Goal: Task Accomplishment & Management: Use online tool/utility

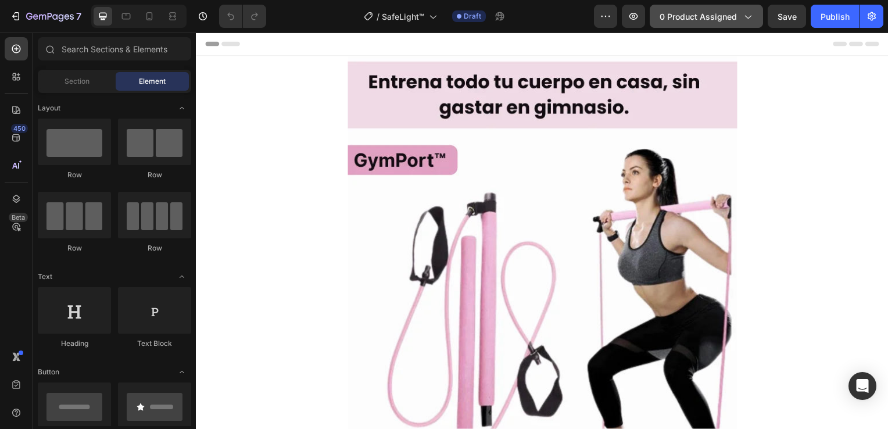
click at [728, 15] on span "0 product assigned" at bounding box center [698, 16] width 77 height 12
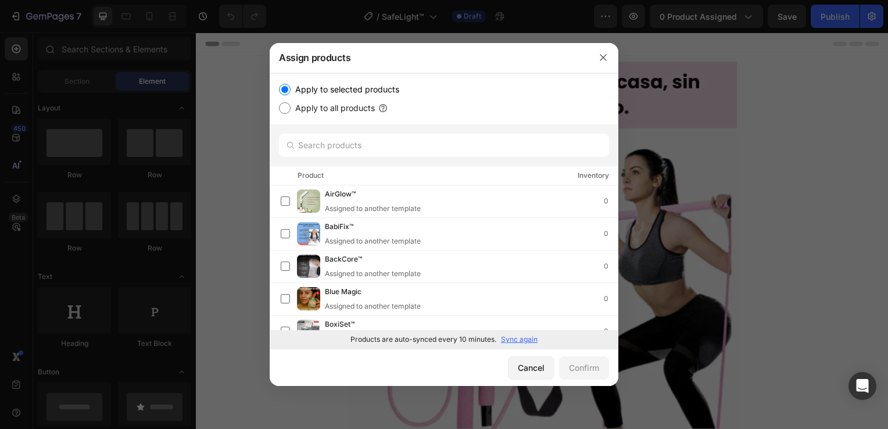
click at [512, 338] on p "Sync again" at bounding box center [519, 339] width 37 height 10
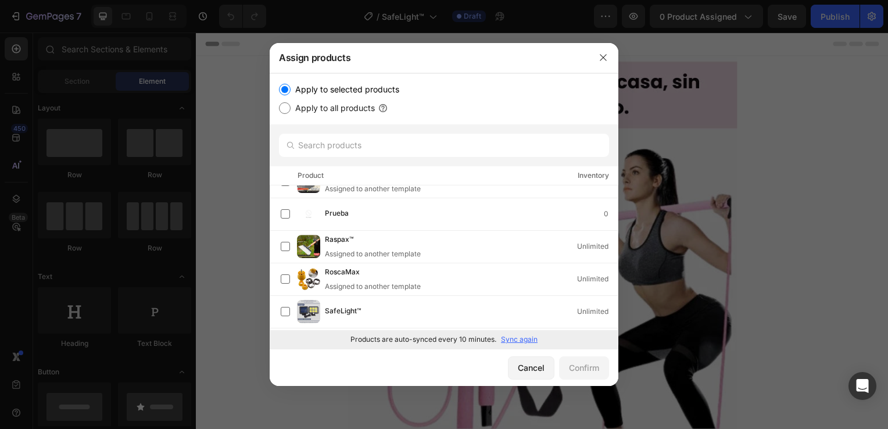
scroll to position [1120, 0]
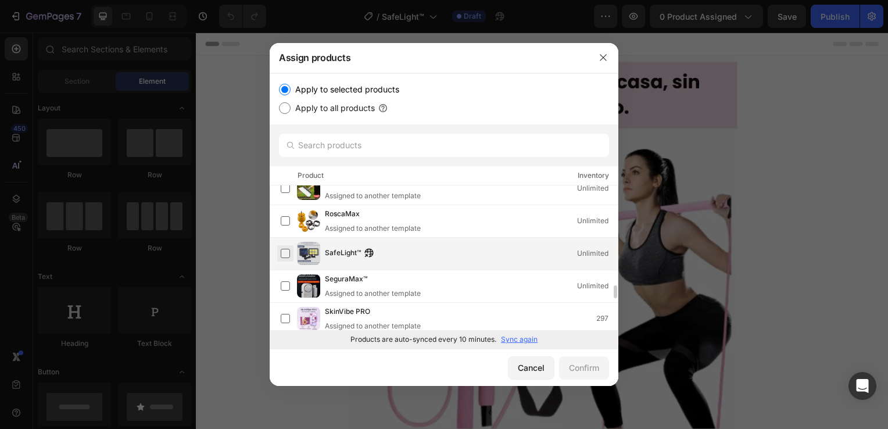
click at [283, 254] on label at bounding box center [285, 253] width 9 height 9
click at [581, 372] on div "Confirm" at bounding box center [584, 368] width 30 height 12
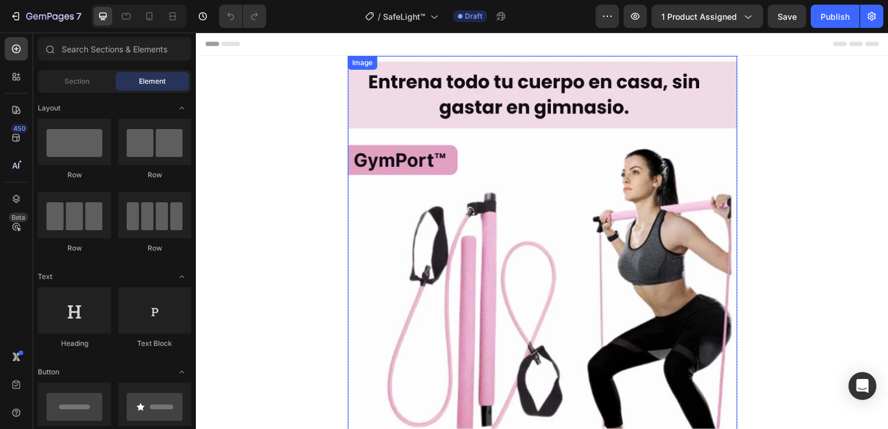
click at [498, 220] on img at bounding box center [545, 317] width 392 height 523
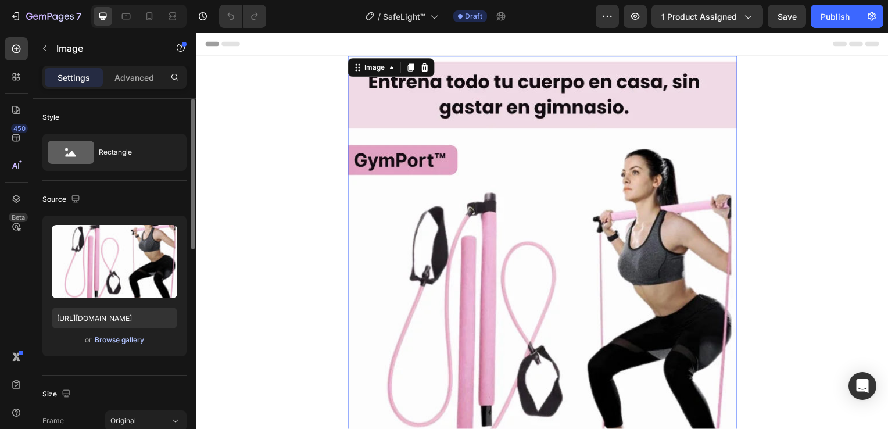
click at [143, 340] on div "Browse gallery" at bounding box center [119, 340] width 49 height 10
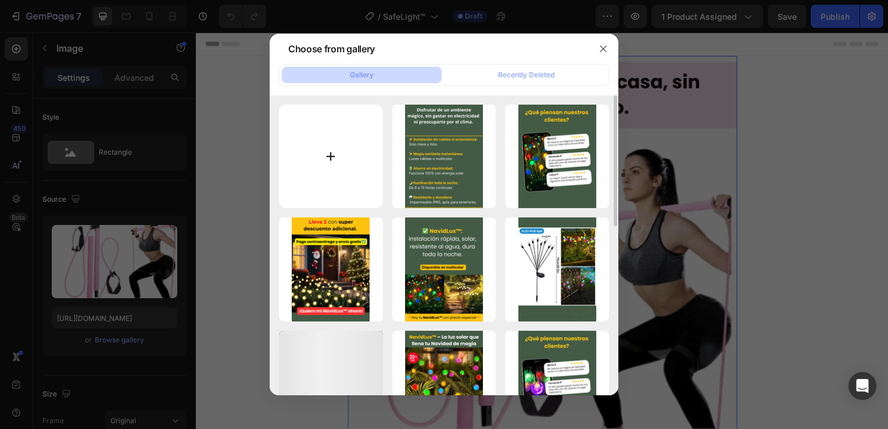
click at [338, 176] on input "file" at bounding box center [331, 157] width 104 height 104
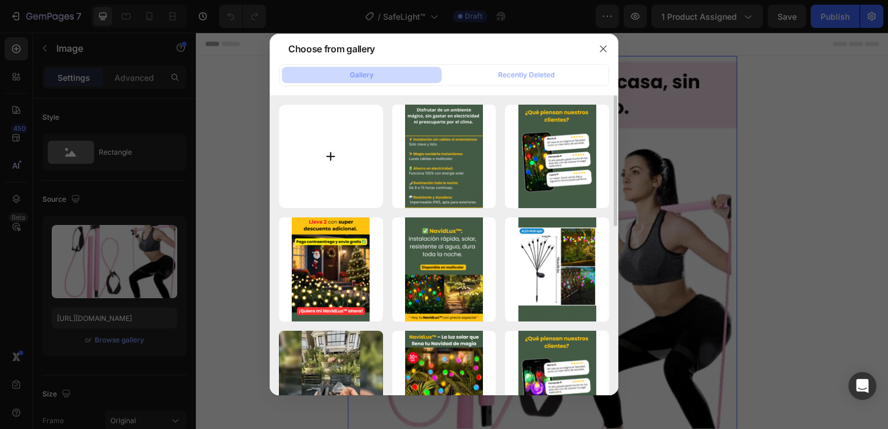
type input "C:\fakepath\(Español) (4).webp"
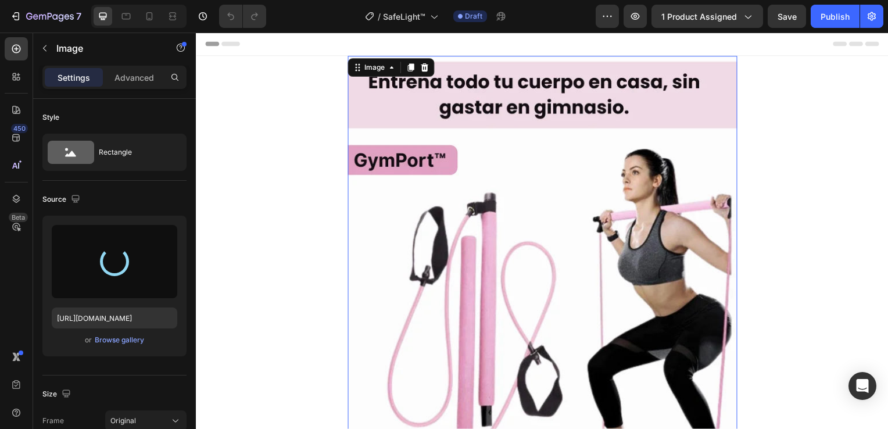
type input "[URL][DOMAIN_NAME]"
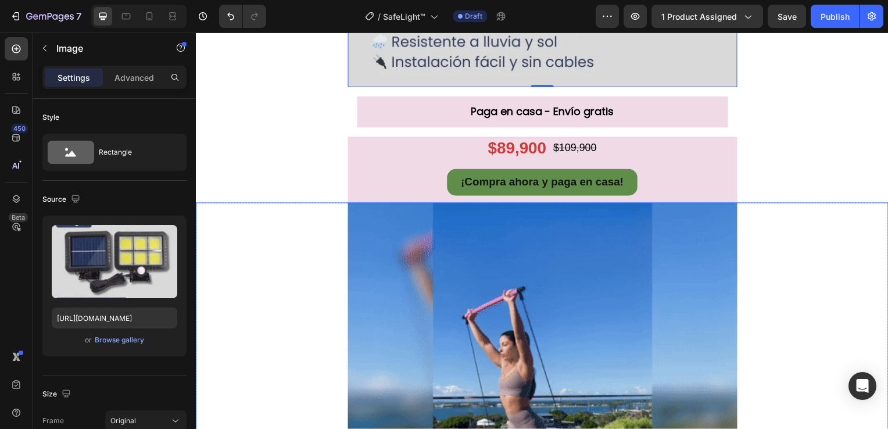
scroll to position [523, 0]
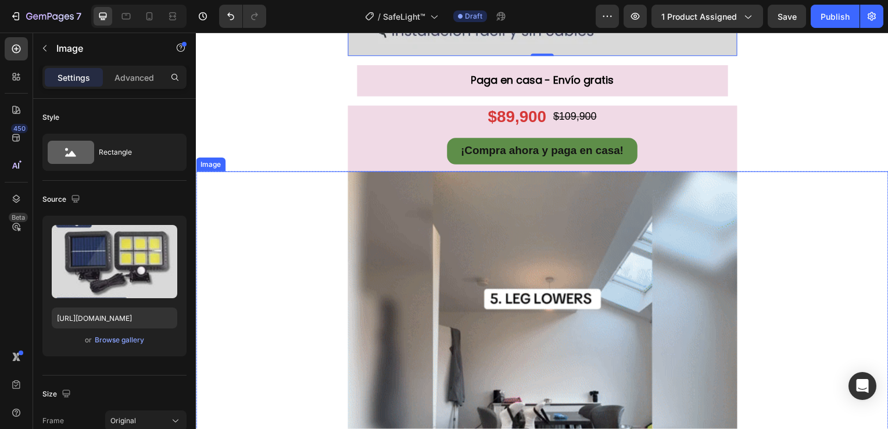
click at [428, 273] on img at bounding box center [545, 369] width 392 height 392
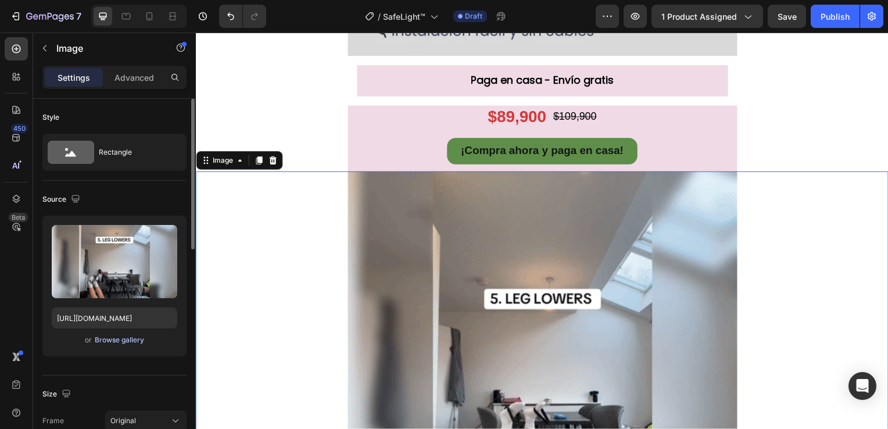
click at [119, 342] on div "Browse gallery" at bounding box center [119, 340] width 49 height 10
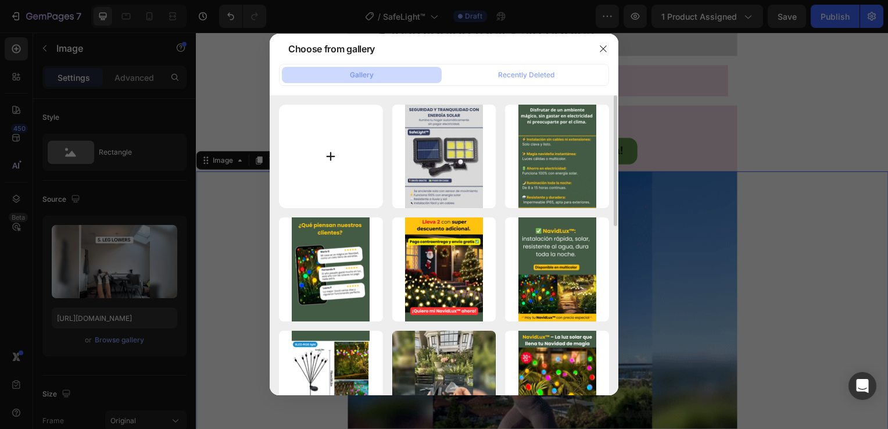
click at [319, 168] on input "file" at bounding box center [331, 157] width 104 height 104
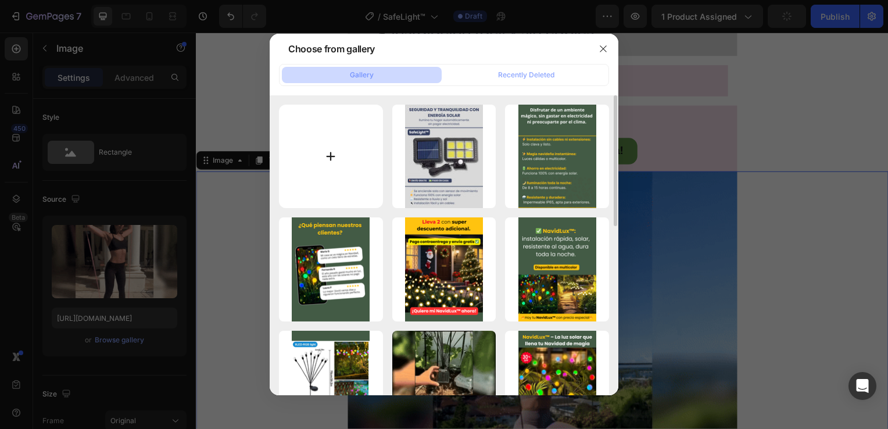
type input "C:\fakepath\gif (27) (1).webp"
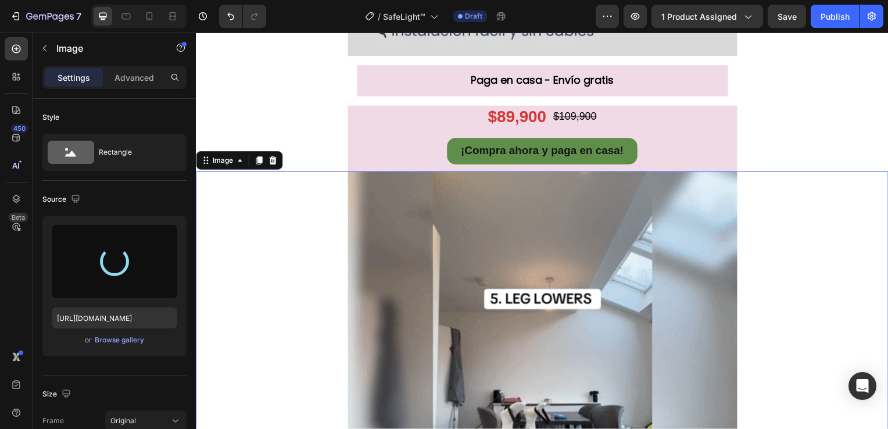
type input "[URL][DOMAIN_NAME]"
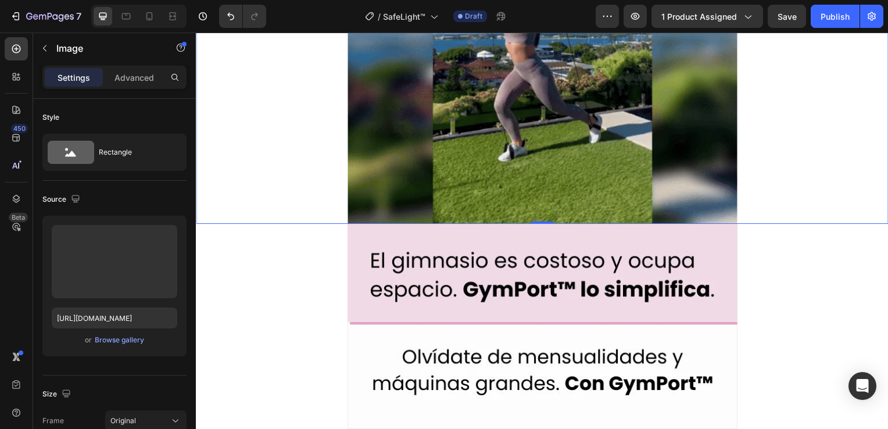
scroll to position [988, 0]
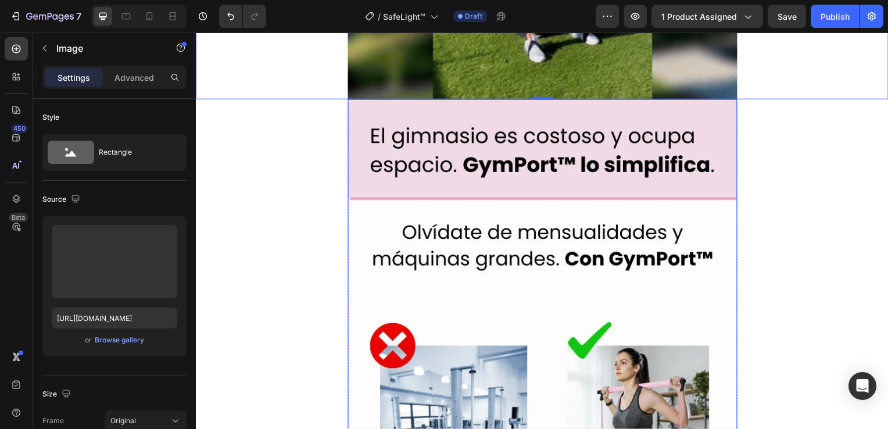
click at [551, 264] on img at bounding box center [545, 361] width 392 height 523
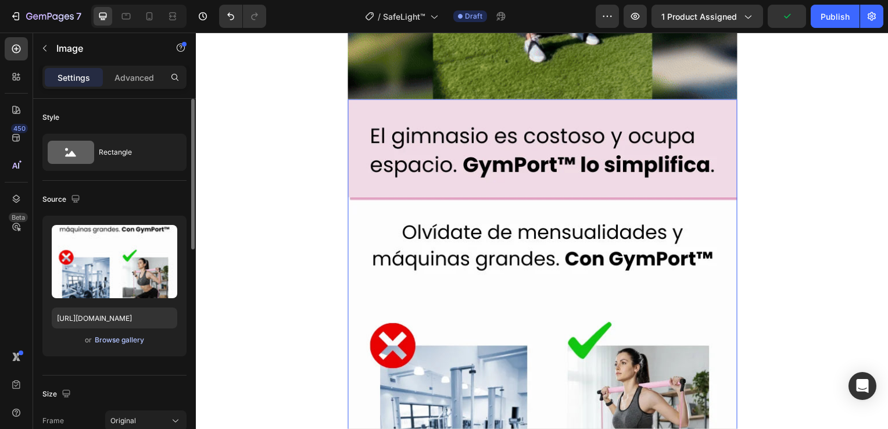
click at [129, 340] on div "Browse gallery" at bounding box center [119, 340] width 49 height 10
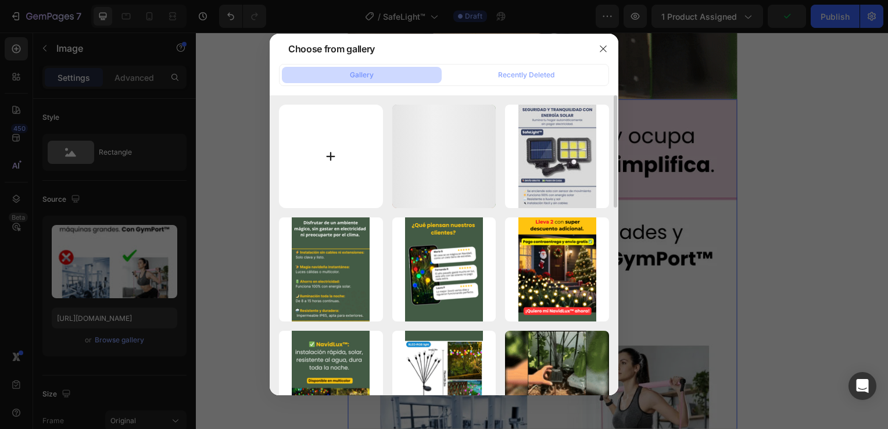
click at [345, 172] on input "file" at bounding box center [331, 157] width 104 height 104
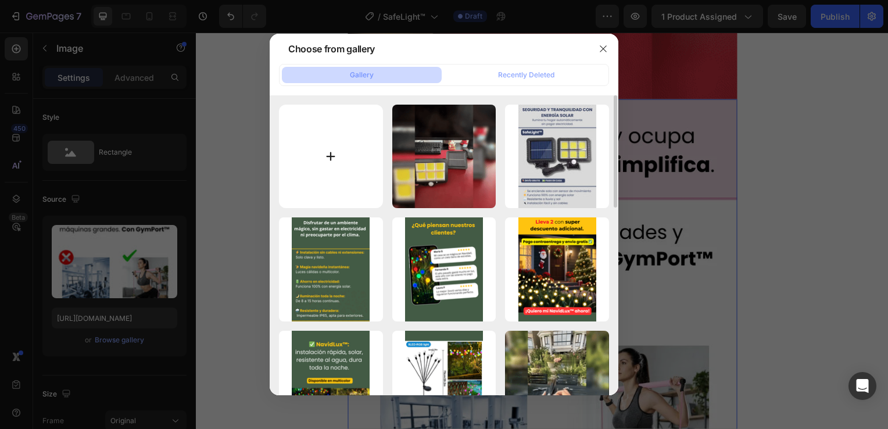
type input "C:\fakepath\3 (14).webp"
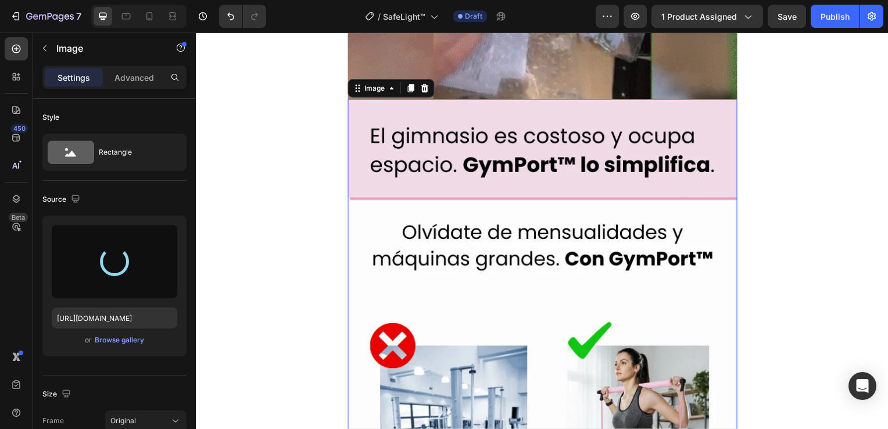
type input "[URL][DOMAIN_NAME]"
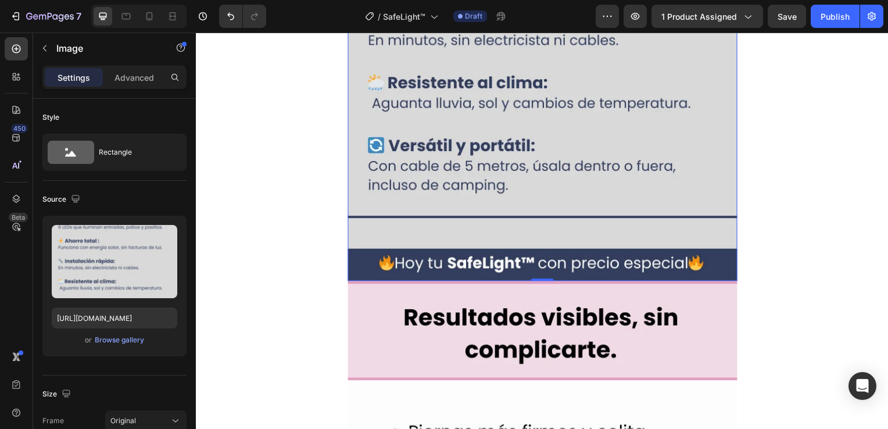
scroll to position [1395, 0]
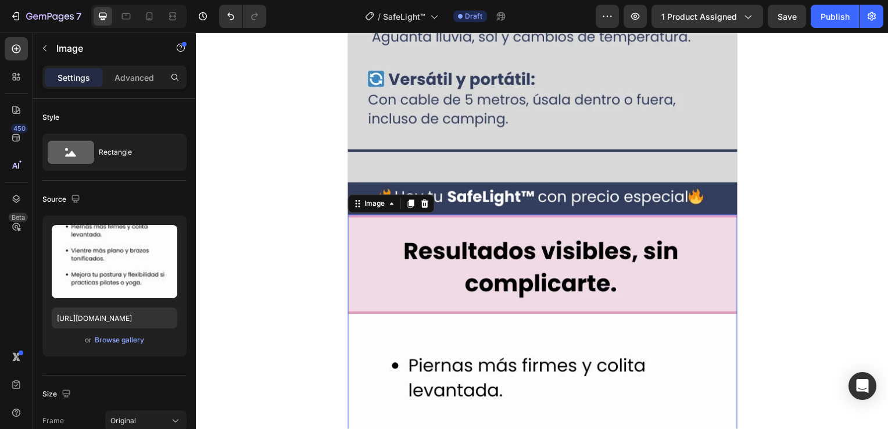
click at [128, 339] on div "Browse gallery" at bounding box center [119, 340] width 49 height 10
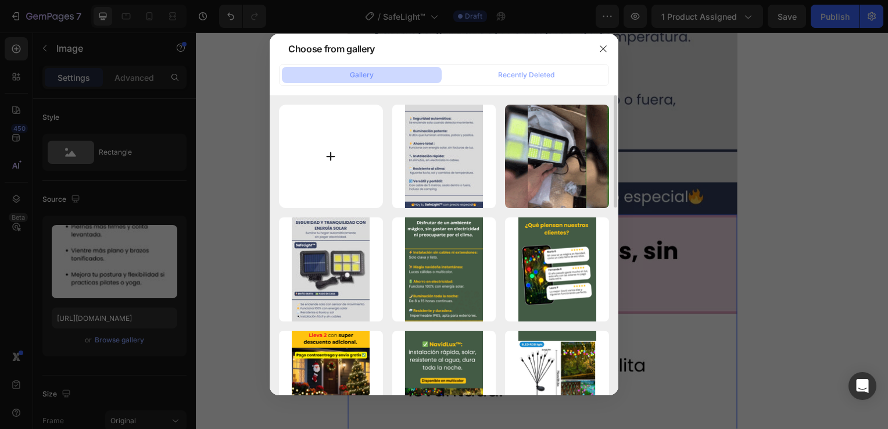
click at [301, 183] on input "file" at bounding box center [331, 157] width 104 height 104
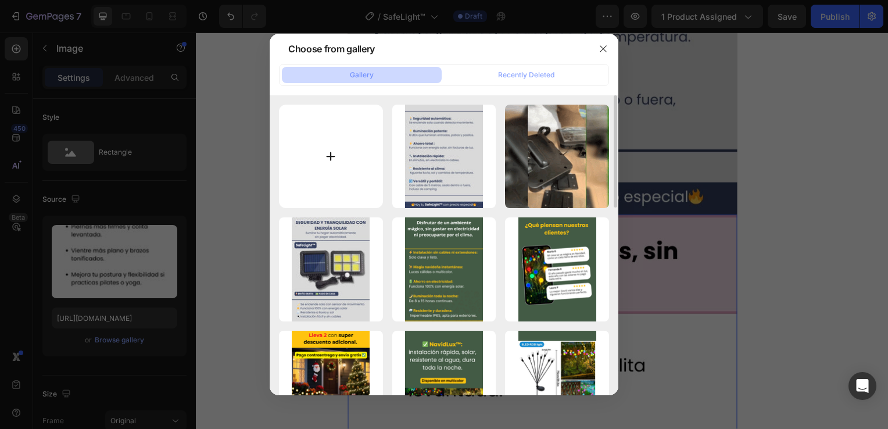
type input "C:\fakepath\3 (14).webp"
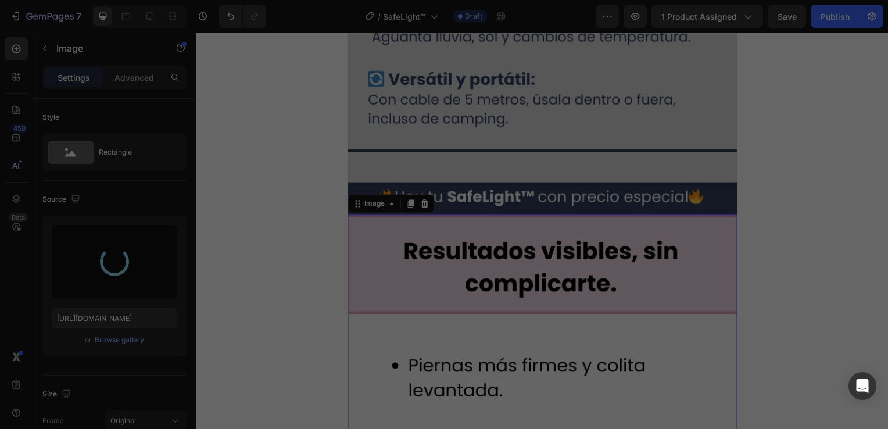
type input "[URL][DOMAIN_NAME]"
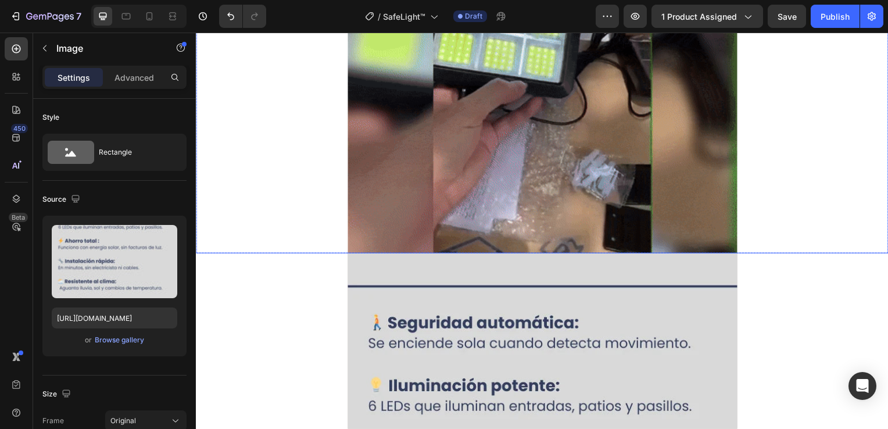
scroll to position [1047, 0]
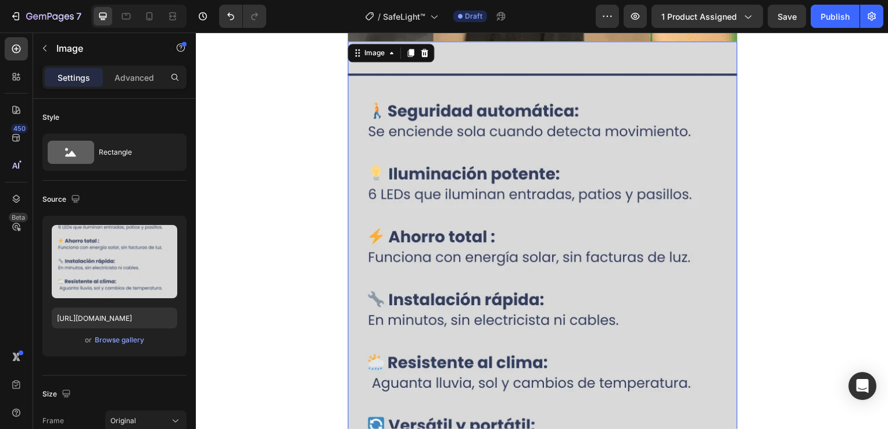
click at [558, 257] on img at bounding box center [545, 303] width 392 height 523
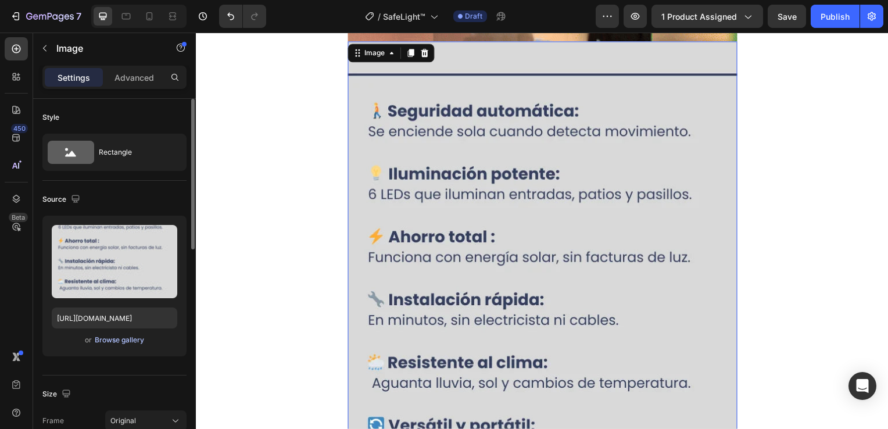
click at [128, 338] on div "Browse gallery" at bounding box center [119, 340] width 49 height 10
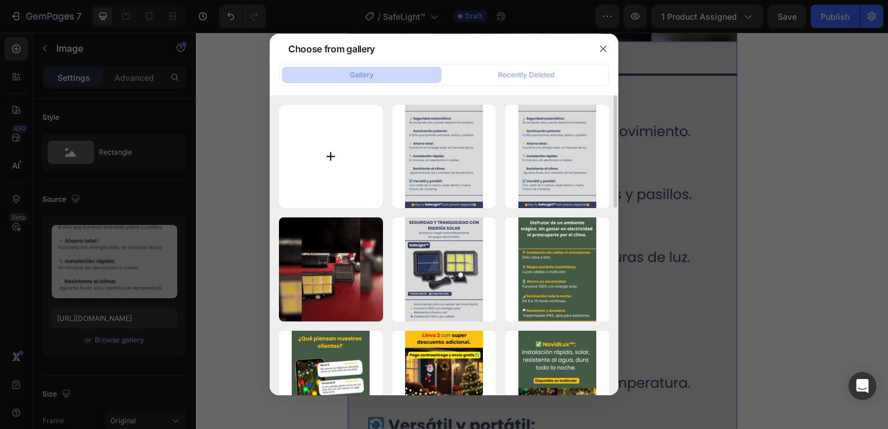
click at [341, 187] on input "file" at bounding box center [331, 157] width 104 height 104
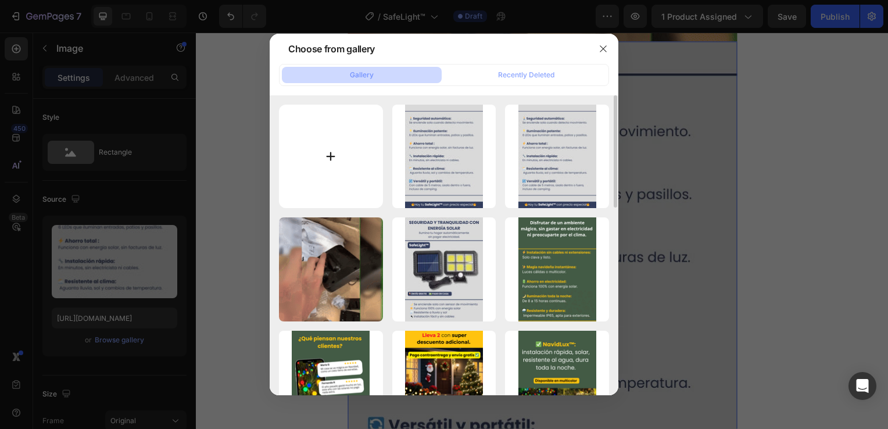
type input "C:\fakepath\2 (14).webp"
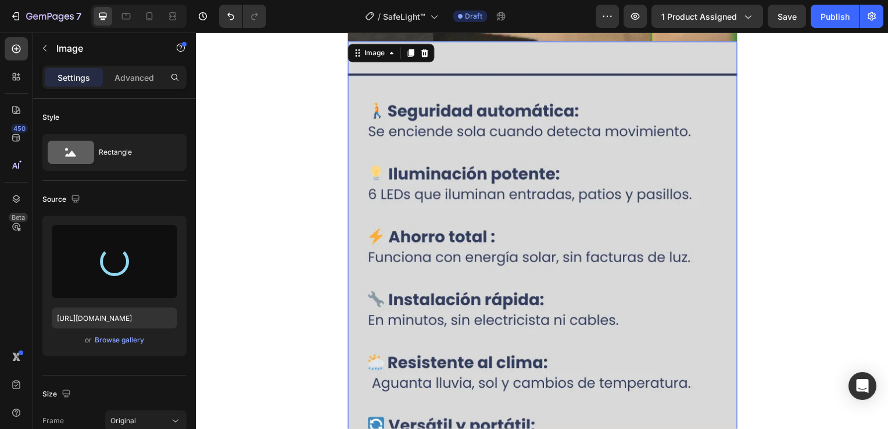
type input "[URL][DOMAIN_NAME]"
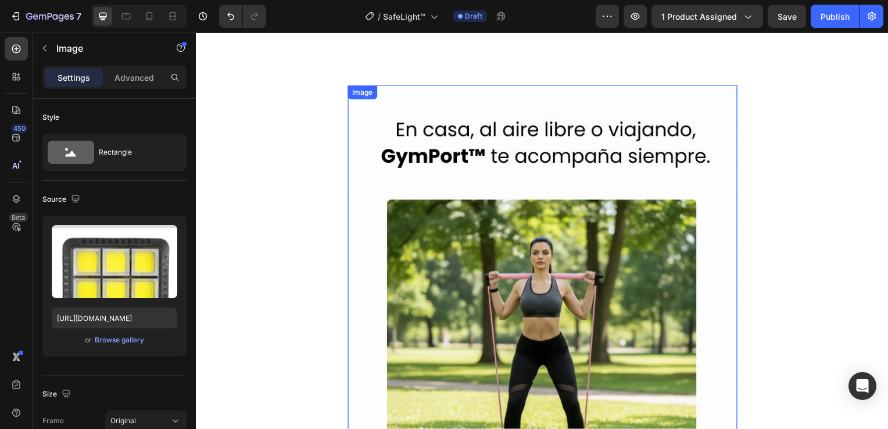
scroll to position [2151, 0]
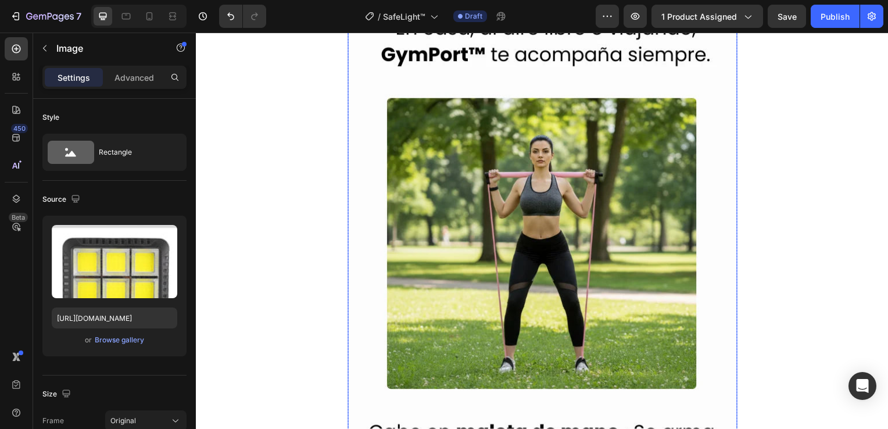
click at [535, 222] on img at bounding box center [545, 245] width 392 height 523
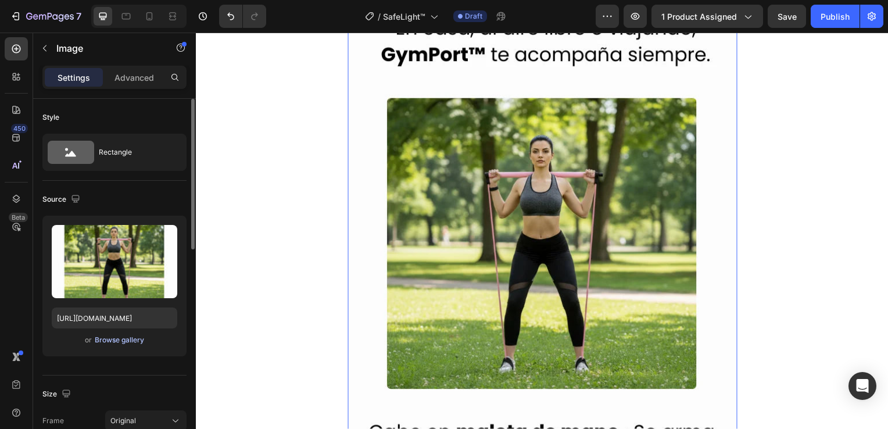
click at [128, 340] on div "Browse gallery" at bounding box center [119, 340] width 49 height 10
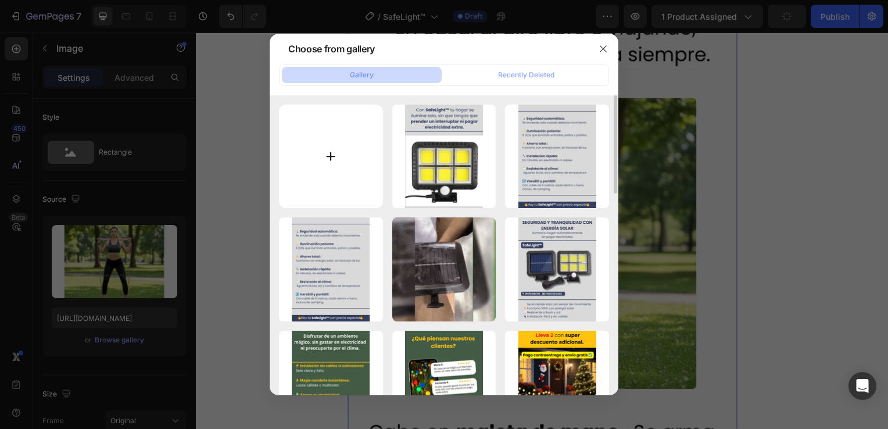
click at [320, 183] on input "file" at bounding box center [331, 157] width 104 height 104
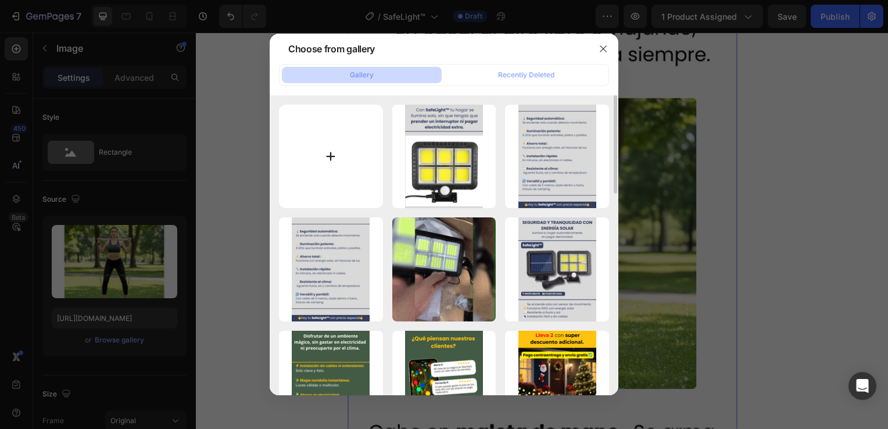
type input "C:\fakepath\4 (13).webp"
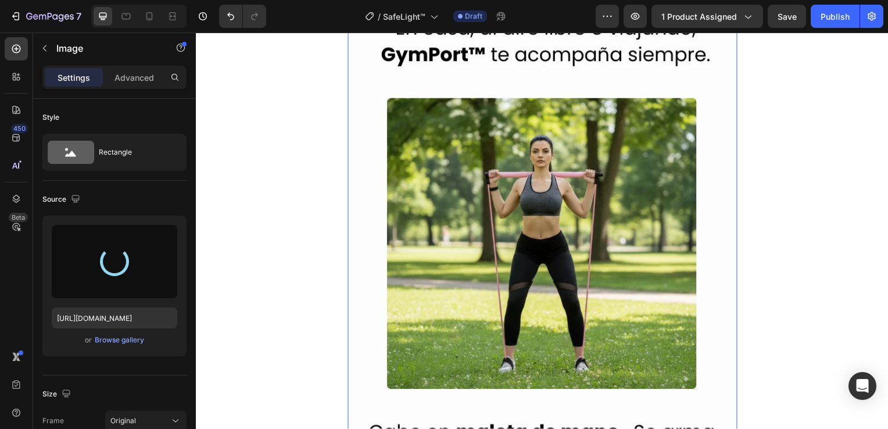
type input "[URL][DOMAIN_NAME]"
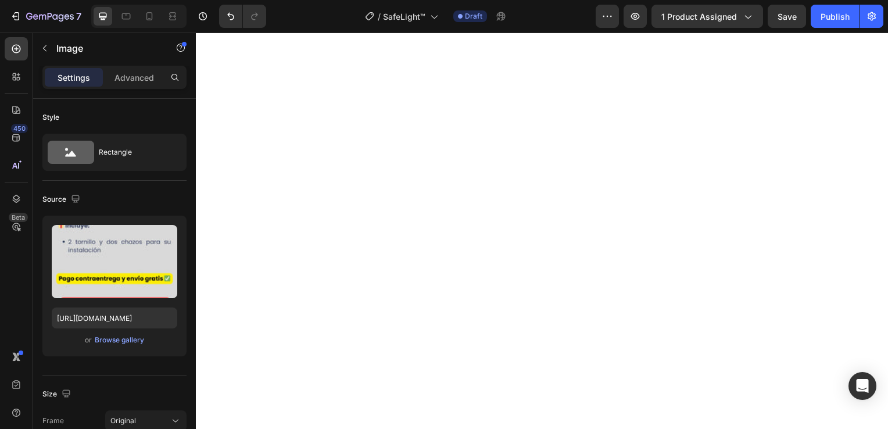
scroll to position [2500, 0]
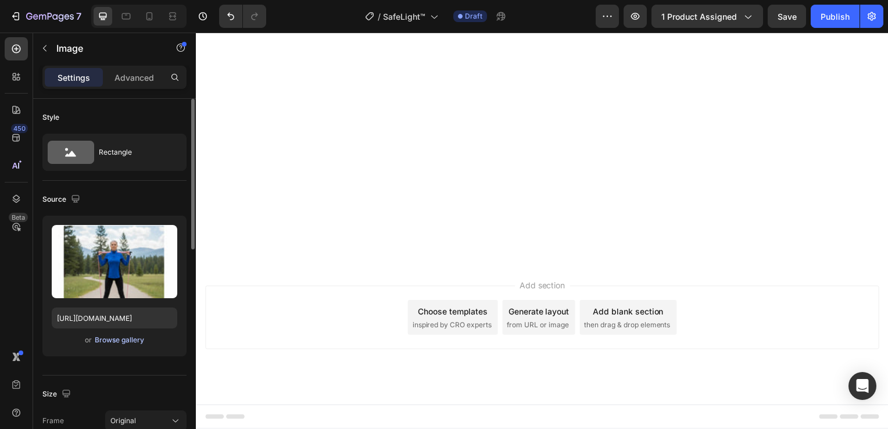
click at [123, 339] on div "Browse gallery" at bounding box center [119, 340] width 49 height 10
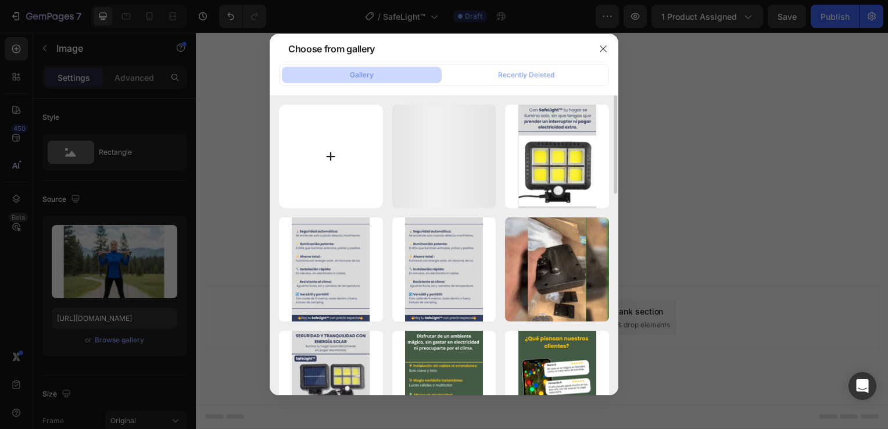
click at [302, 183] on input "file" at bounding box center [331, 157] width 104 height 104
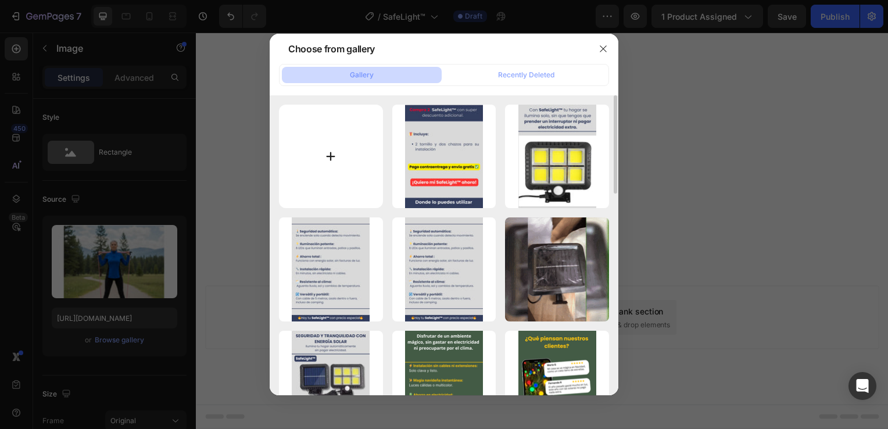
type input "C:\fakepath\5 (10).webp"
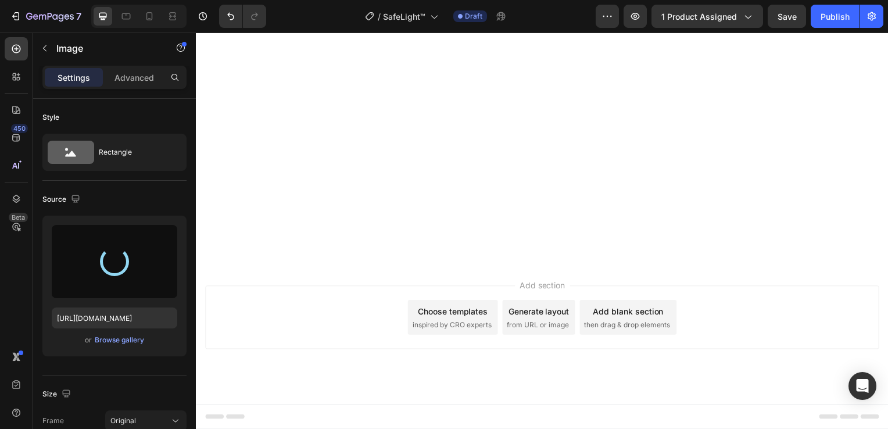
type input "[URL][DOMAIN_NAME]"
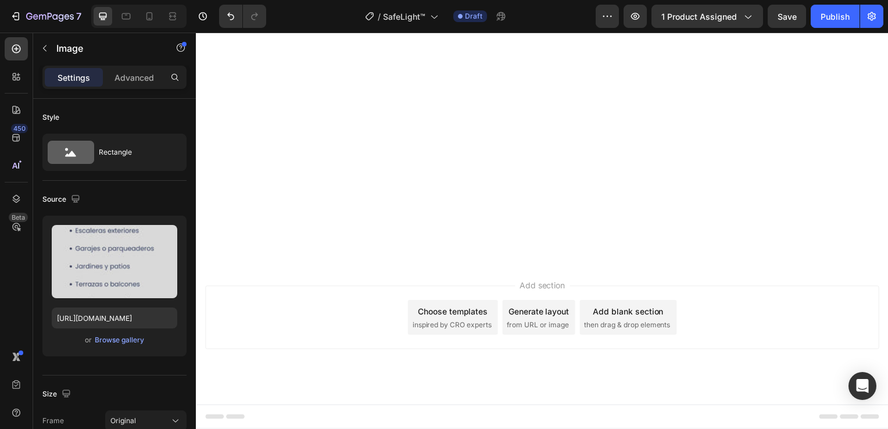
scroll to position [3023, 0]
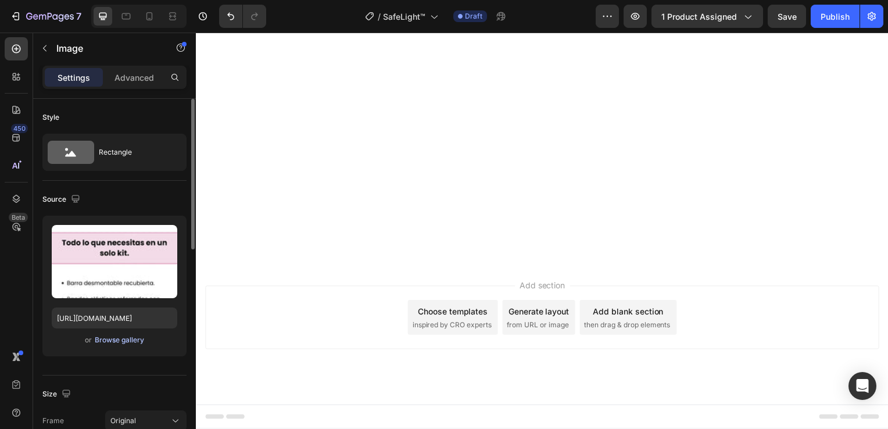
click at [108, 340] on div "Browse gallery" at bounding box center [119, 340] width 49 height 10
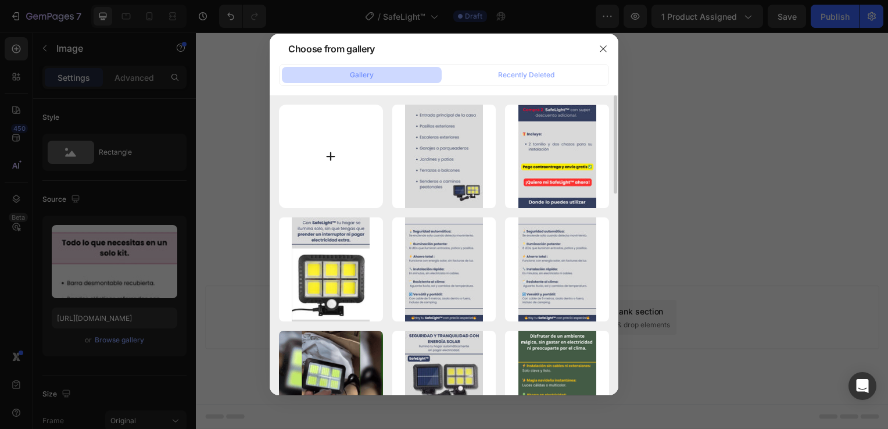
click at [324, 163] on input "file" at bounding box center [331, 157] width 104 height 104
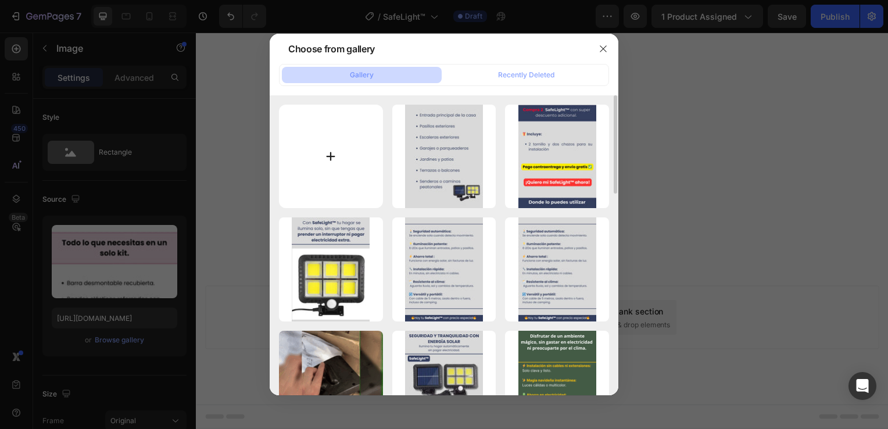
type input "C:\fakepath\6 (10).webp"
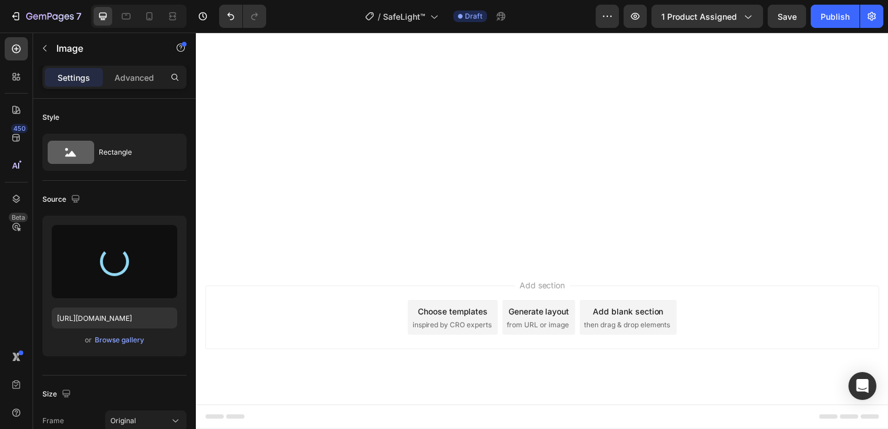
type input "[URL][DOMAIN_NAME]"
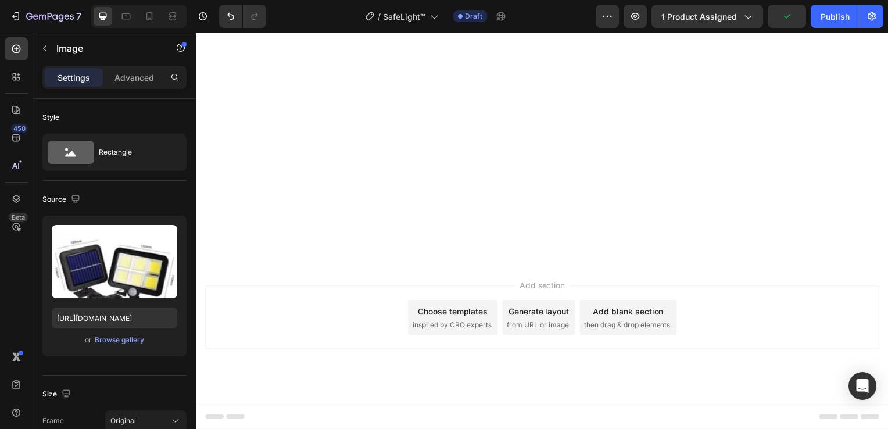
scroll to position [3605, 0]
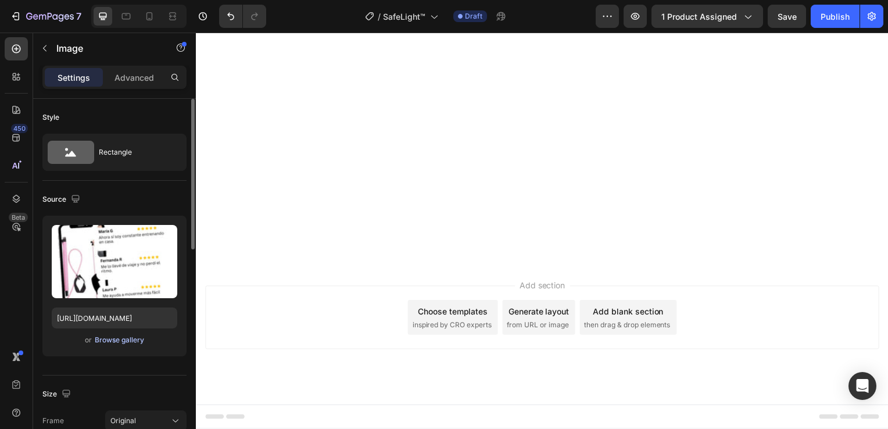
click at [133, 341] on div "Browse gallery" at bounding box center [119, 340] width 49 height 10
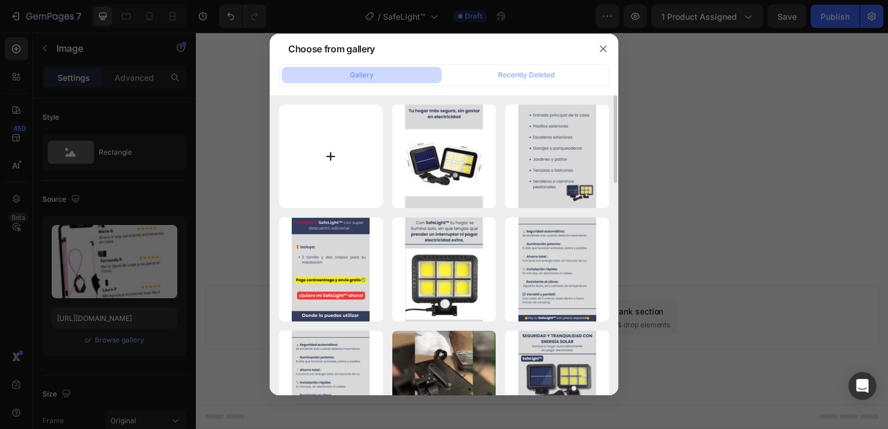
click at [342, 185] on input "file" at bounding box center [331, 157] width 104 height 104
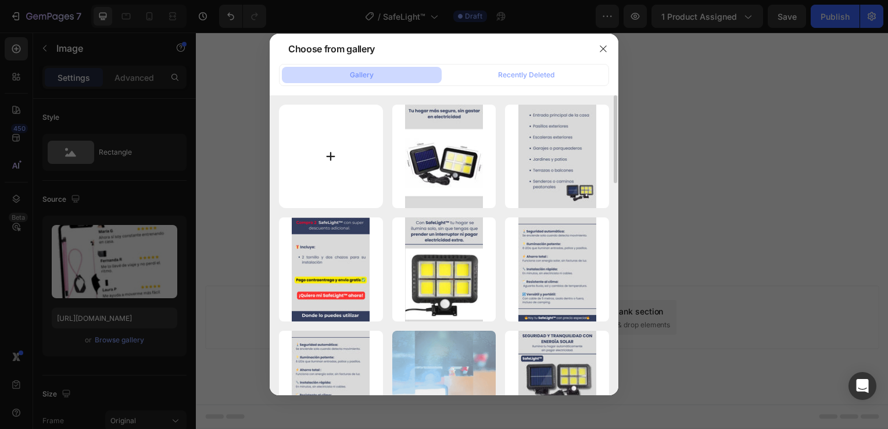
type input "C:\fakepath\7 (7).webp"
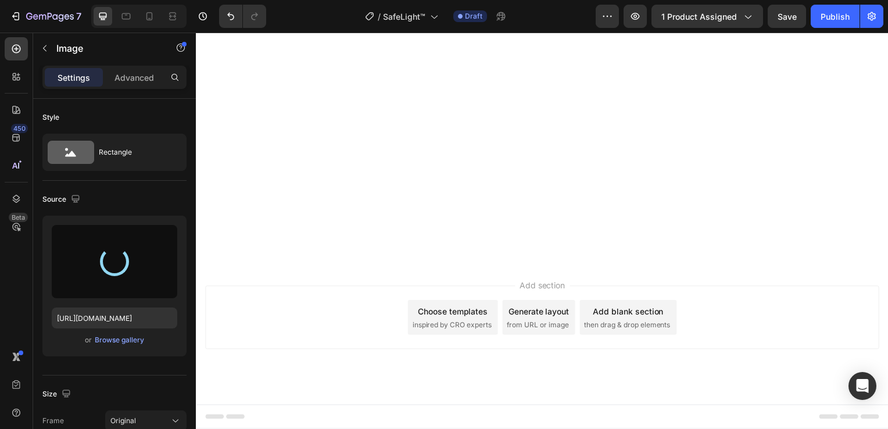
type input "[URL][DOMAIN_NAME]"
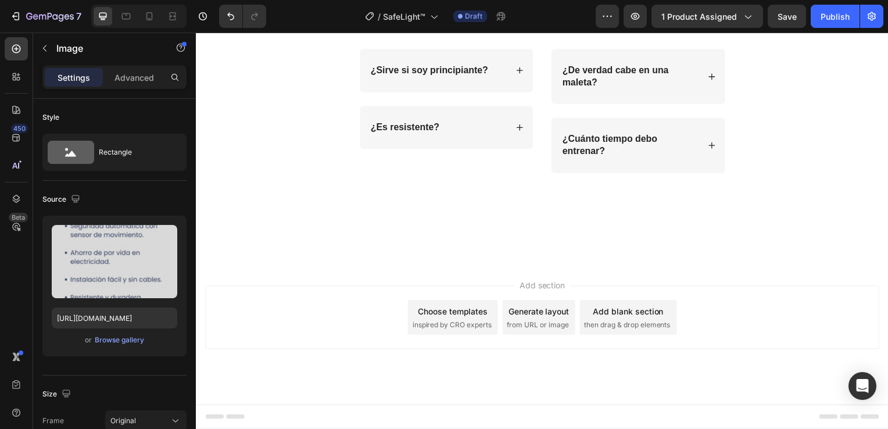
scroll to position [4128, 0]
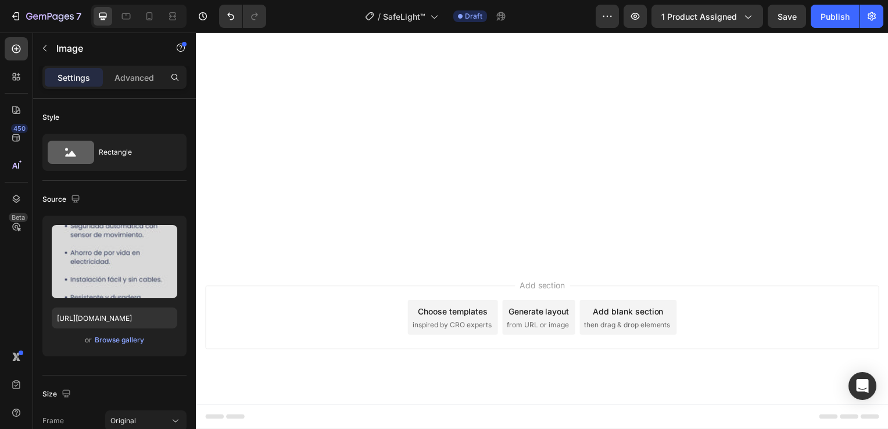
click at [114, 341] on div "Browse gallery" at bounding box center [119, 340] width 49 height 10
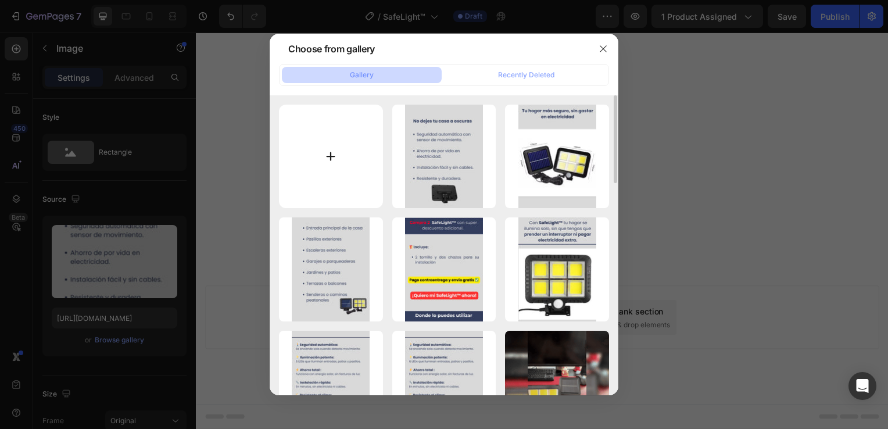
click at [338, 188] on input "file" at bounding box center [331, 157] width 104 height 104
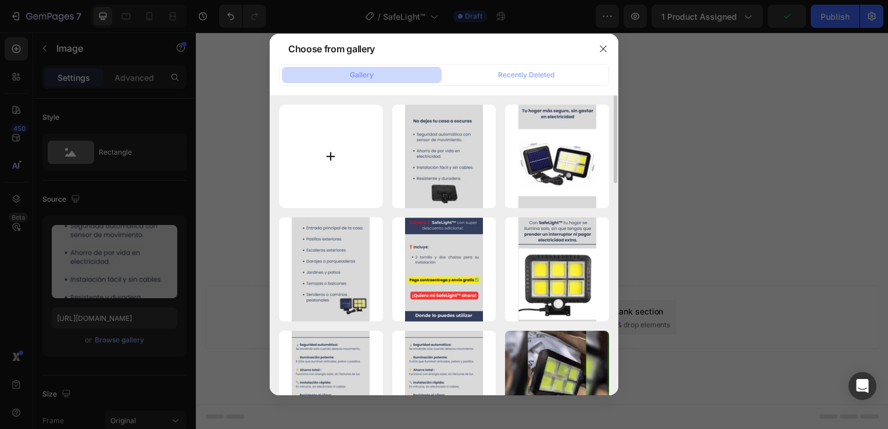
type input "C:\fakepath\8 (4).webp"
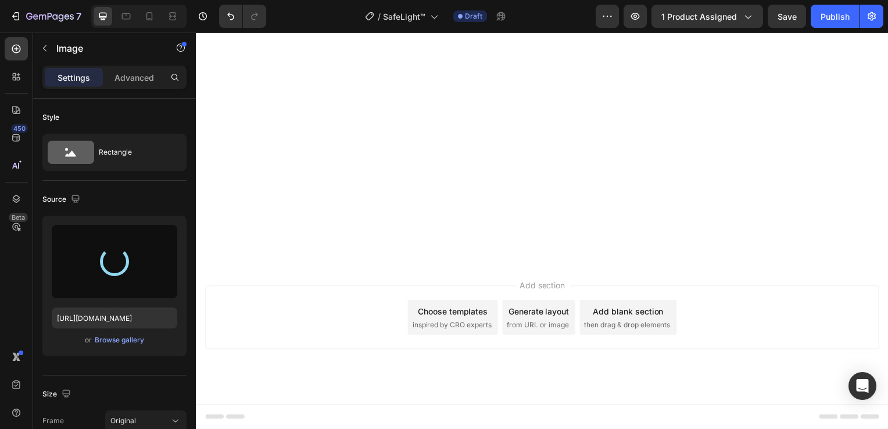
type input "[URL][DOMAIN_NAME]"
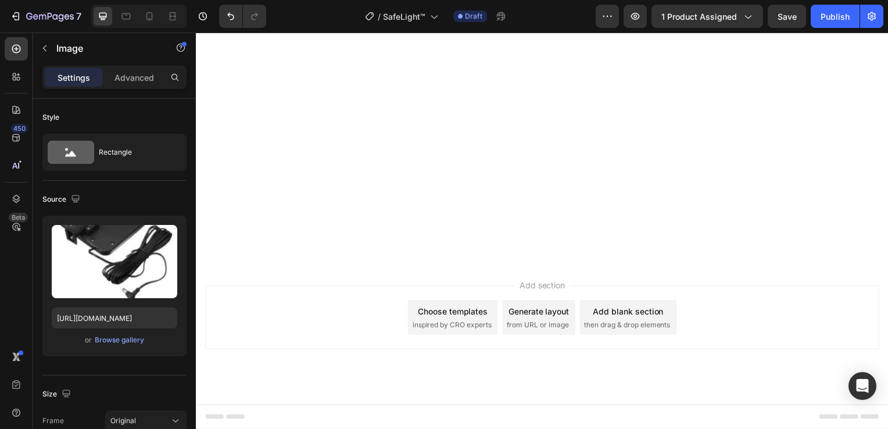
click at [117, 340] on div "Browse gallery" at bounding box center [119, 340] width 49 height 10
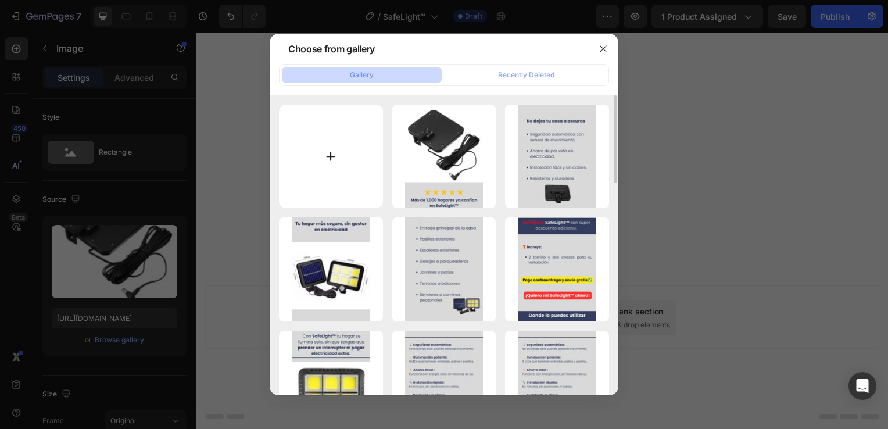
click at [315, 179] on input "file" at bounding box center [331, 157] width 104 height 104
type input "C:\fakepath\9 (4).webp"
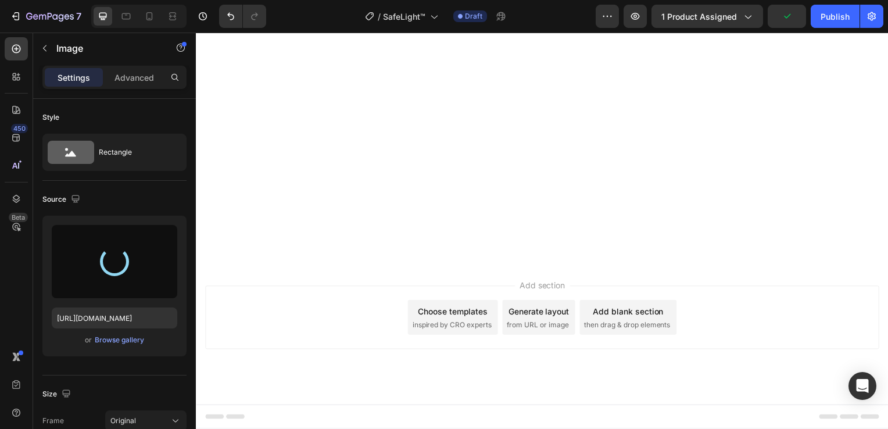
type input "[URL][DOMAIN_NAME]"
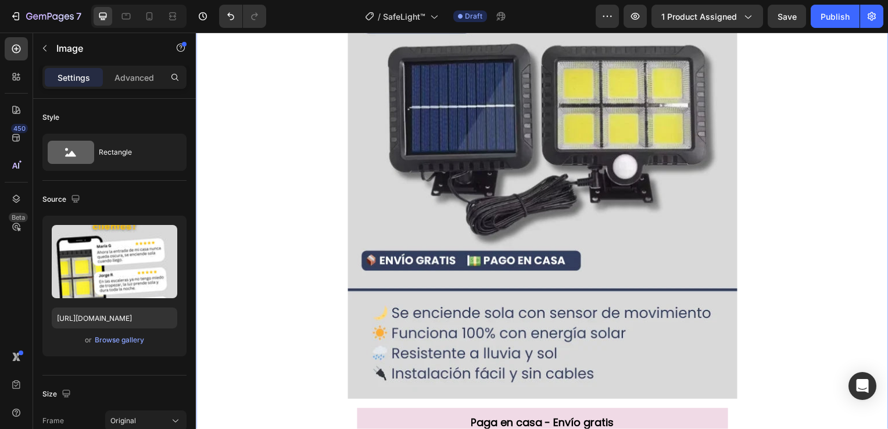
scroll to position [407, 0]
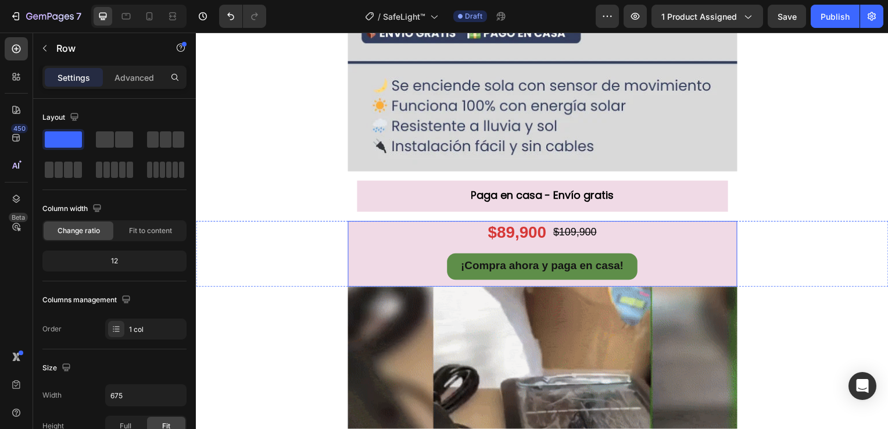
click at [360, 269] on div "$89,900 Product Price Product Price $109,900 Product Price Product Price Row ¡C…" at bounding box center [545, 256] width 392 height 66
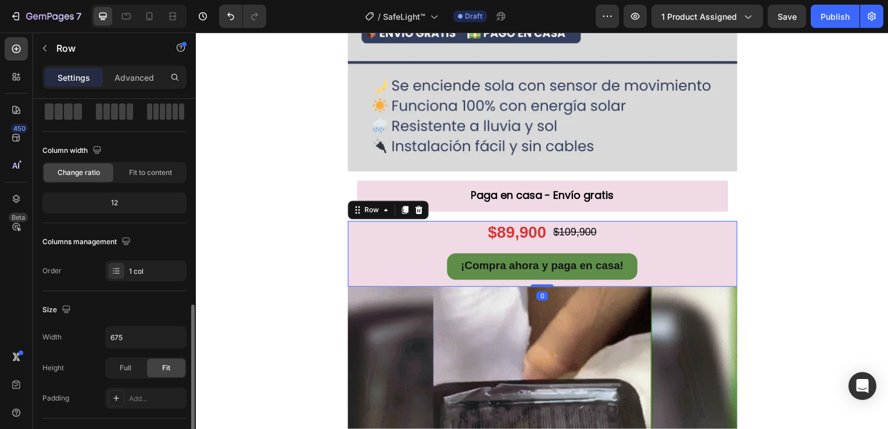
scroll to position [174, 0]
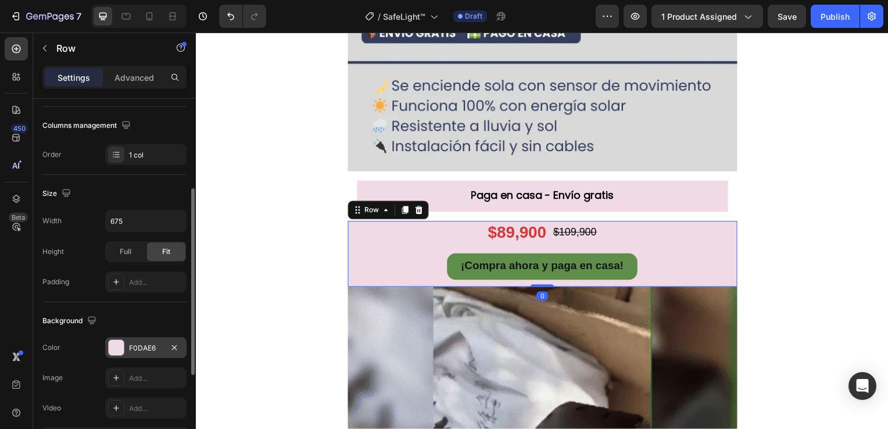
click at [117, 342] on div at bounding box center [116, 347] width 15 height 15
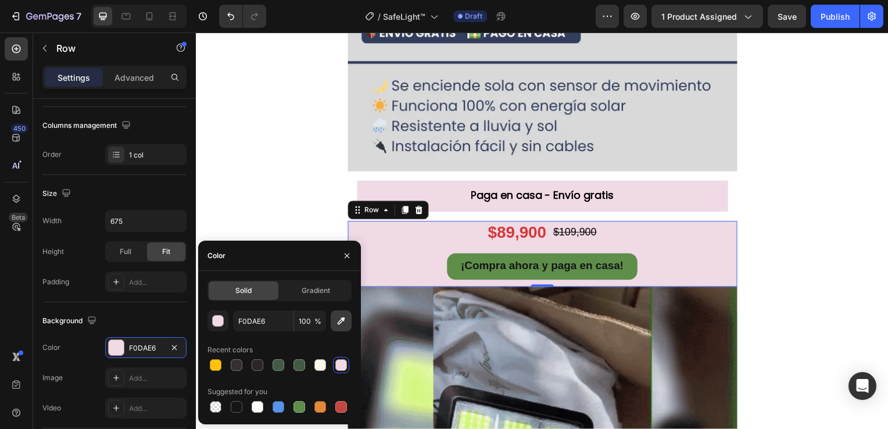
click at [333, 325] on button "button" at bounding box center [341, 320] width 21 height 21
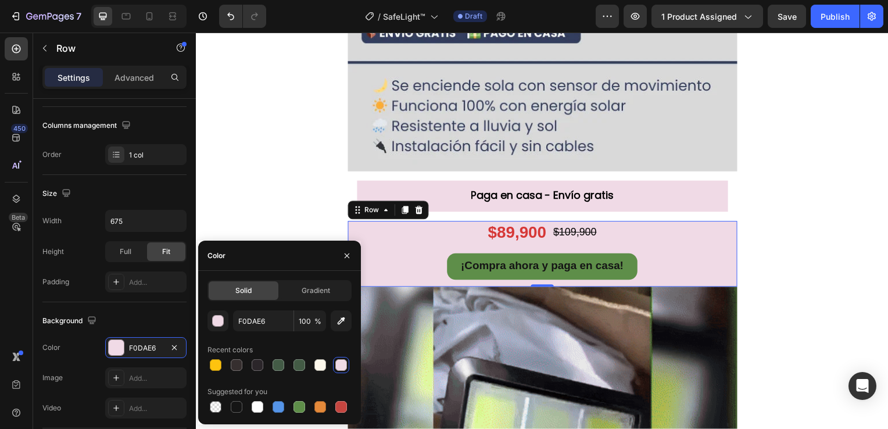
type input "D9D9D9"
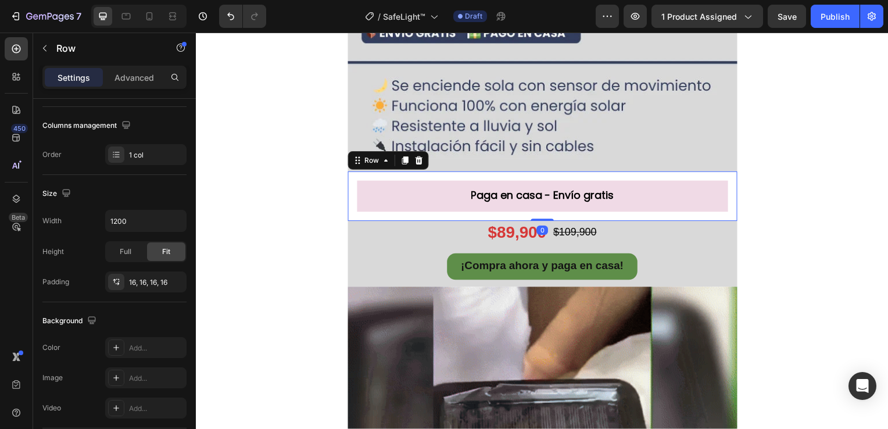
click at [653, 217] on div "Paga en casa - Envío gratis Button Row 0" at bounding box center [545, 198] width 392 height 50
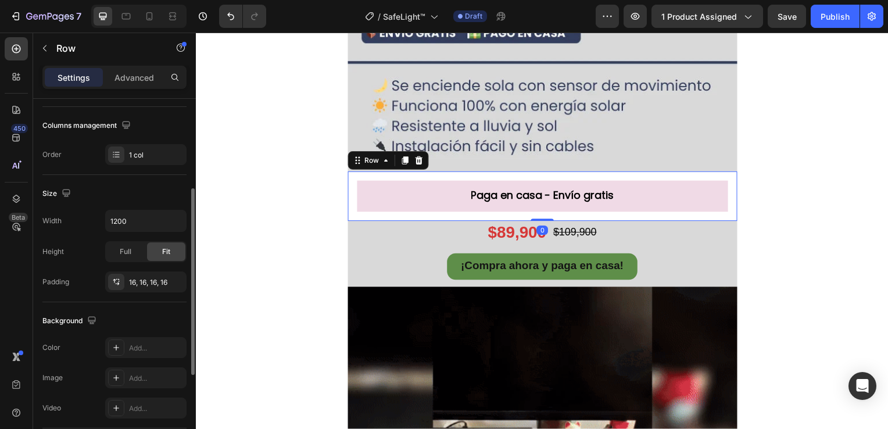
scroll to position [344, 0]
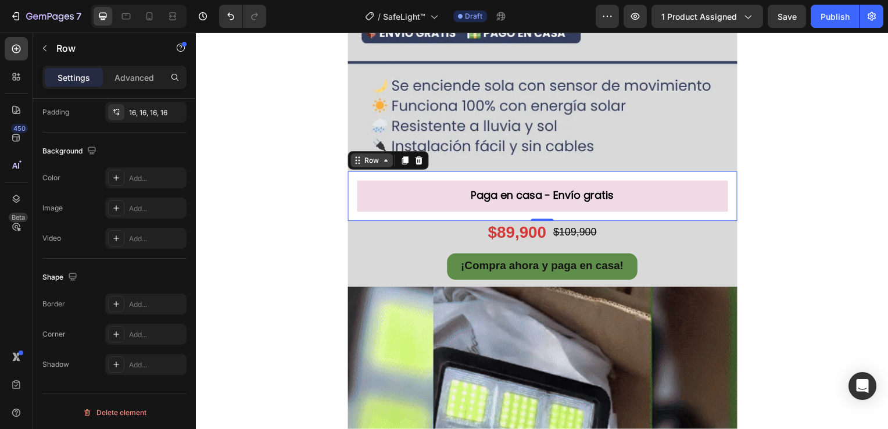
click at [373, 164] on div "Row" at bounding box center [372, 161] width 19 height 10
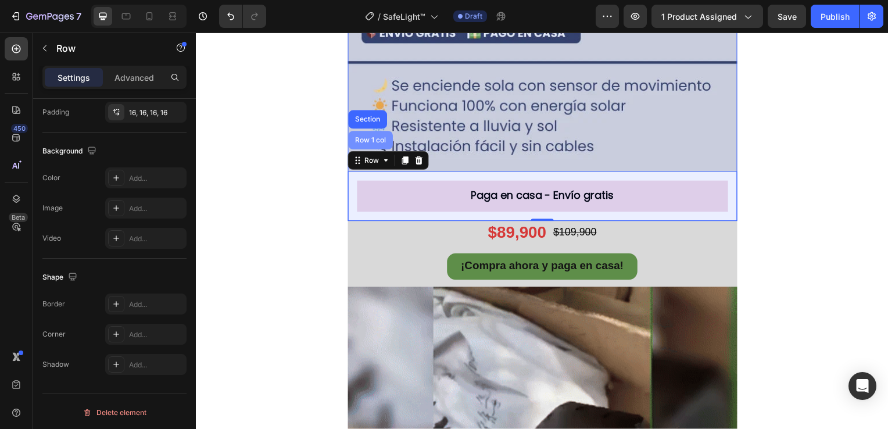
click at [369, 145] on div "Row 1 col" at bounding box center [371, 141] width 45 height 19
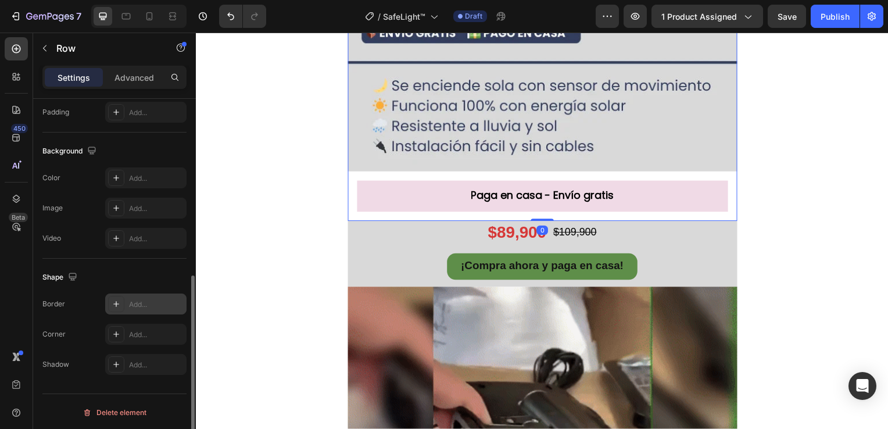
scroll to position [112, 0]
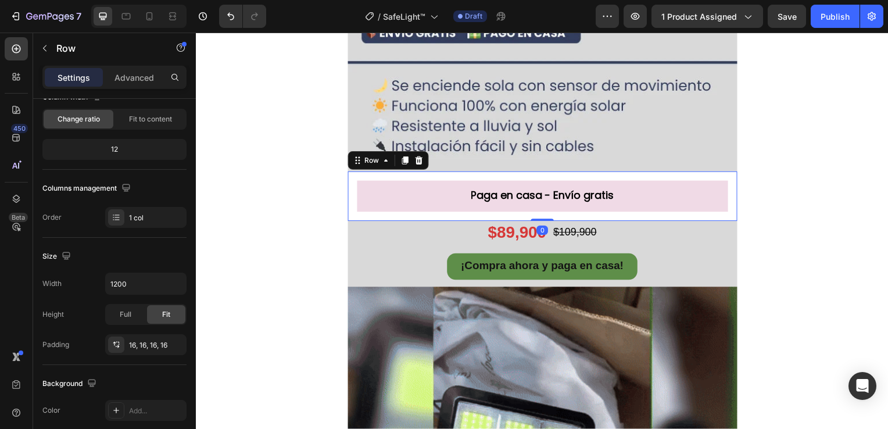
click at [349, 213] on div "Paga en casa - Envío gratis Button Row 0" at bounding box center [545, 198] width 392 height 50
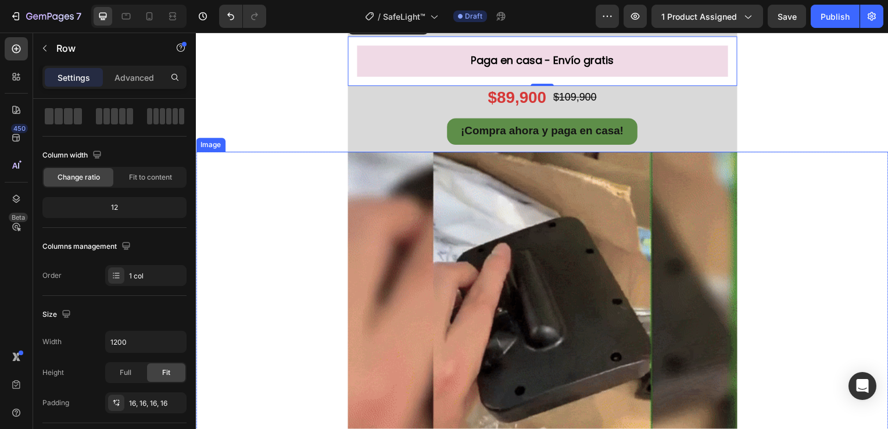
scroll to position [465, 0]
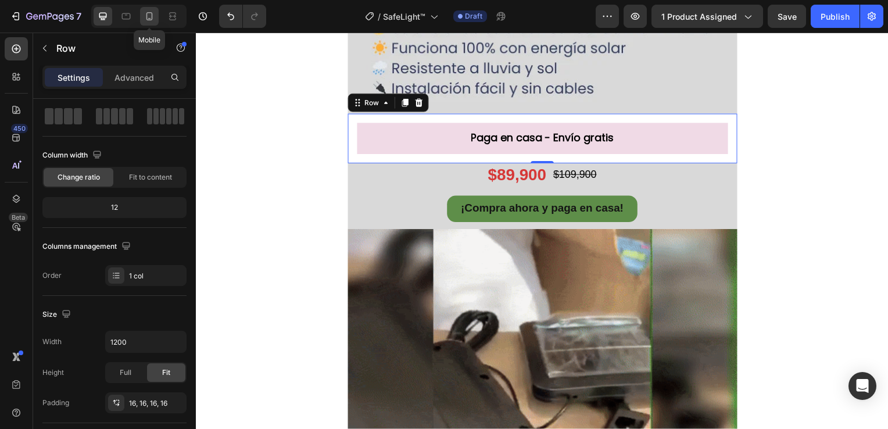
drag, startPoint x: 149, startPoint y: 22, endPoint x: 317, endPoint y: 218, distance: 258.6
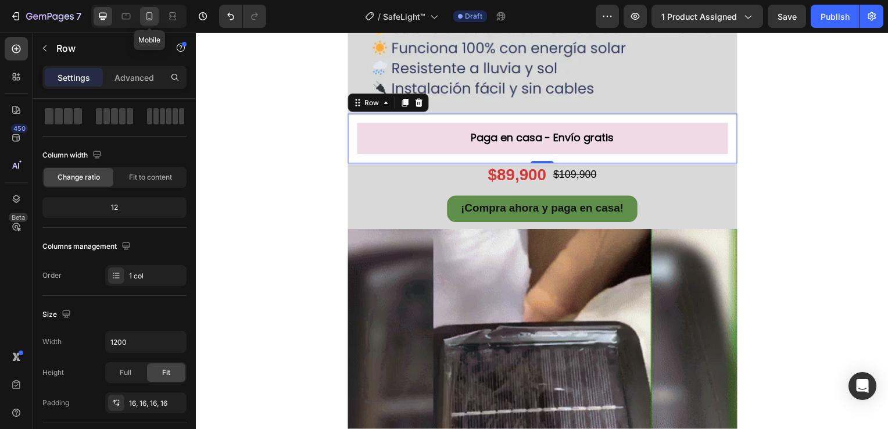
click at [149, 22] on icon at bounding box center [150, 16] width 12 height 12
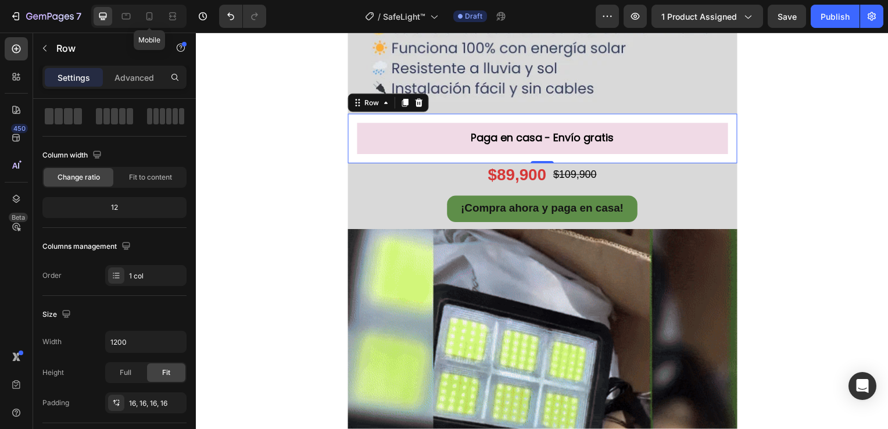
type input "100%"
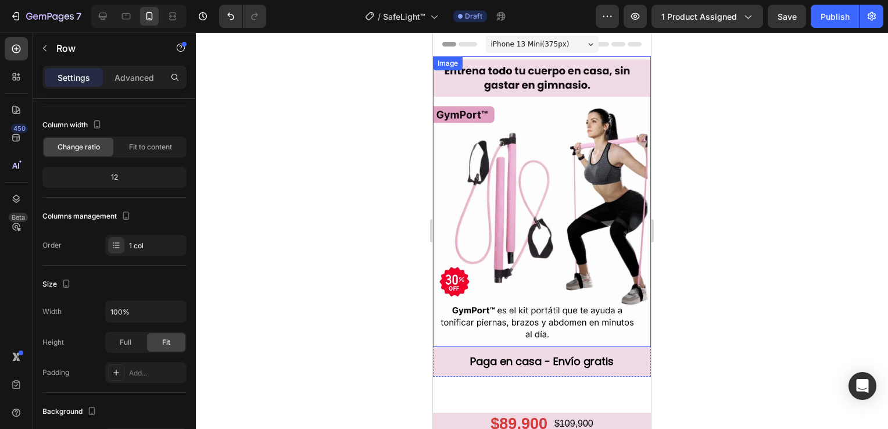
click at [520, 254] on img at bounding box center [542, 201] width 218 height 291
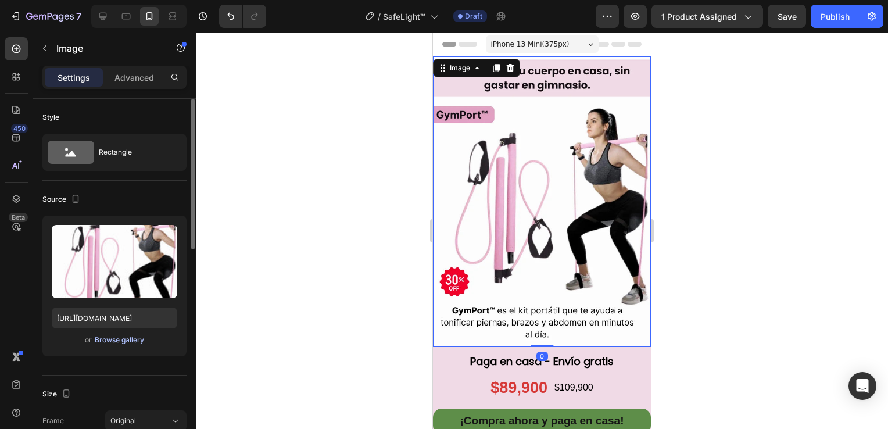
click at [127, 341] on div "Browse gallery" at bounding box center [119, 340] width 49 height 10
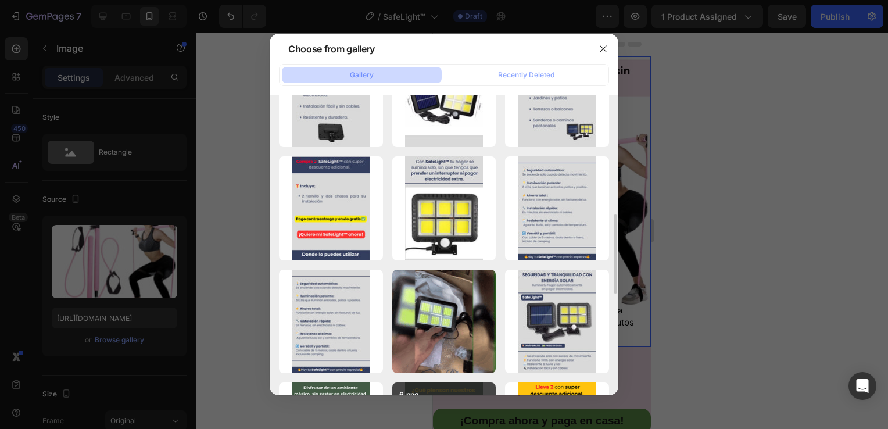
scroll to position [291, 0]
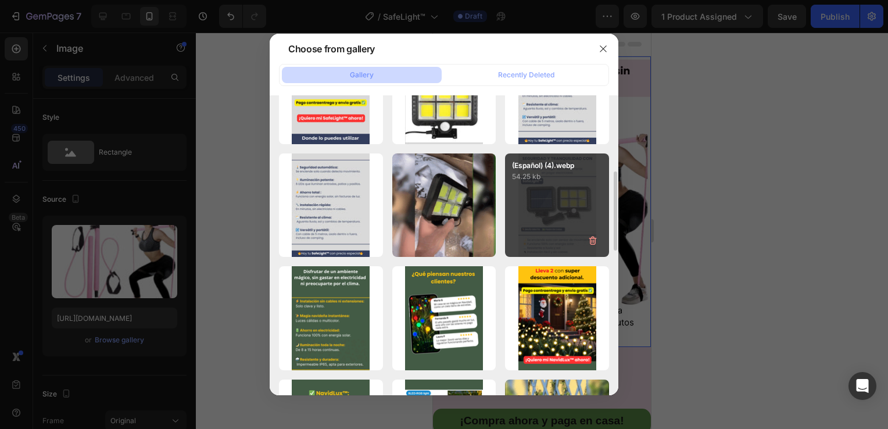
click at [553, 223] on div "(Español) (4).webp 54.25 kb" at bounding box center [557, 205] width 104 height 104
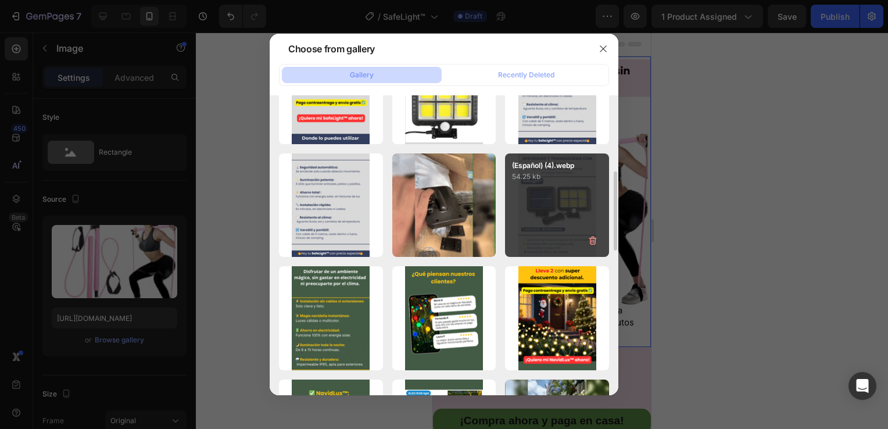
type input "[URL][DOMAIN_NAME]"
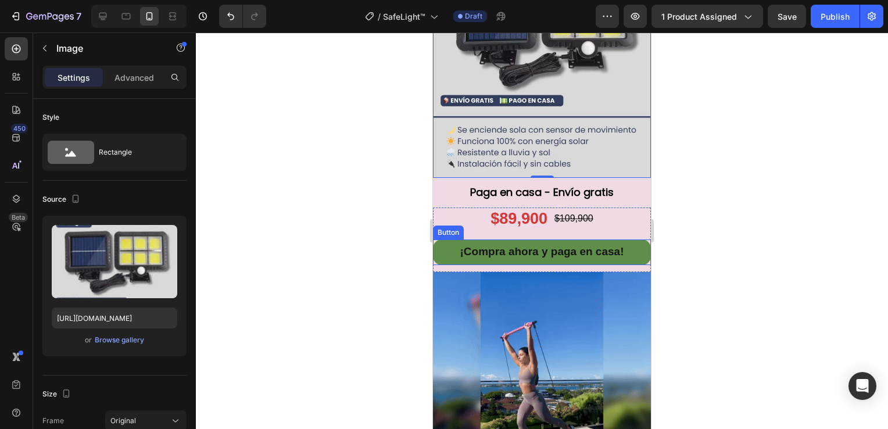
scroll to position [174, 0]
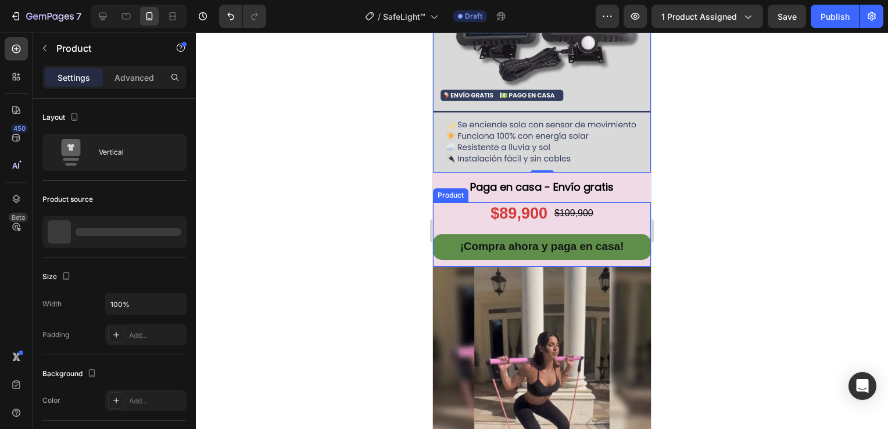
click at [445, 251] on div "¡Compra ahora y paga en casa! Button" at bounding box center [542, 250] width 218 height 32
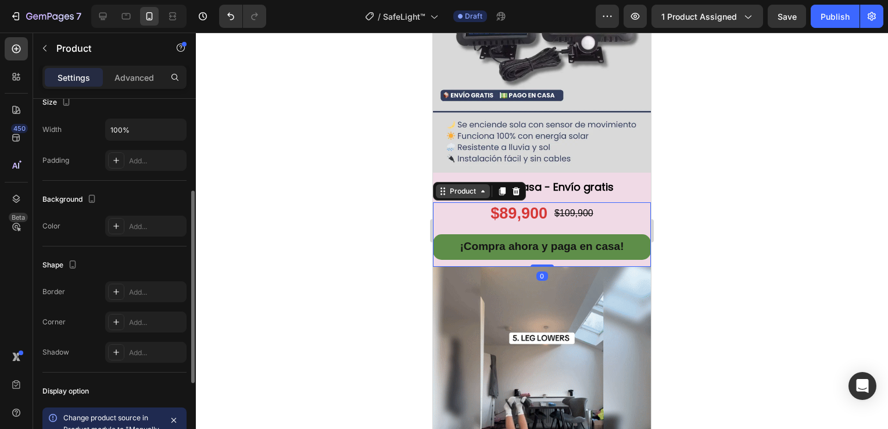
click at [470, 186] on div "Product" at bounding box center [463, 191] width 31 height 10
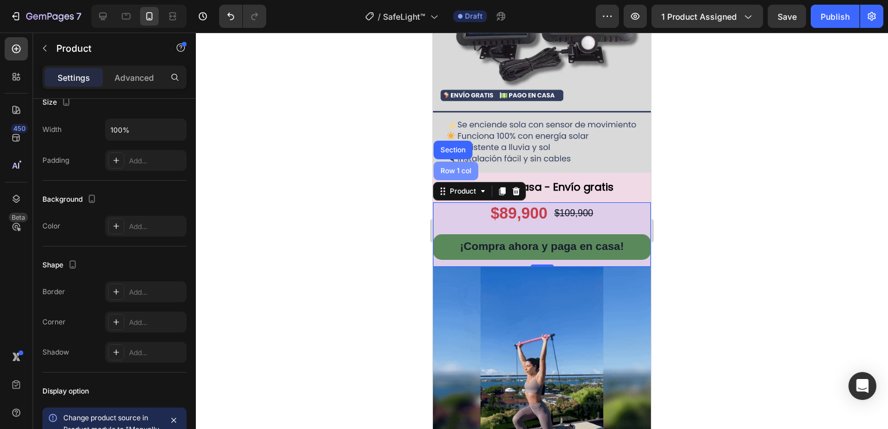
click at [453, 167] on div "Row 1 col" at bounding box center [455, 170] width 35 height 7
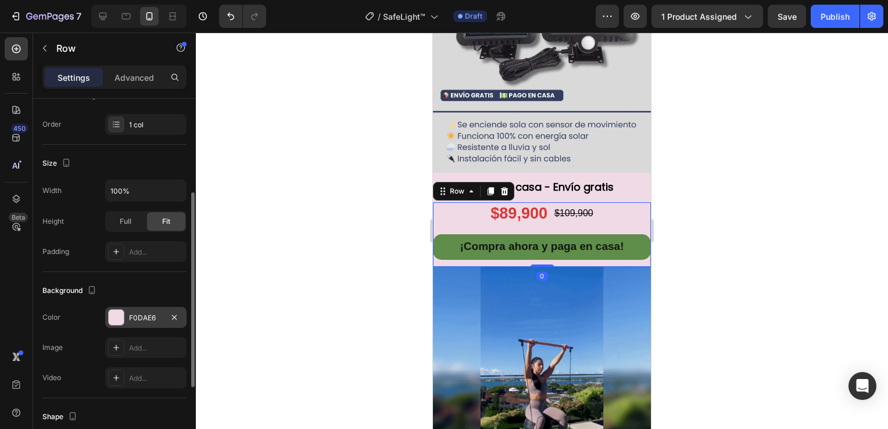
click at [121, 312] on div at bounding box center [116, 317] width 15 height 15
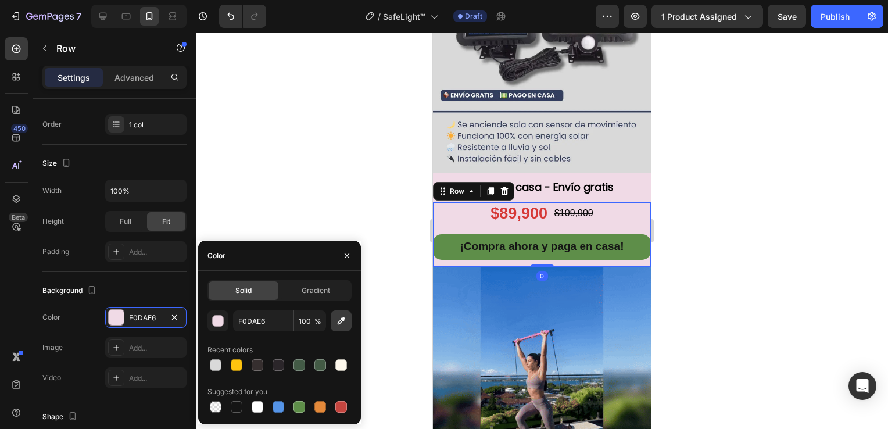
click at [333, 318] on button "button" at bounding box center [341, 320] width 21 height 21
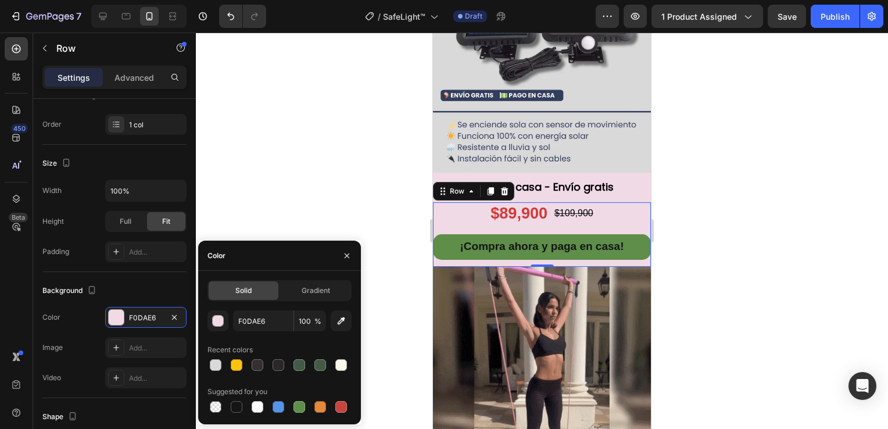
type input "D9D9D9"
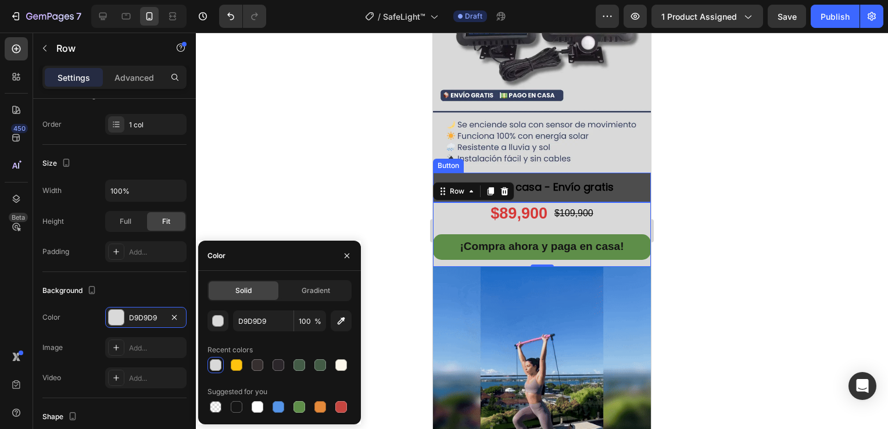
click at [619, 185] on button "Paga en casa - Envío gratis" at bounding box center [542, 188] width 218 height 30
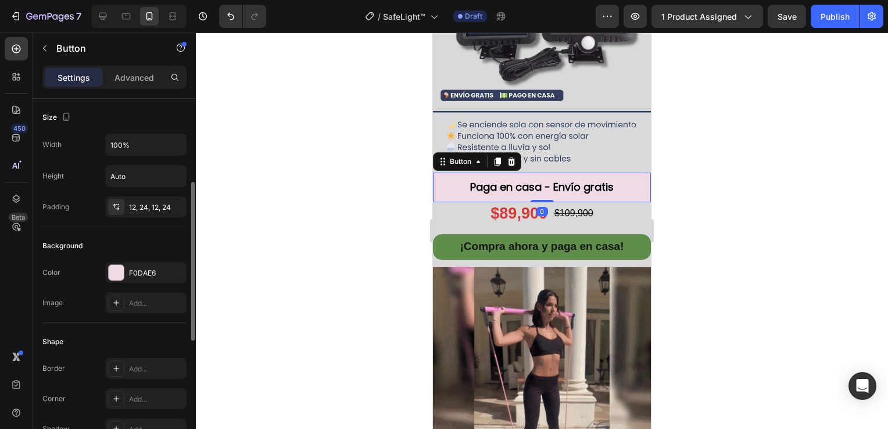
scroll to position [58, 0]
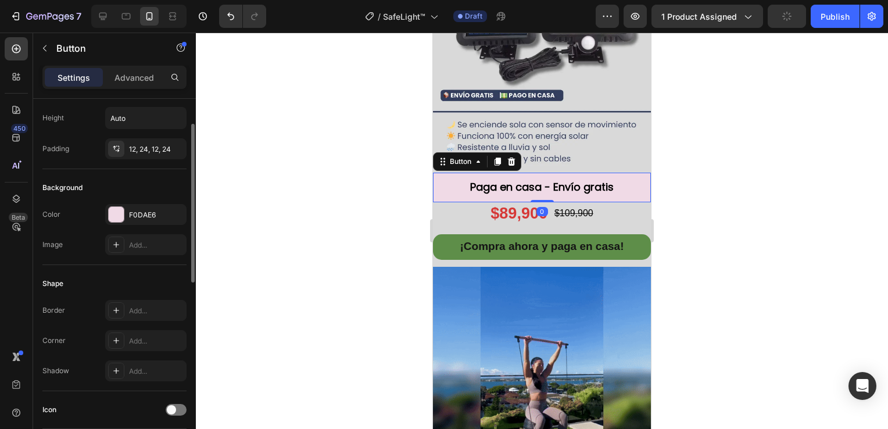
click at [109, 224] on div "Color F0DAE6 Image Add..." at bounding box center [114, 229] width 144 height 51
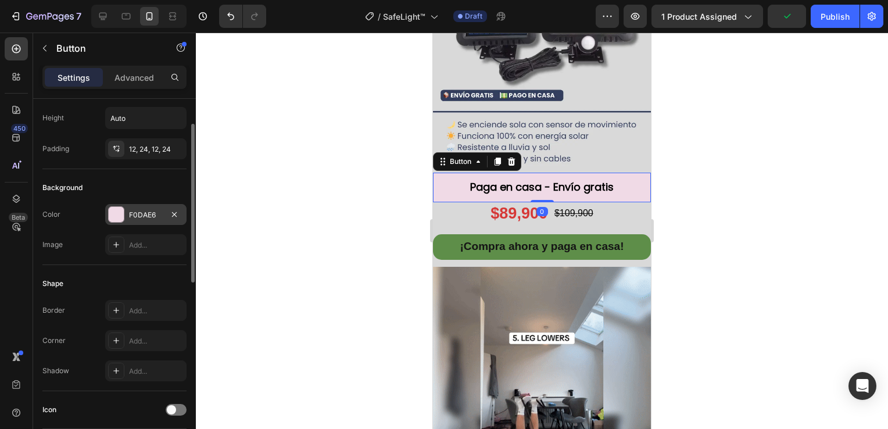
click at [114, 219] on div at bounding box center [116, 214] width 15 height 15
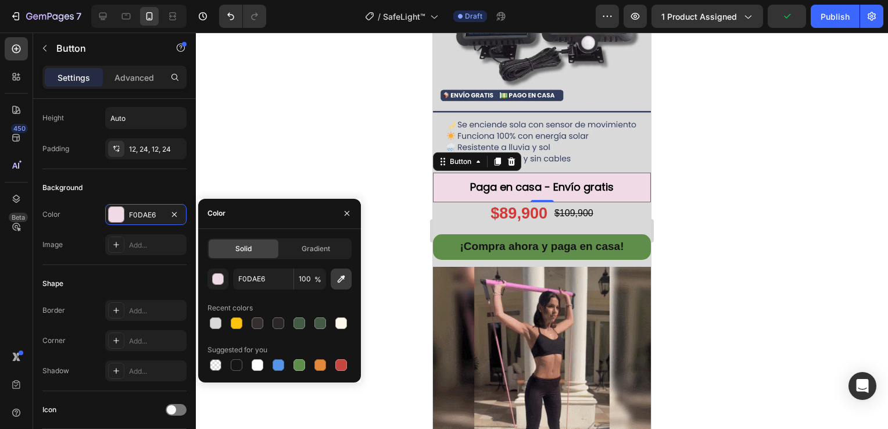
click at [343, 281] on icon "button" at bounding box center [341, 279] width 12 height 12
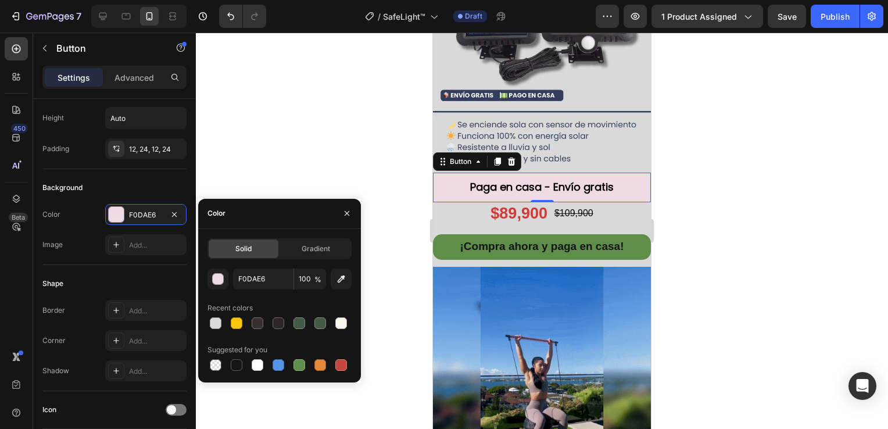
type input "D9D9D9"
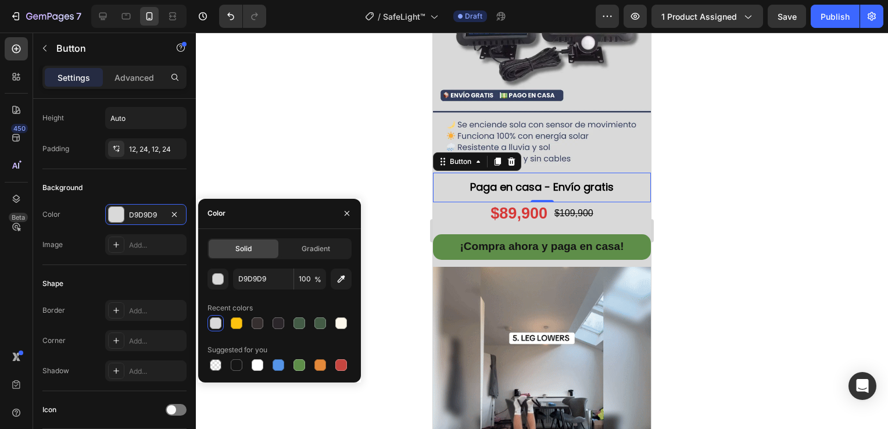
click at [340, 182] on div at bounding box center [542, 231] width 692 height 397
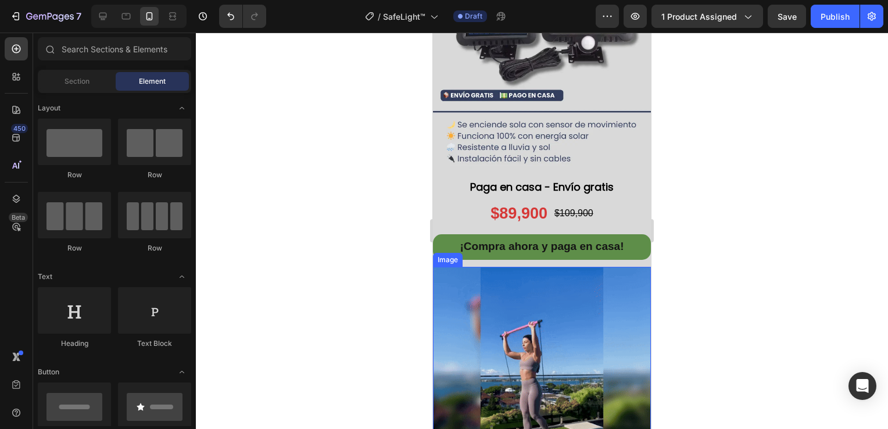
click at [514, 333] on img at bounding box center [542, 376] width 218 height 218
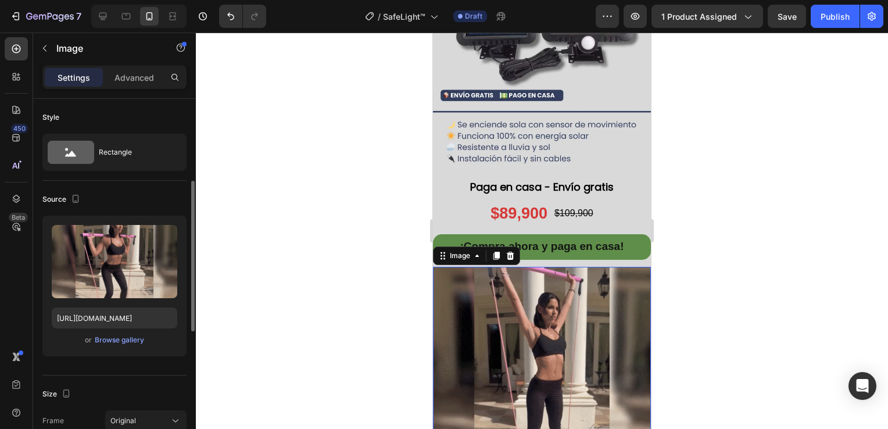
scroll to position [174, 0]
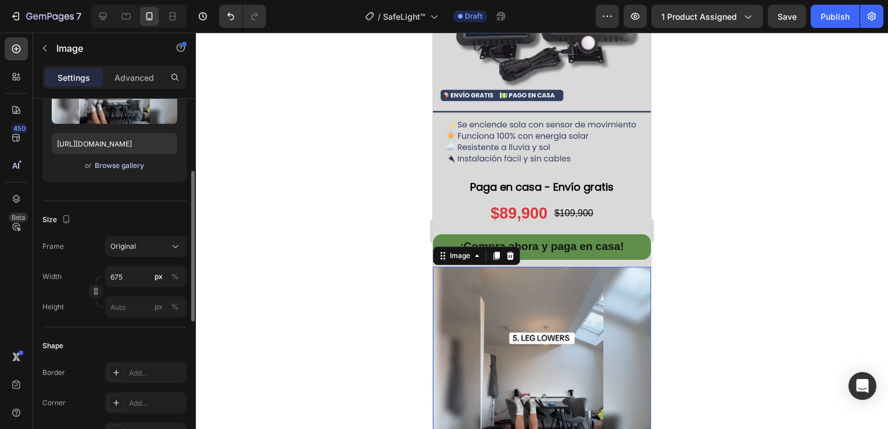
click at [126, 166] on div "Browse gallery" at bounding box center [119, 165] width 49 height 10
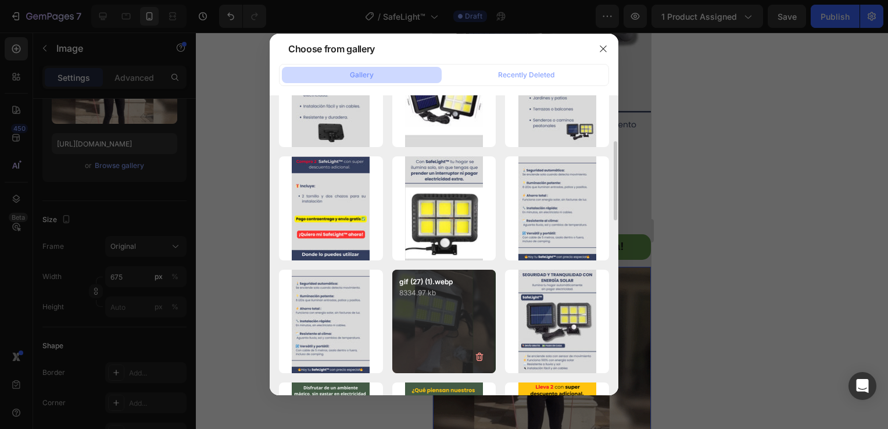
click at [447, 280] on p "gif (27) (1).webp" at bounding box center [444, 282] width 90 height 10
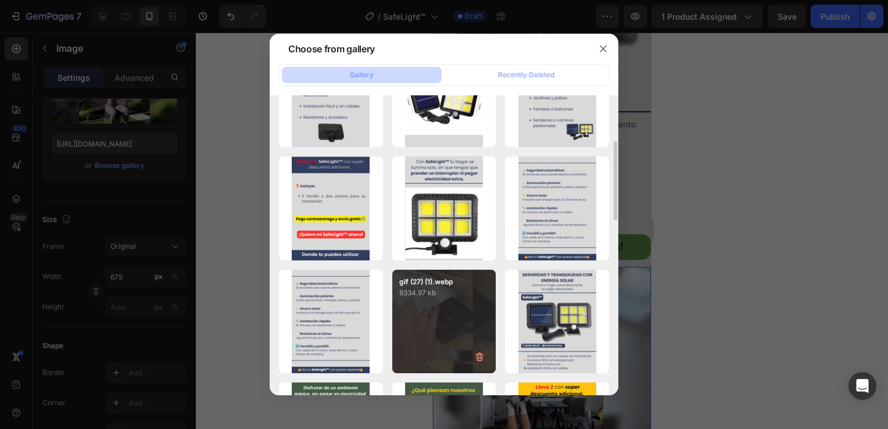
type input "[URL][DOMAIN_NAME]"
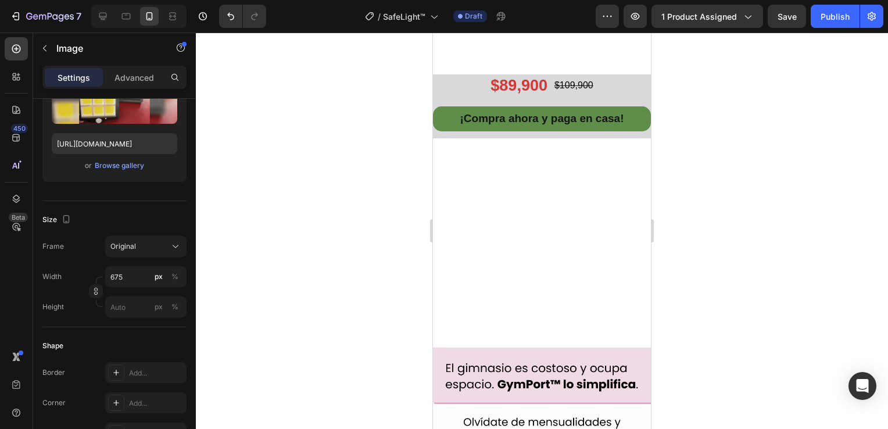
scroll to position [465, 0]
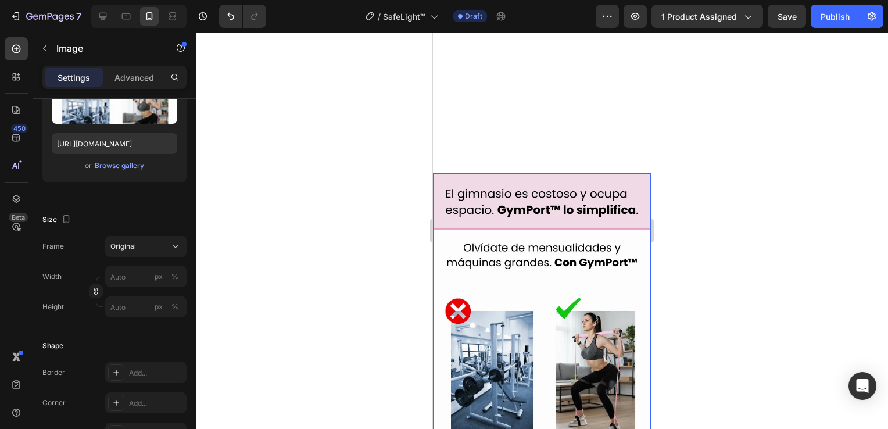
click at [576, 287] on img at bounding box center [542, 318] width 218 height 291
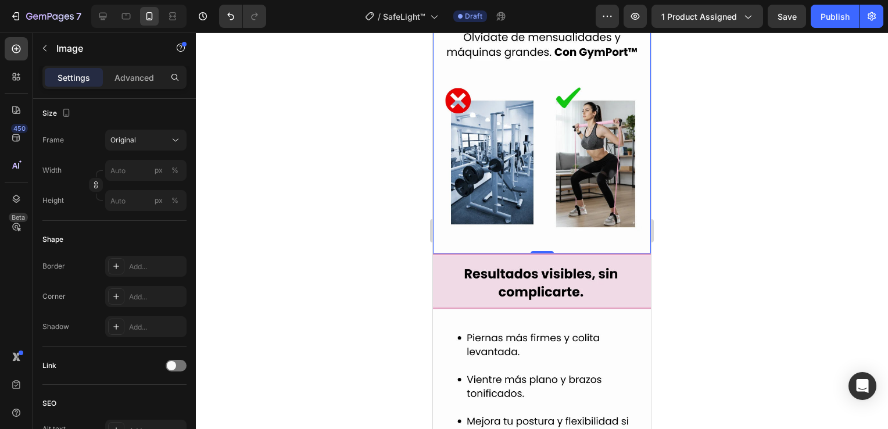
scroll to position [581, 0]
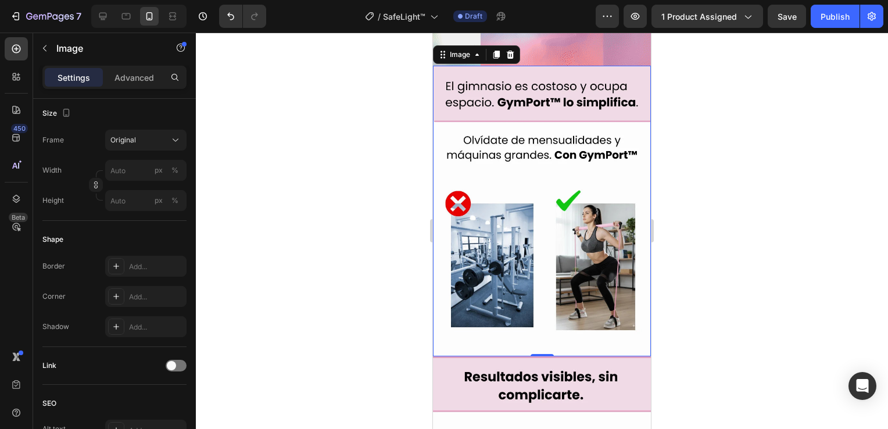
click at [497, 208] on img at bounding box center [542, 211] width 218 height 291
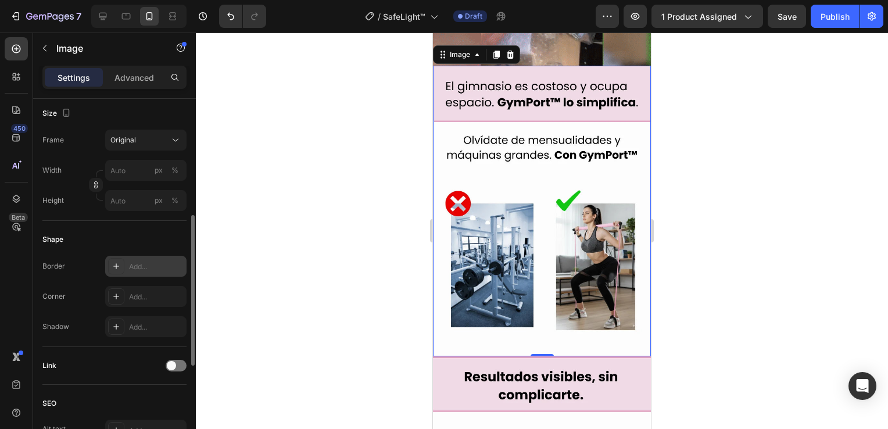
scroll to position [48, 0]
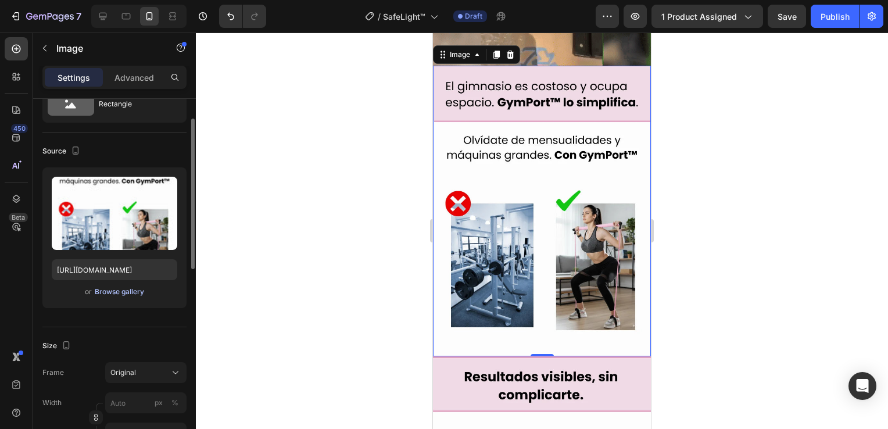
click at [124, 290] on div "Browse gallery" at bounding box center [119, 292] width 49 height 10
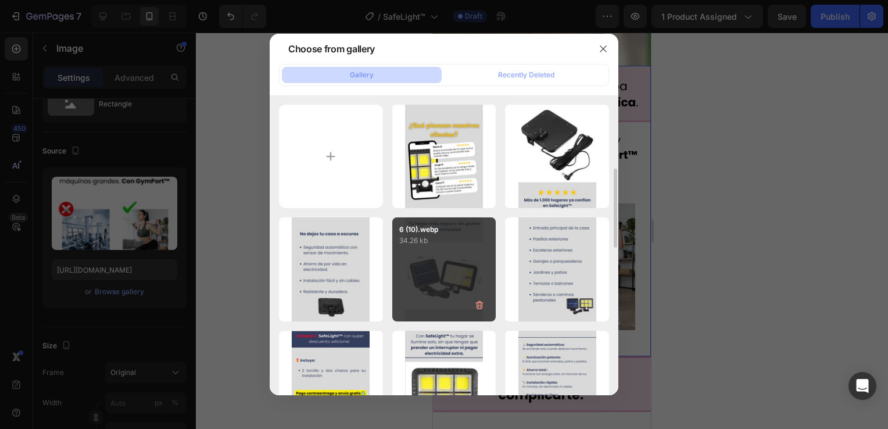
scroll to position [116, 0]
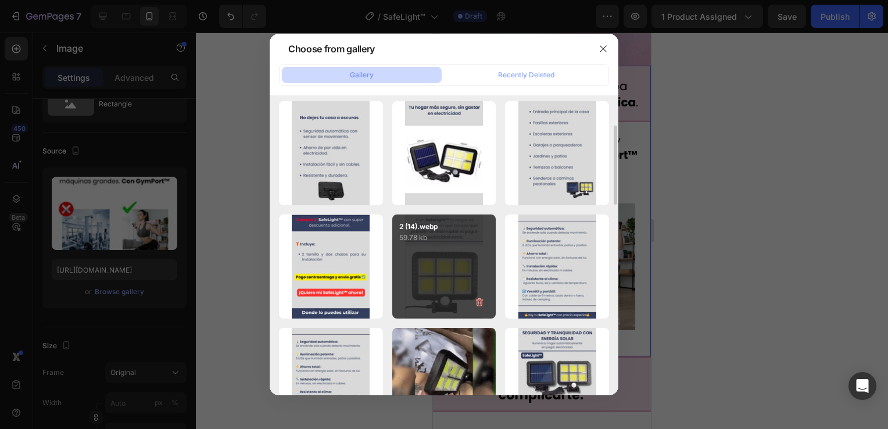
click at [461, 254] on div "2 (14).webp 59.78 kb" at bounding box center [444, 267] width 104 height 104
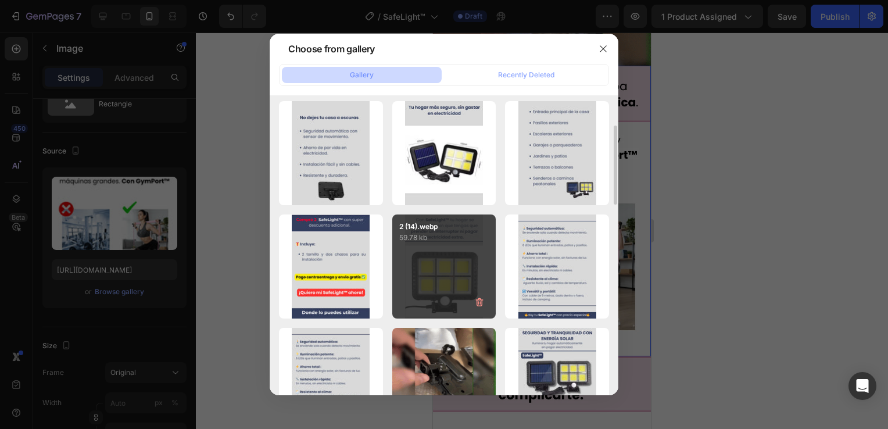
type input "[URL][DOMAIN_NAME]"
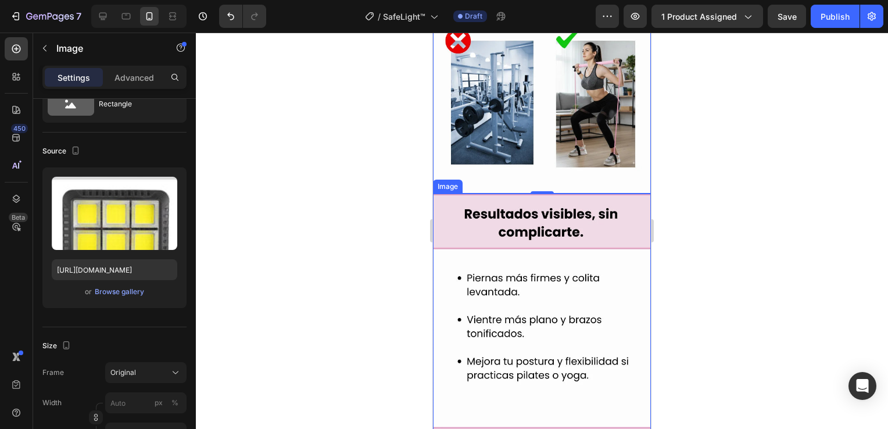
scroll to position [814, 0]
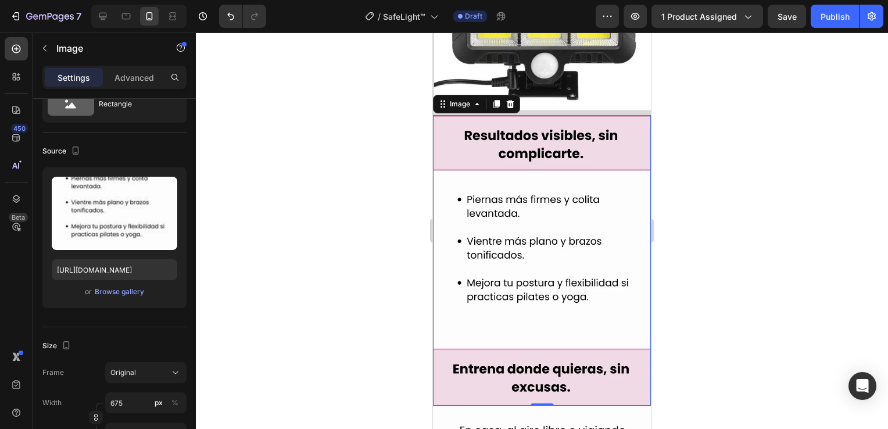
click at [517, 228] on img at bounding box center [542, 260] width 218 height 291
click at [130, 288] on div "Browse gallery" at bounding box center [119, 292] width 49 height 10
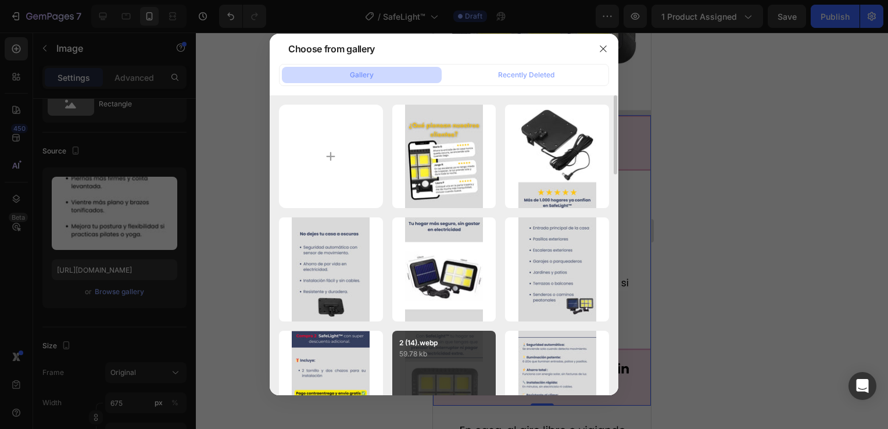
scroll to position [116, 0]
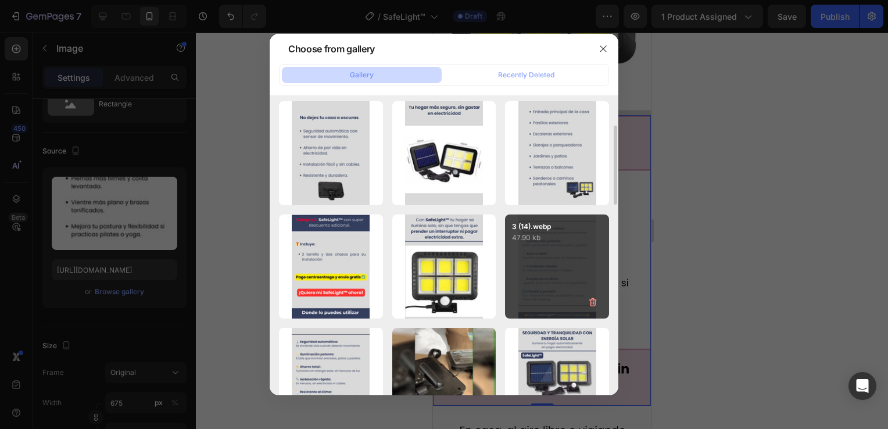
click at [540, 260] on div "3 (14).webp 47.90 kb" at bounding box center [557, 267] width 104 height 104
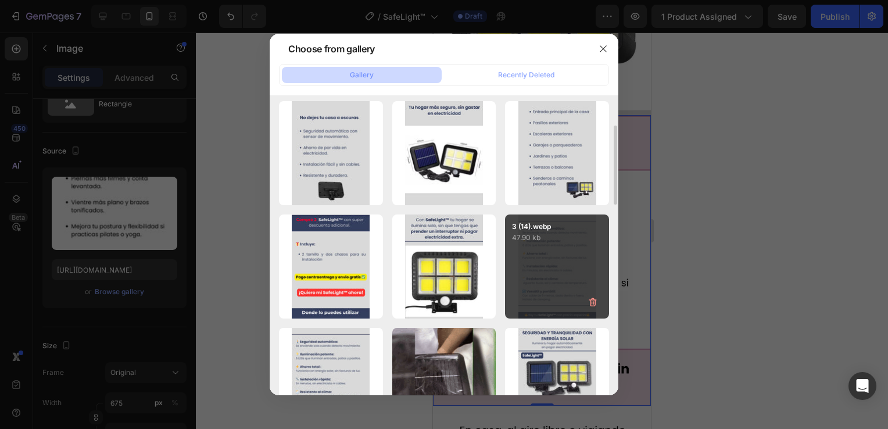
type input "[URL][DOMAIN_NAME]"
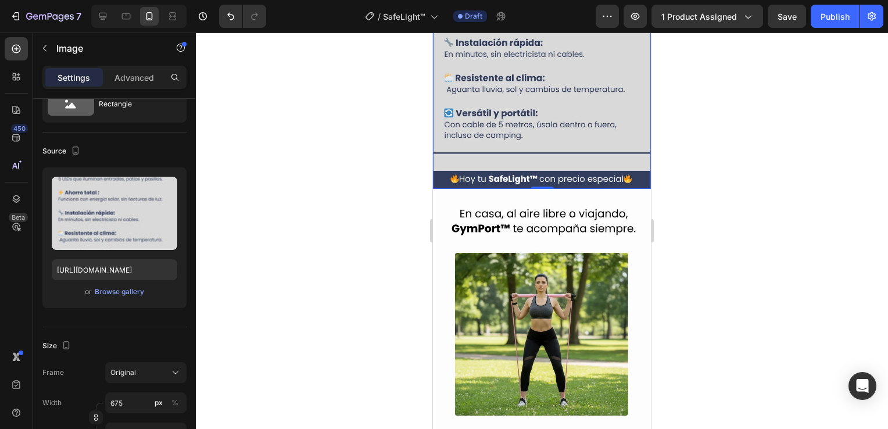
scroll to position [1047, 0]
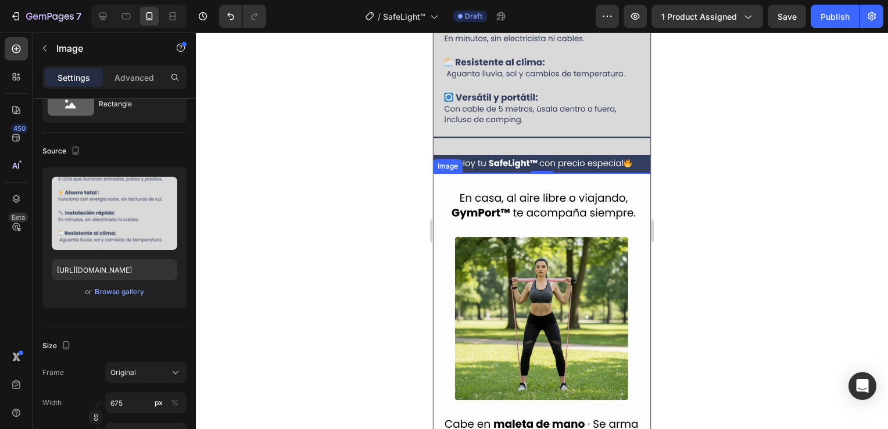
click at [544, 234] on img at bounding box center [542, 318] width 218 height 291
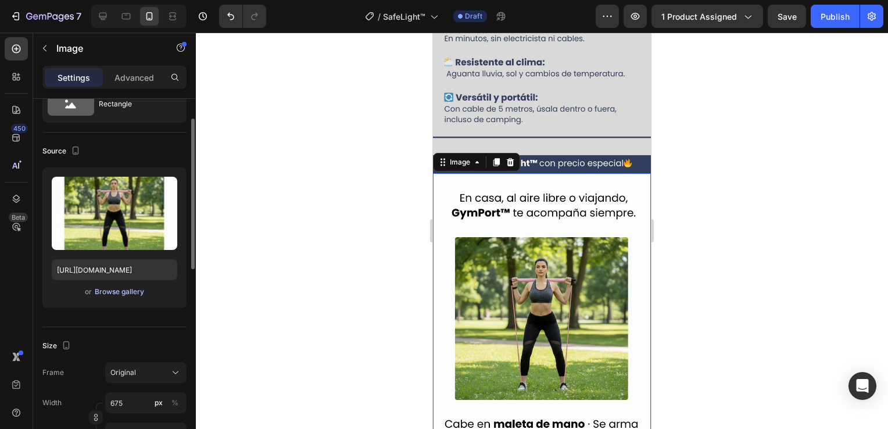
click at [122, 287] on div "Browse gallery" at bounding box center [119, 292] width 49 height 10
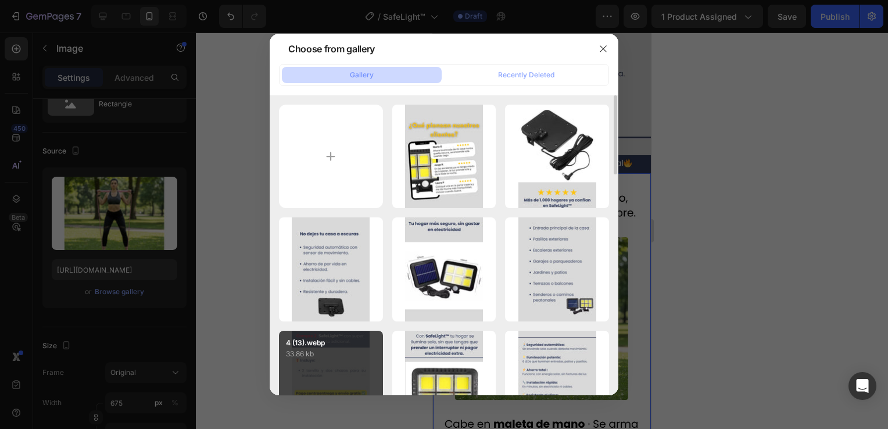
click at [340, 351] on p "33.86 kb" at bounding box center [331, 354] width 90 height 12
type input "[URL][DOMAIN_NAME]"
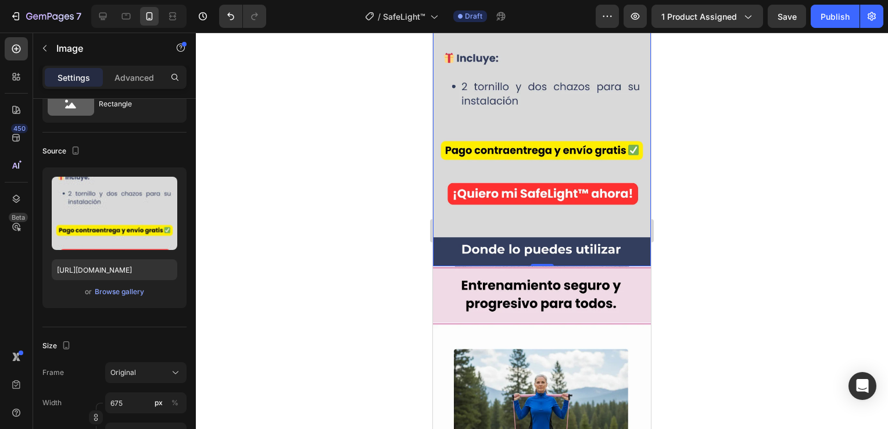
scroll to position [1279, 0]
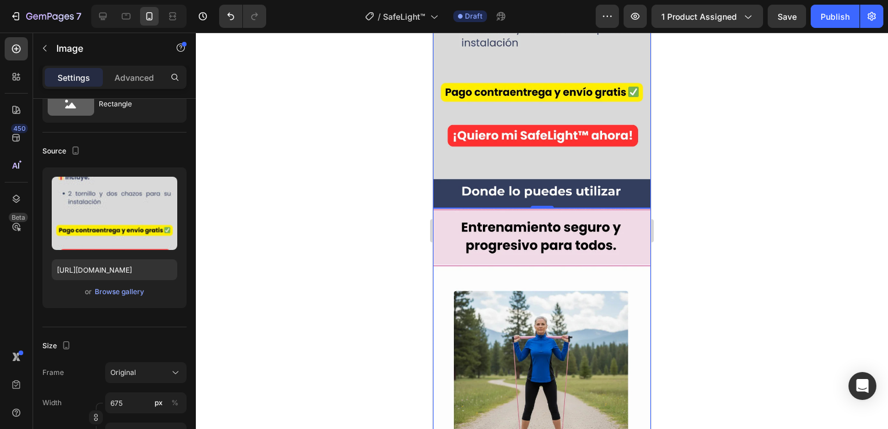
click at [523, 292] on img at bounding box center [542, 353] width 218 height 291
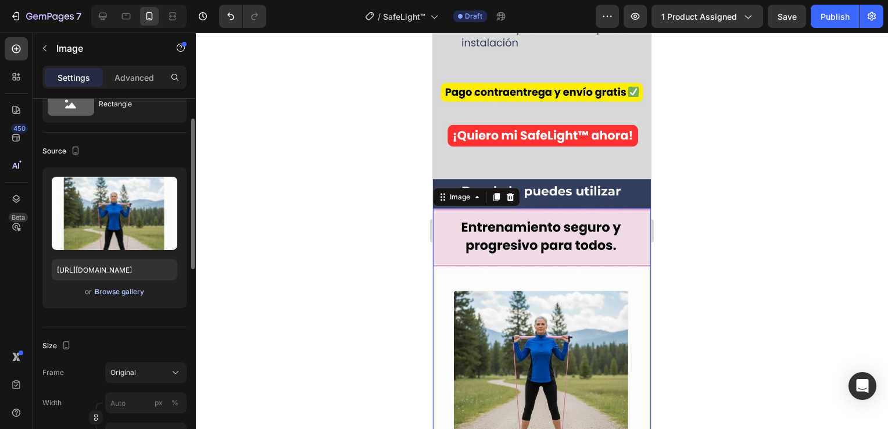
click at [116, 291] on div "Browse gallery" at bounding box center [119, 292] width 49 height 10
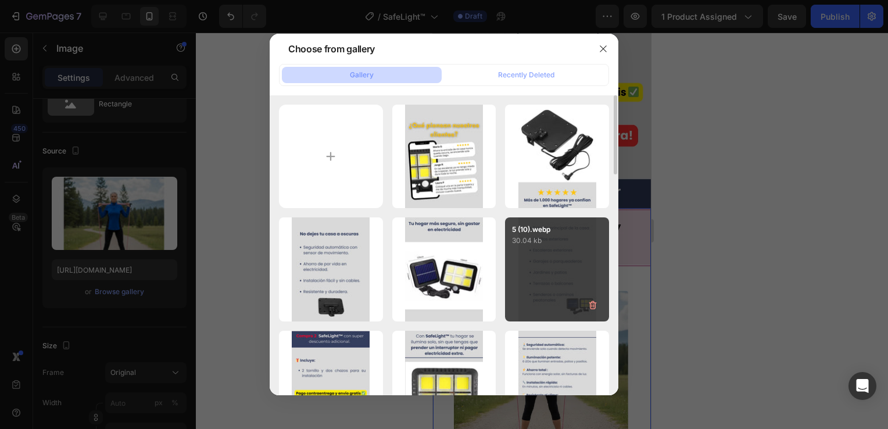
click at [553, 273] on div "5 (10).webp 30.04 kb" at bounding box center [557, 269] width 104 height 104
type input "[URL][DOMAIN_NAME]"
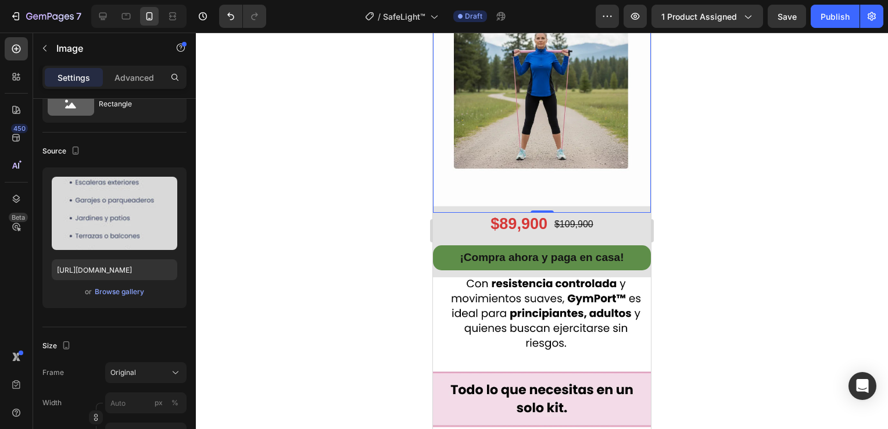
scroll to position [1628, 0]
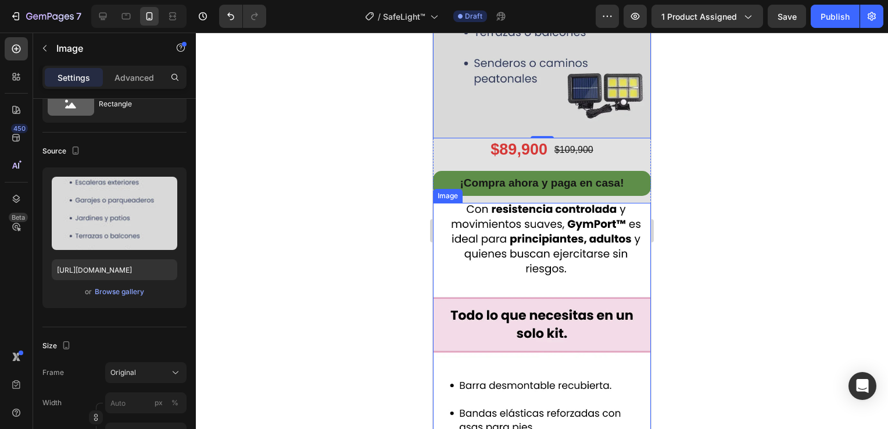
click at [529, 255] on img at bounding box center [542, 348] width 218 height 291
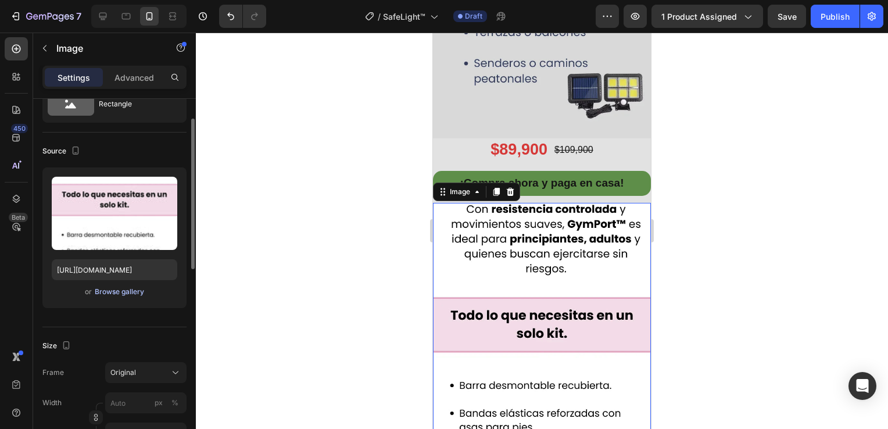
click at [107, 292] on div "Browse gallery" at bounding box center [119, 292] width 49 height 10
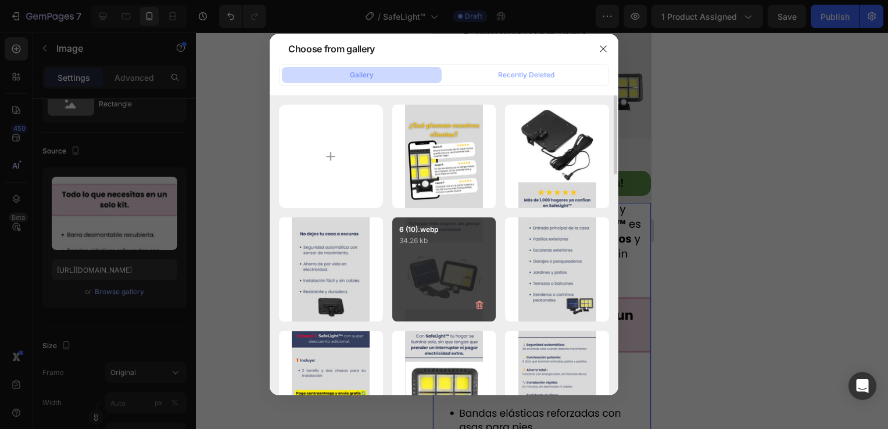
click at [415, 245] on p "34.26 kb" at bounding box center [444, 241] width 90 height 12
type input "[URL][DOMAIN_NAME]"
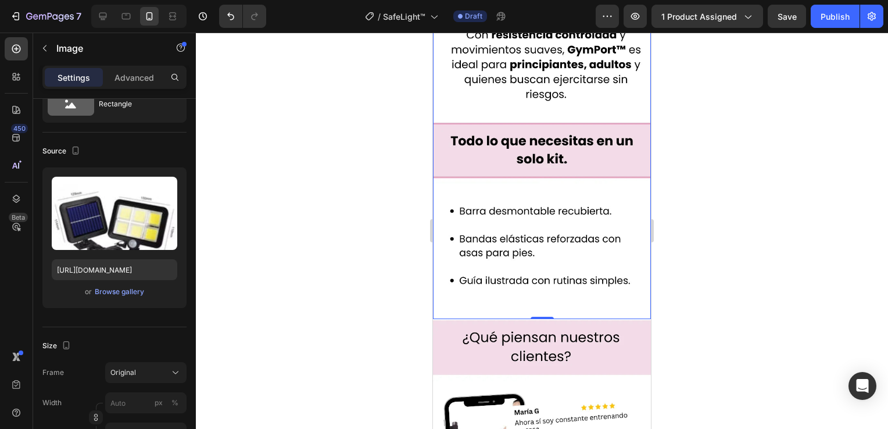
scroll to position [1977, 0]
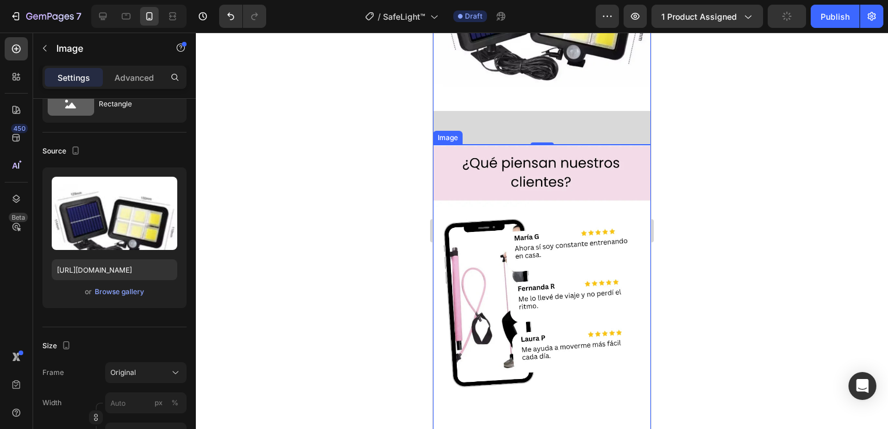
click at [541, 241] on img at bounding box center [542, 290] width 218 height 291
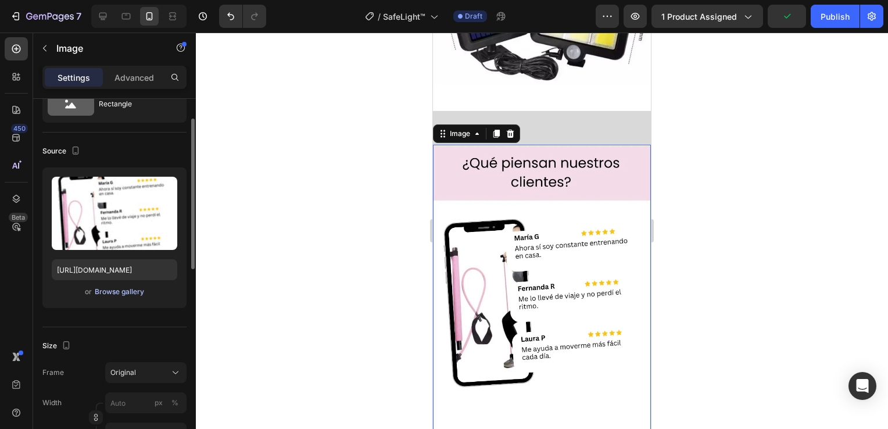
click at [122, 287] on div "Browse gallery" at bounding box center [119, 292] width 49 height 10
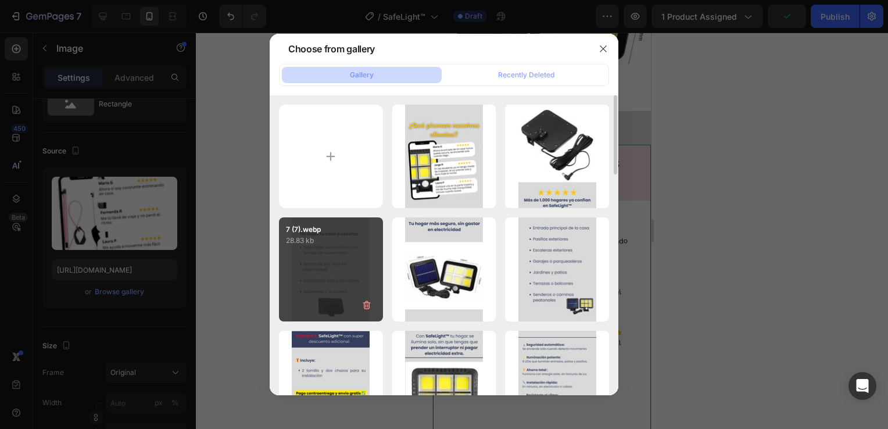
click at [347, 262] on div "7 (7).webp 28.83 kb" at bounding box center [331, 269] width 104 height 104
type input "[URL][DOMAIN_NAME]"
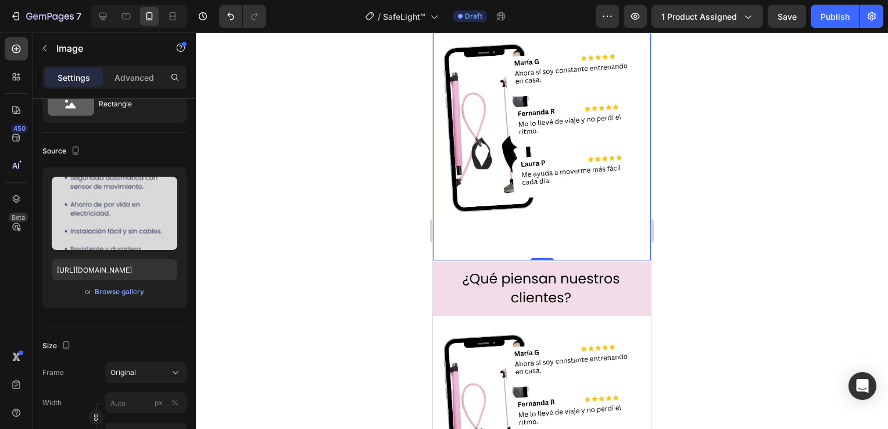
scroll to position [2209, 0]
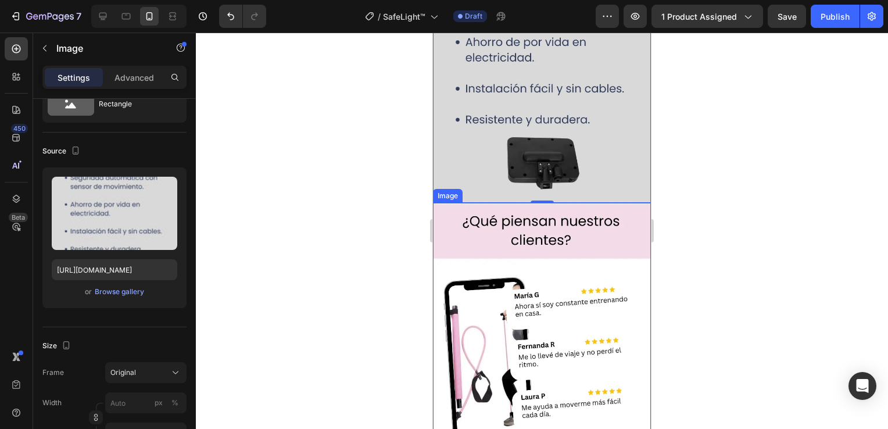
click at [547, 264] on img at bounding box center [542, 348] width 218 height 291
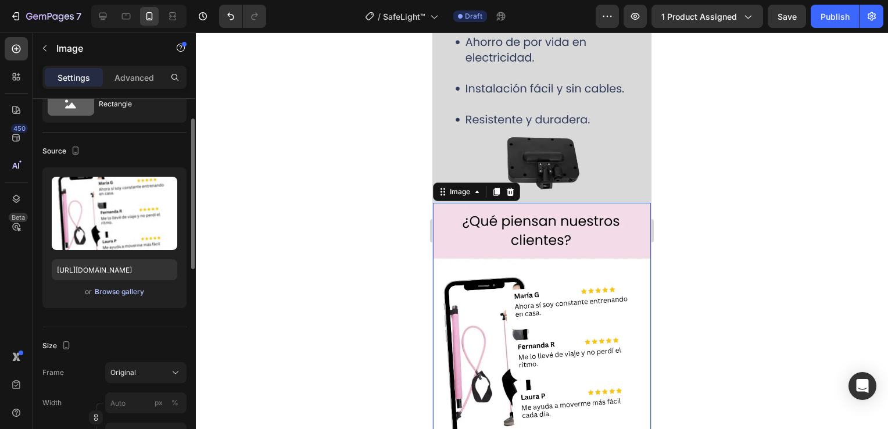
click at [135, 296] on div "Browse gallery" at bounding box center [119, 292] width 49 height 10
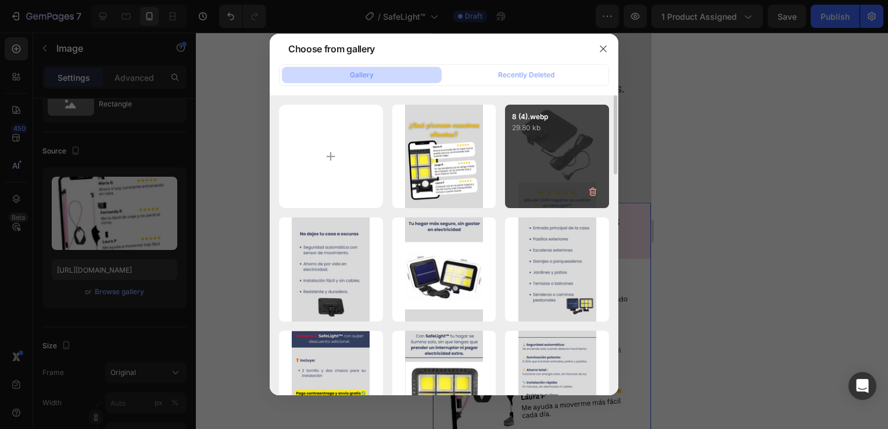
click at [540, 160] on div "8 (4).webp 29.80 kb" at bounding box center [557, 157] width 104 height 104
type input "[URL][DOMAIN_NAME]"
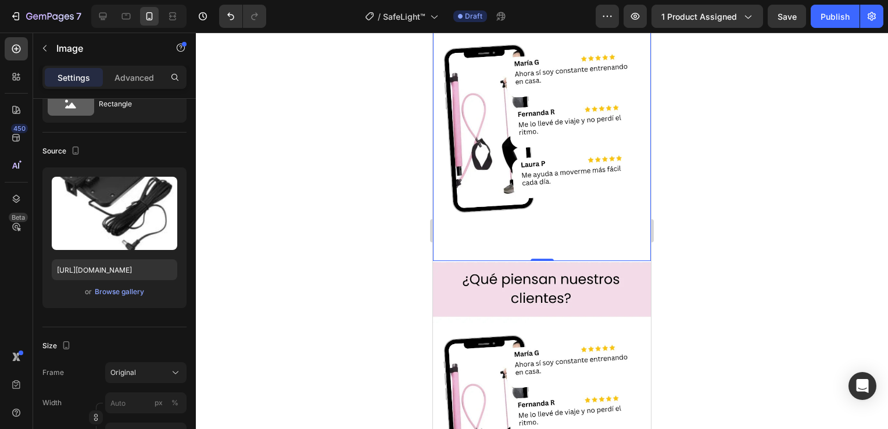
scroll to position [2558, 0]
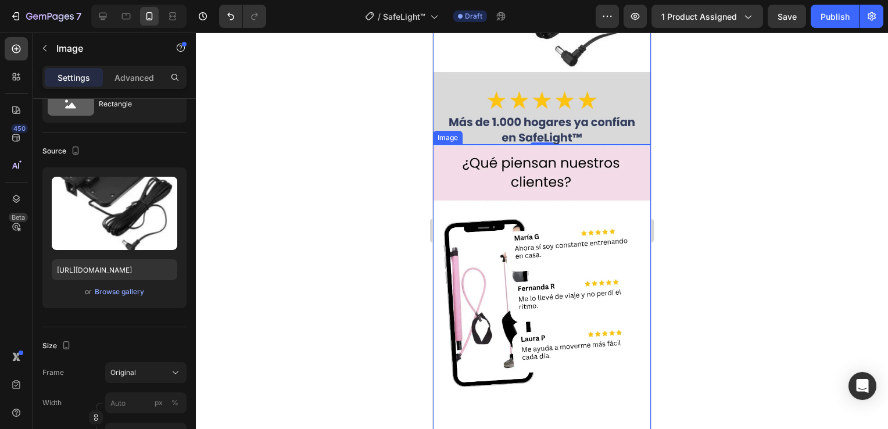
click at [531, 171] on img at bounding box center [542, 290] width 218 height 291
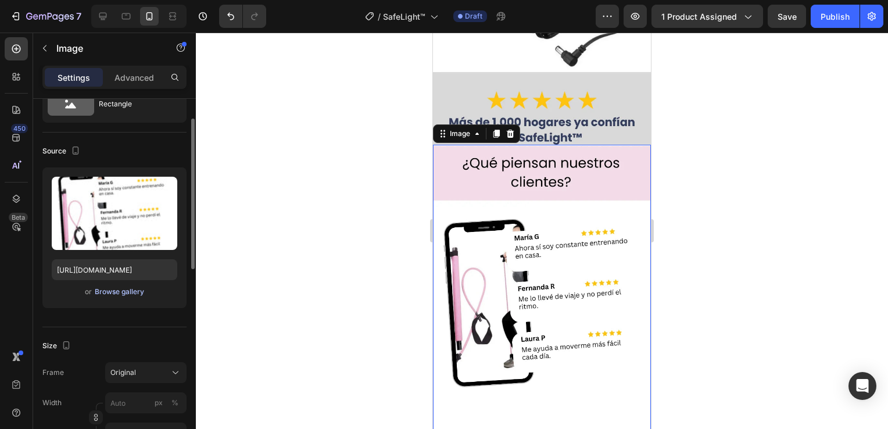
click at [126, 294] on div "Browse gallery" at bounding box center [119, 292] width 49 height 10
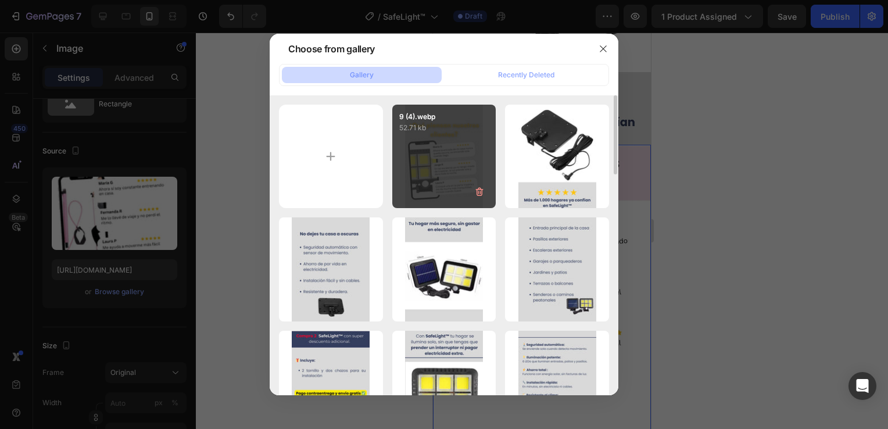
click at [444, 159] on div "9 (4).webp 52.71 kb" at bounding box center [444, 157] width 104 height 104
type input "[URL][DOMAIN_NAME]"
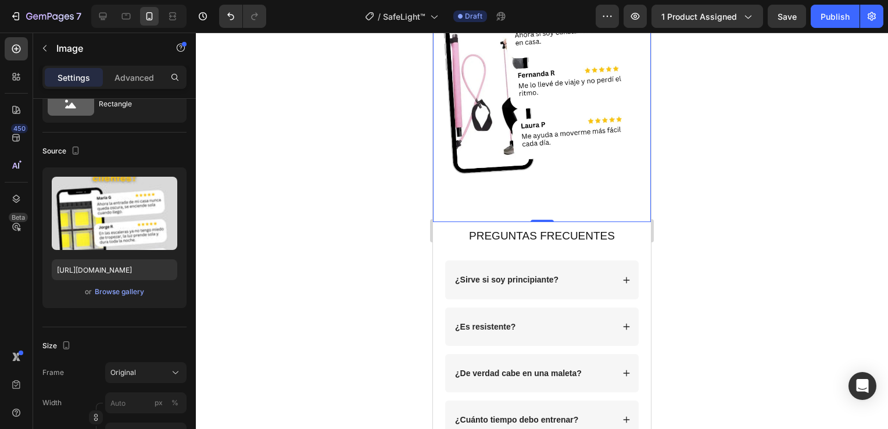
scroll to position [2791, 0]
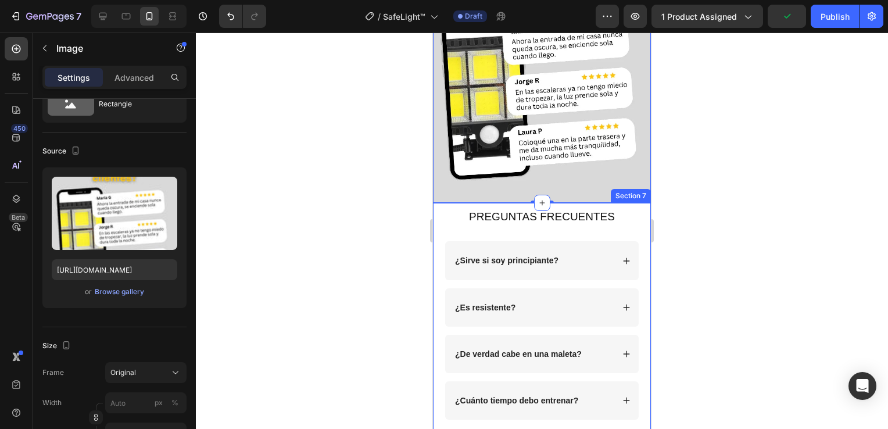
click at [439, 372] on div "PREGUNTAS FRECUENTES Heading Row ¿Sirve si soy principiante? ¿Es resistente? Ac…" at bounding box center [542, 323] width 218 height 240
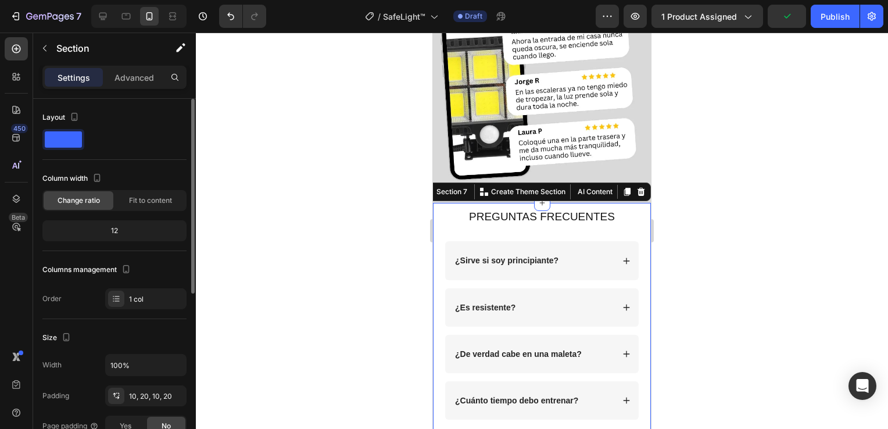
scroll to position [174, 0]
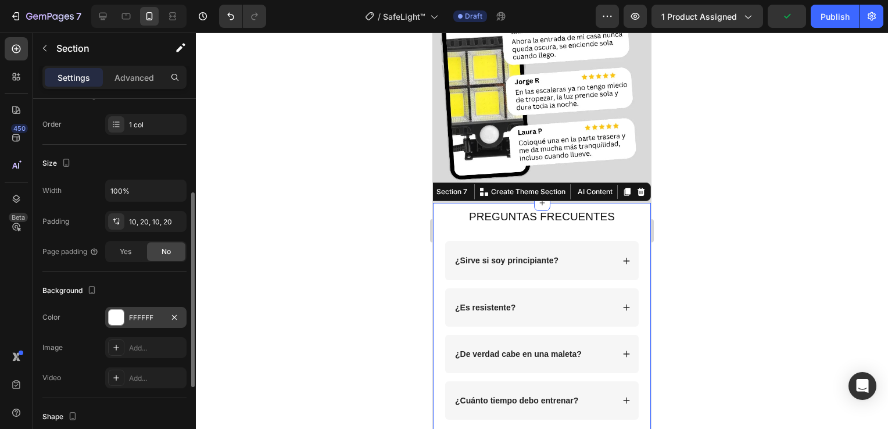
click at [117, 319] on div at bounding box center [116, 317] width 15 height 15
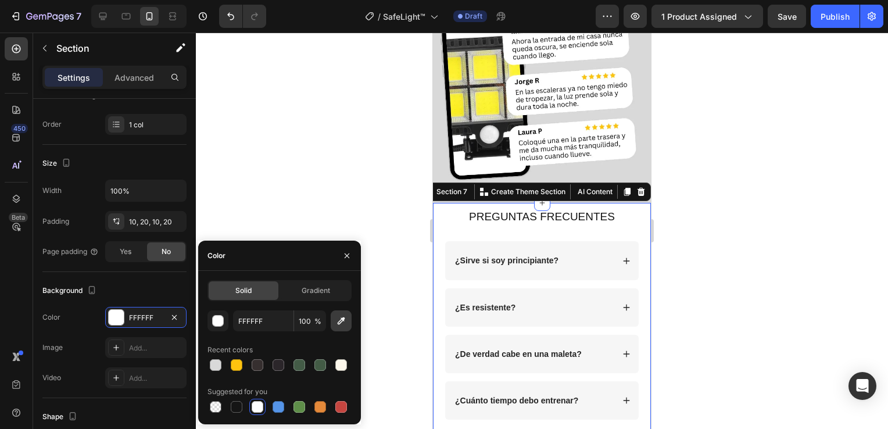
click at [340, 319] on icon "button" at bounding box center [341, 321] width 12 height 12
type input "D9D9D9"
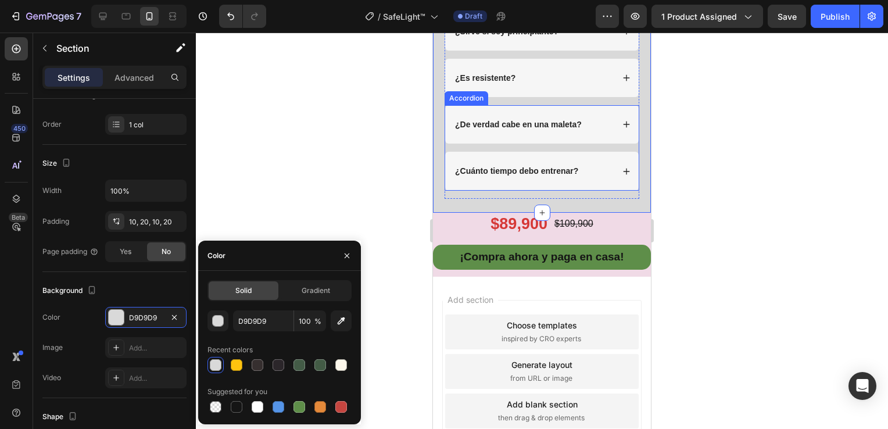
scroll to position [2965, 0]
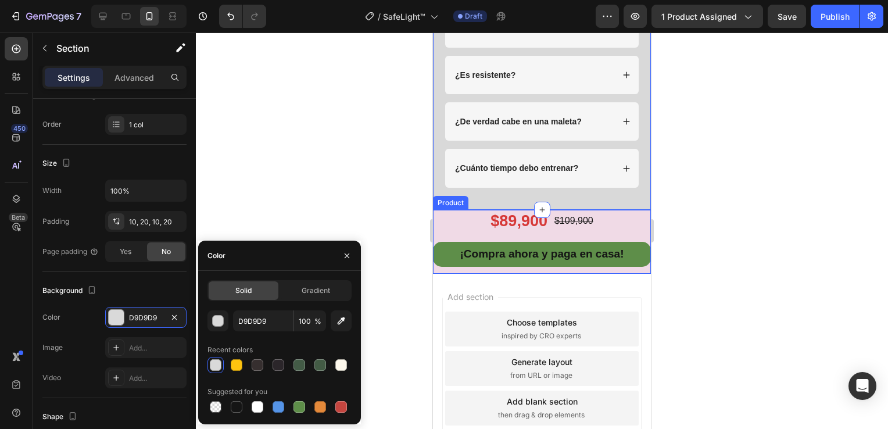
click at [437, 269] on div "¡Compra ahora y paga en casa! Button" at bounding box center [542, 258] width 218 height 32
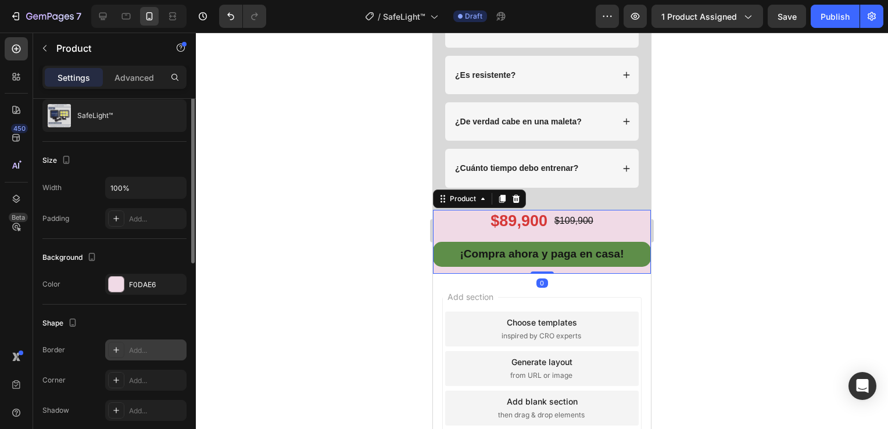
scroll to position [174, 0]
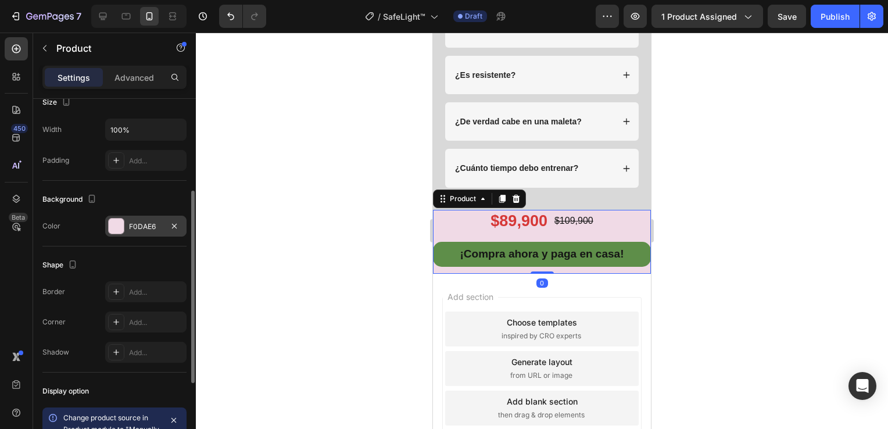
click at [115, 224] on div at bounding box center [116, 226] width 15 height 15
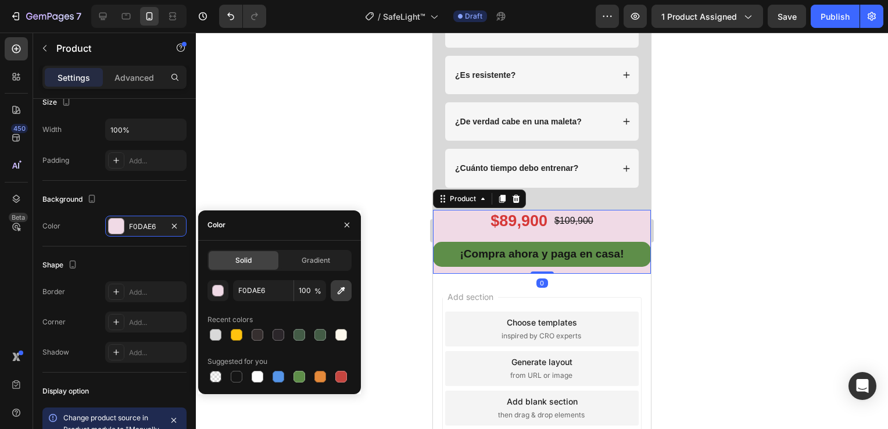
click at [342, 293] on icon "button" at bounding box center [341, 291] width 12 height 12
type input "D9D9D9"
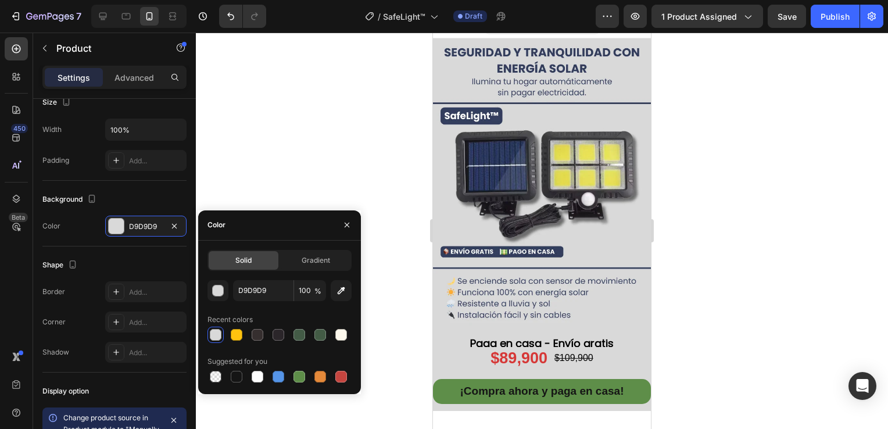
scroll to position [0, 0]
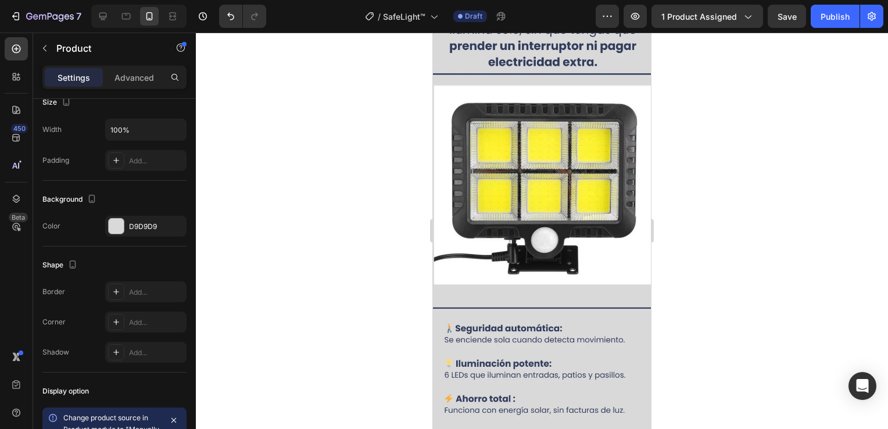
click at [687, 185] on div at bounding box center [542, 231] width 692 height 397
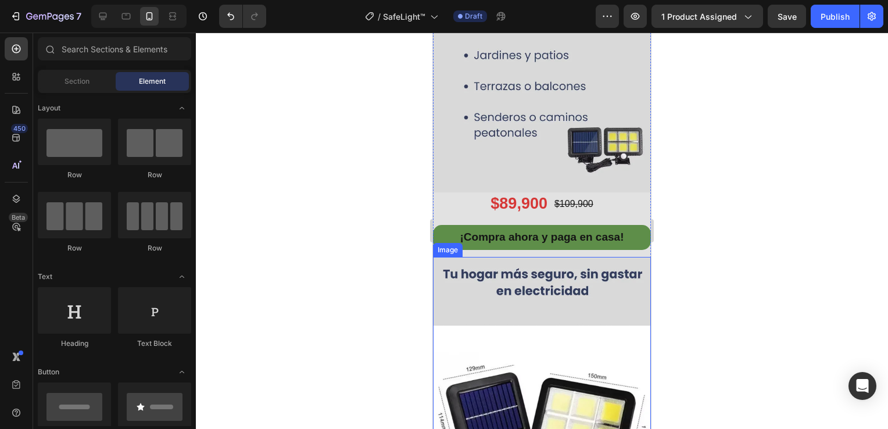
scroll to position [1570, 0]
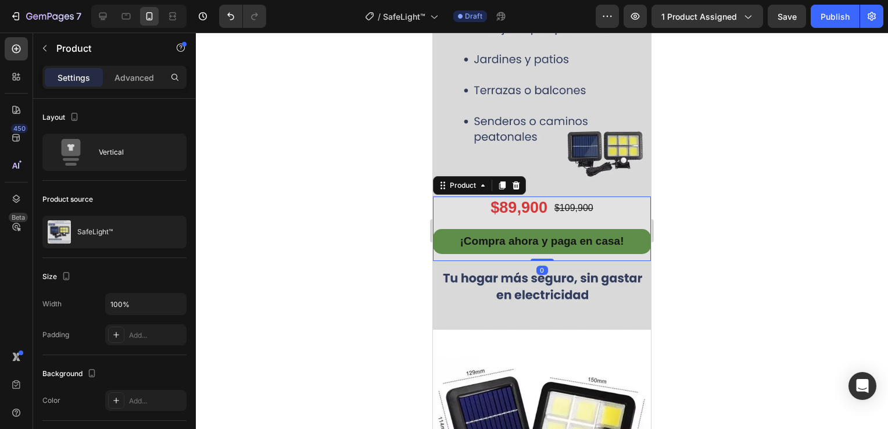
click at [445, 246] on div "¡Compra ahora y paga en casa! Button" at bounding box center [542, 245] width 218 height 32
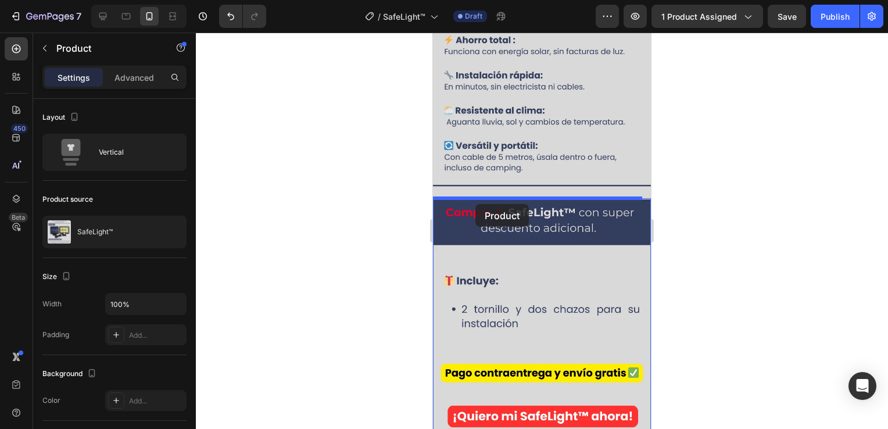
scroll to position [930, 0]
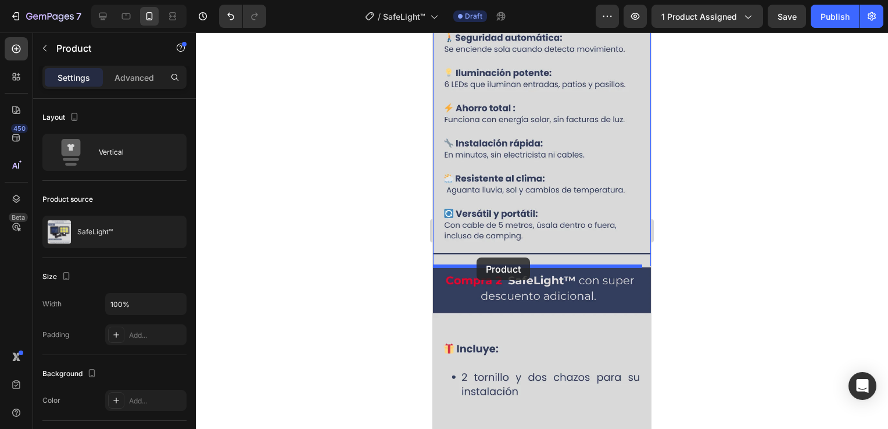
drag, startPoint x: 446, startPoint y: 173, endPoint x: 477, endPoint y: 257, distance: 89.2
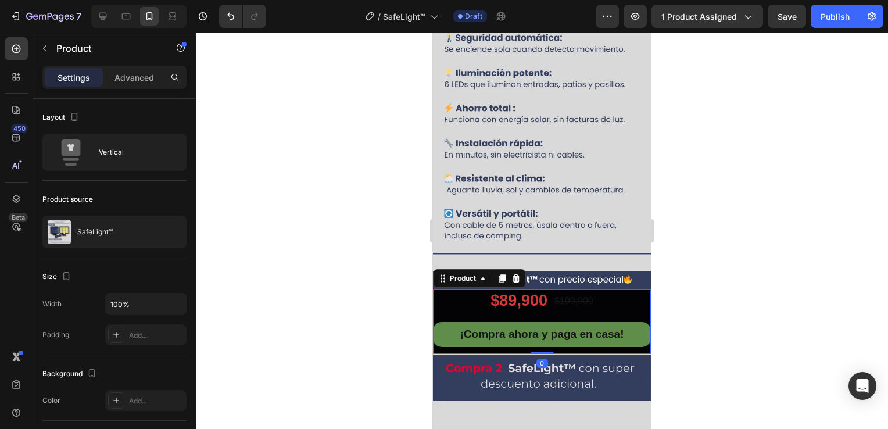
click at [715, 229] on div at bounding box center [542, 231] width 692 height 397
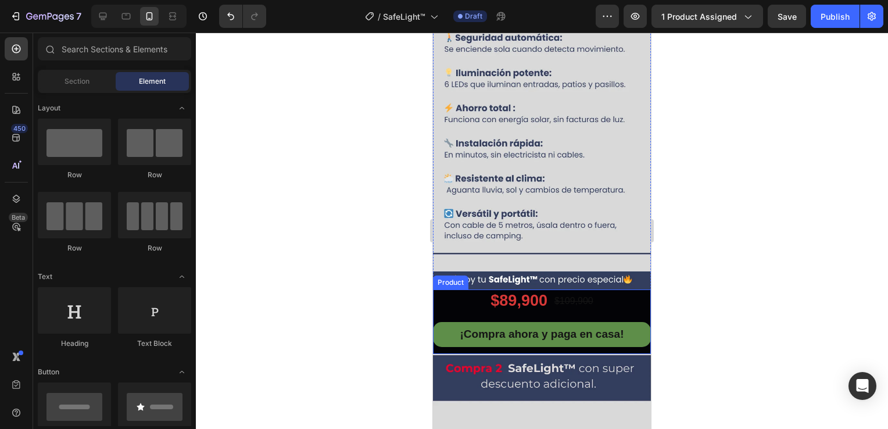
click at [449, 328] on div "¡Compra ahora y paga en casa! Button" at bounding box center [542, 338] width 218 height 32
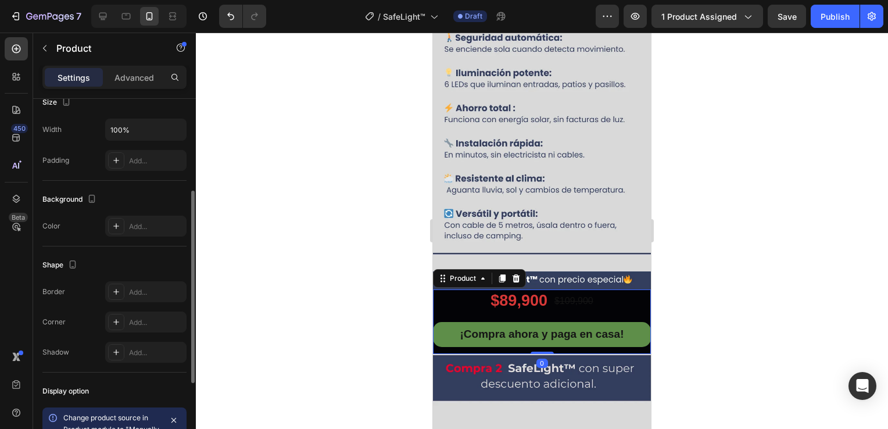
scroll to position [291, 0]
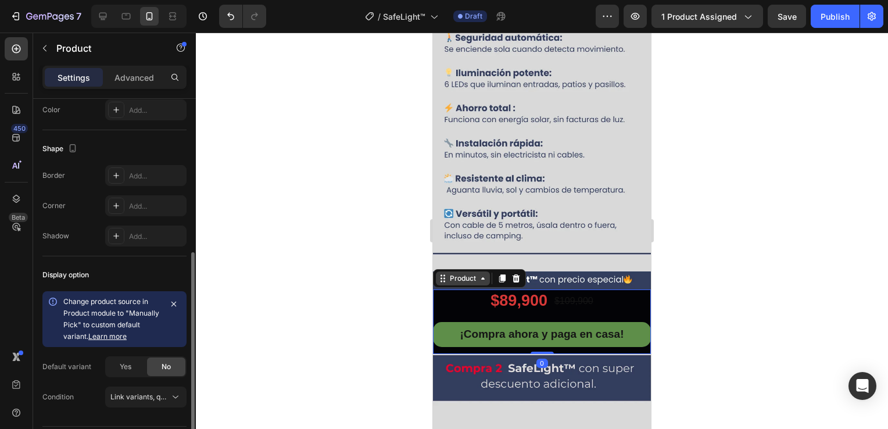
click at [463, 273] on div "Product" at bounding box center [463, 278] width 31 height 10
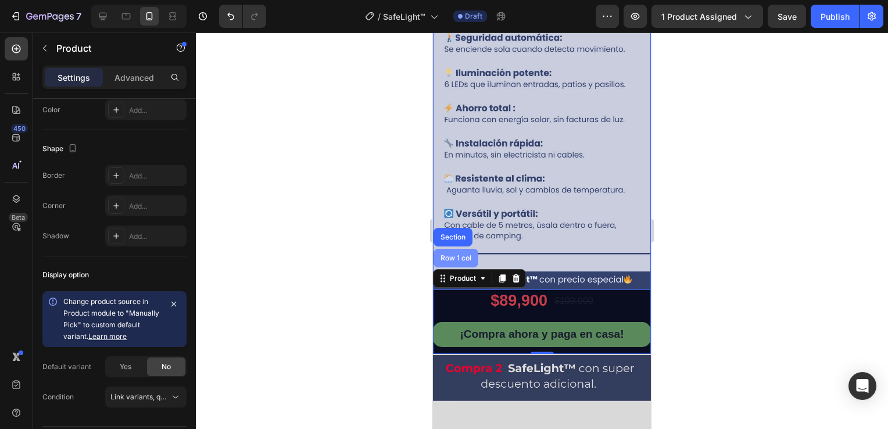
click at [452, 249] on div "Row 1 col" at bounding box center [456, 258] width 45 height 19
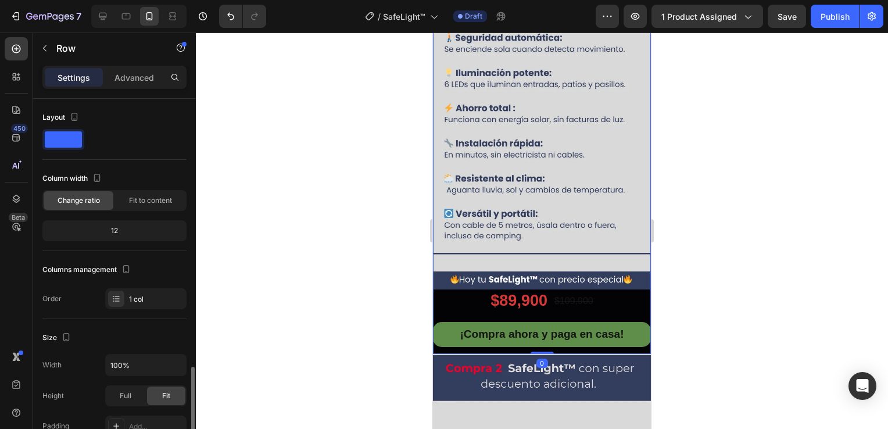
scroll to position [174, 0]
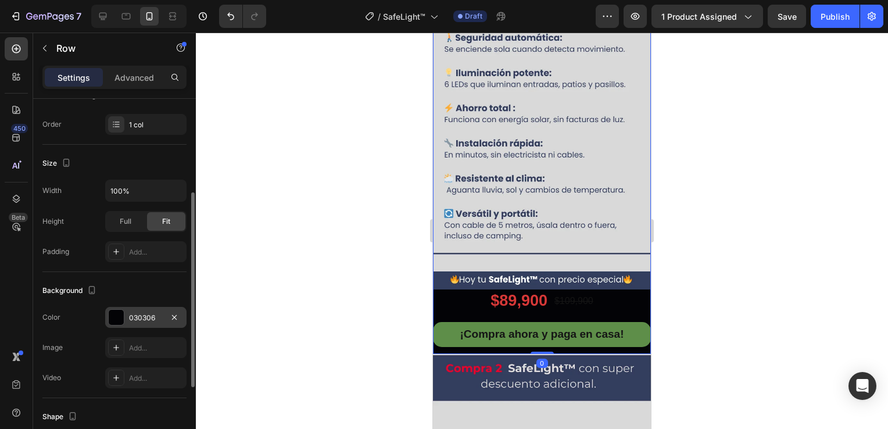
click at [122, 322] on div at bounding box center [116, 317] width 15 height 15
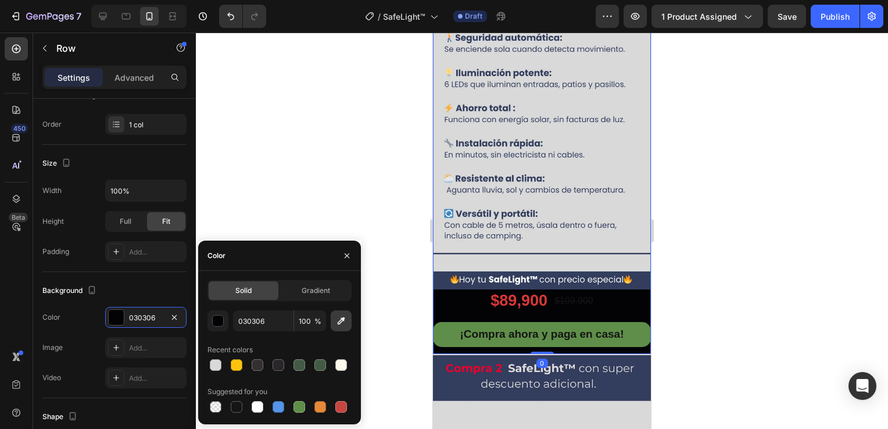
click at [339, 323] on icon "button" at bounding box center [341, 321] width 12 height 12
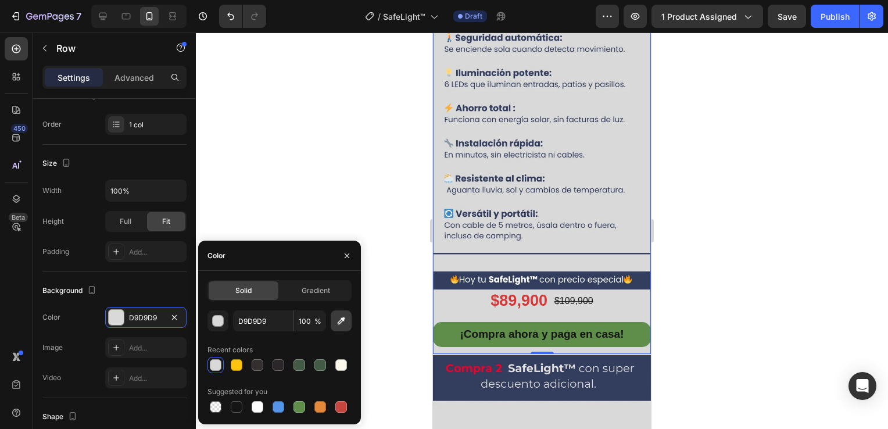
click at [349, 319] on button "button" at bounding box center [341, 320] width 21 height 21
type input "333D5E"
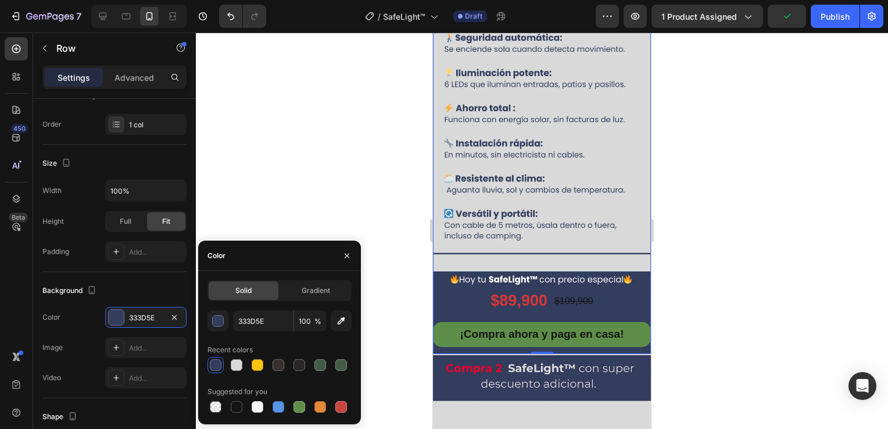
click at [763, 276] on div at bounding box center [542, 231] width 692 height 397
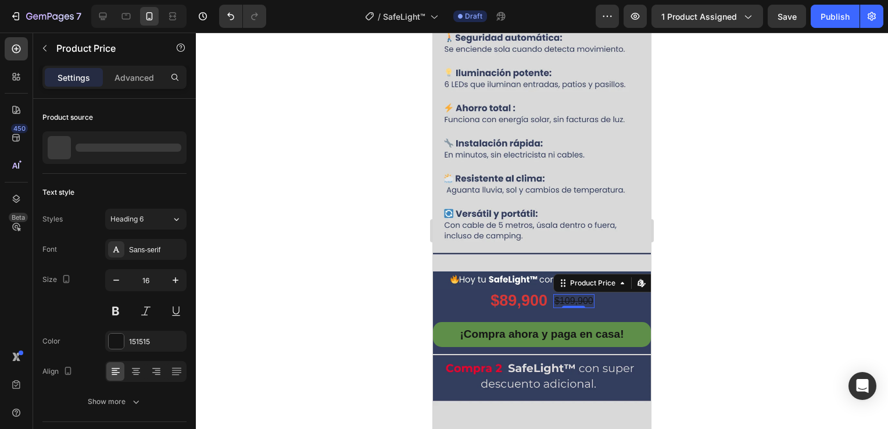
click at [573, 294] on div "$109,900" at bounding box center [573, 301] width 41 height 15
click at [558, 294] on div "$109,900" at bounding box center [573, 301] width 41 height 15
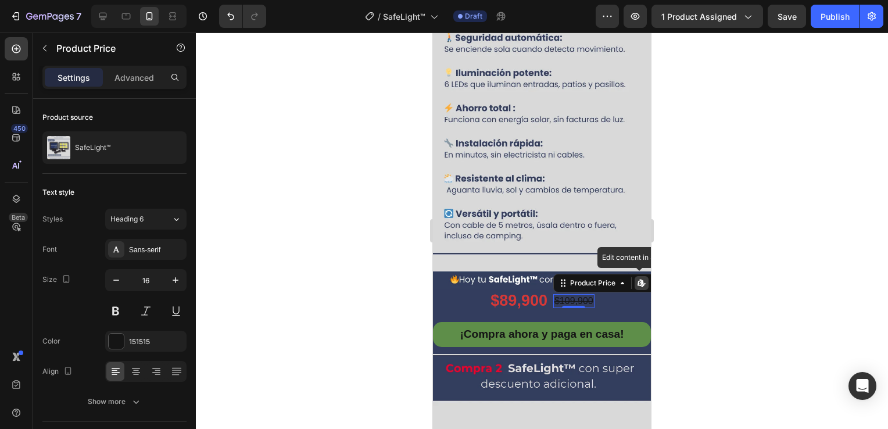
click at [558, 294] on div "$109,900" at bounding box center [573, 301] width 41 height 15
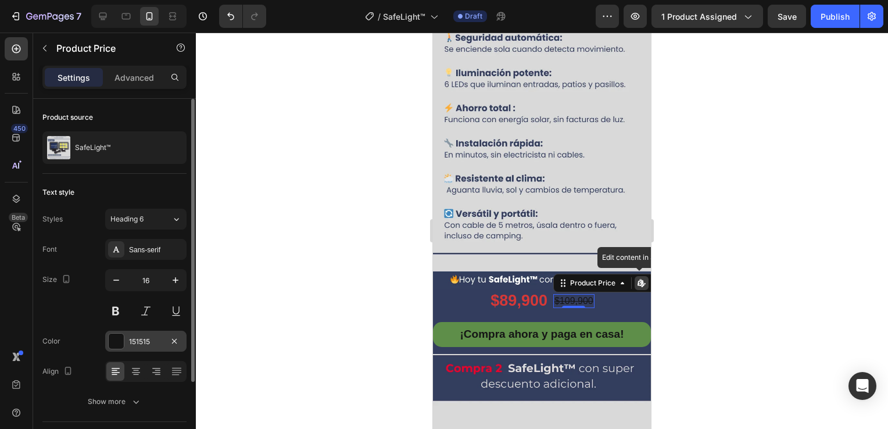
click at [116, 343] on div at bounding box center [116, 341] width 15 height 15
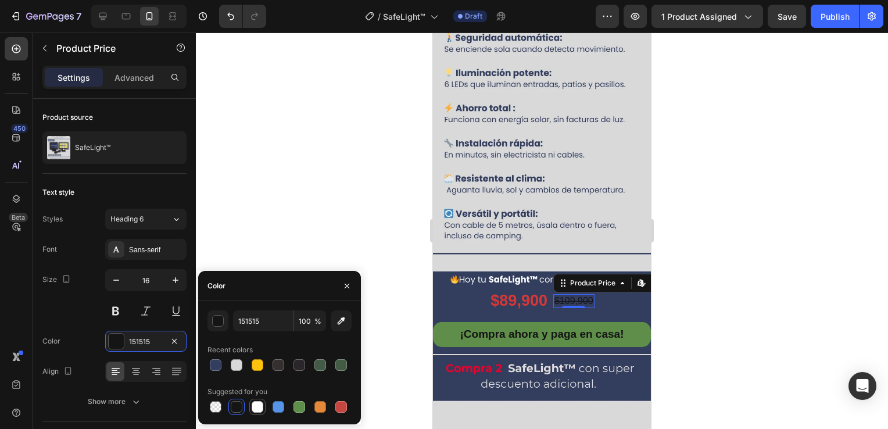
click at [259, 406] on div at bounding box center [258, 407] width 12 height 12
type input "FFFFFF"
click at [312, 234] on div at bounding box center [542, 231] width 692 height 397
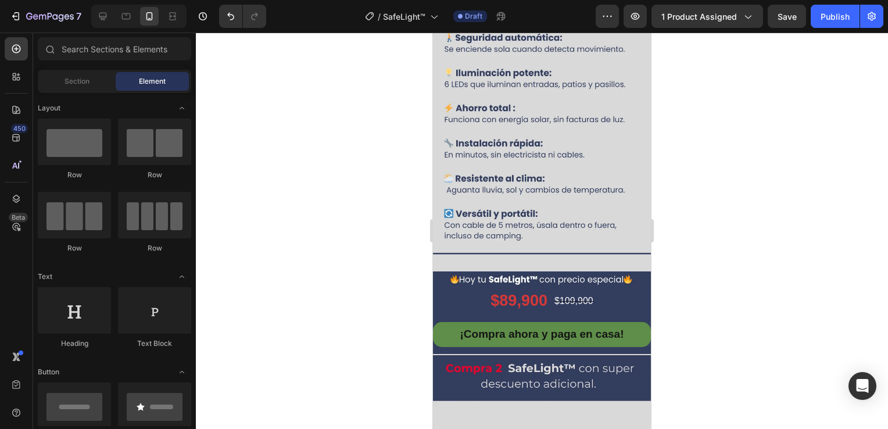
click at [312, 234] on div at bounding box center [542, 231] width 692 height 397
click at [565, 294] on div "$109,900" at bounding box center [573, 301] width 41 height 15
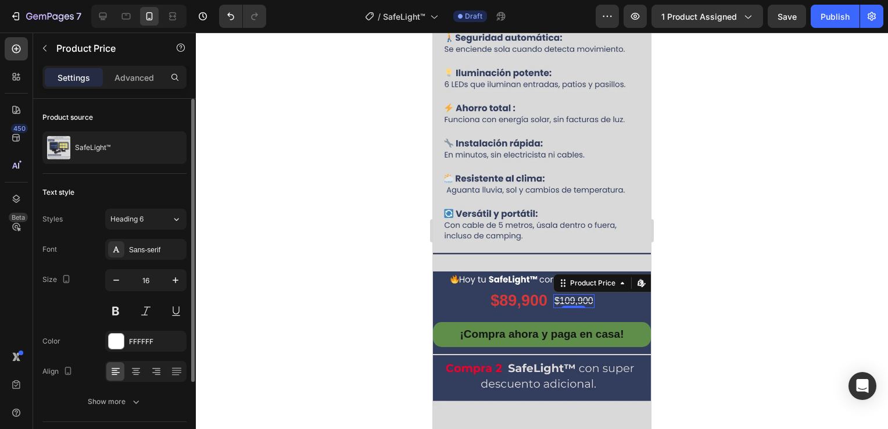
scroll to position [103, 0]
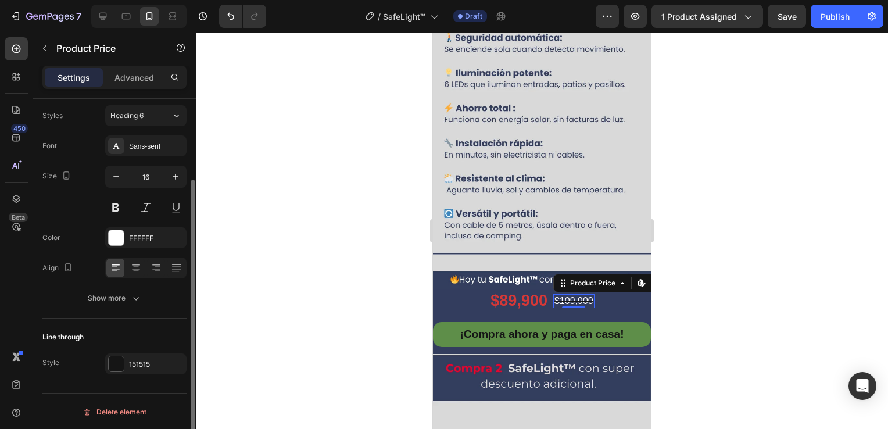
click at [115, 351] on div "Line through Style 151515" at bounding box center [114, 351] width 144 height 65
click at [114, 364] on div at bounding box center [116, 363] width 15 height 15
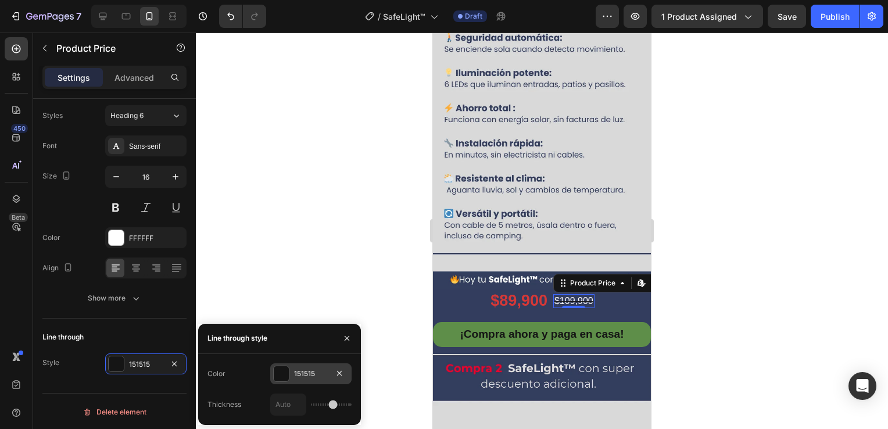
click at [276, 378] on div at bounding box center [281, 373] width 15 height 15
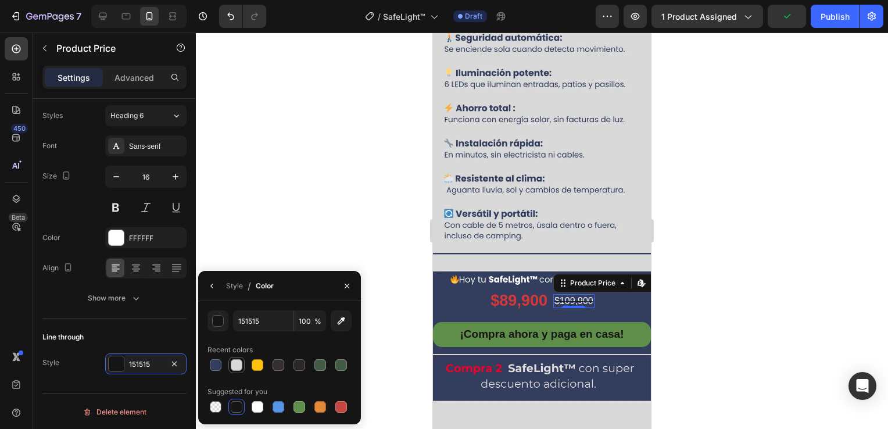
click at [233, 370] on div at bounding box center [237, 365] width 12 height 12
type input "D9D9D9"
click at [307, 226] on div at bounding box center [542, 231] width 692 height 397
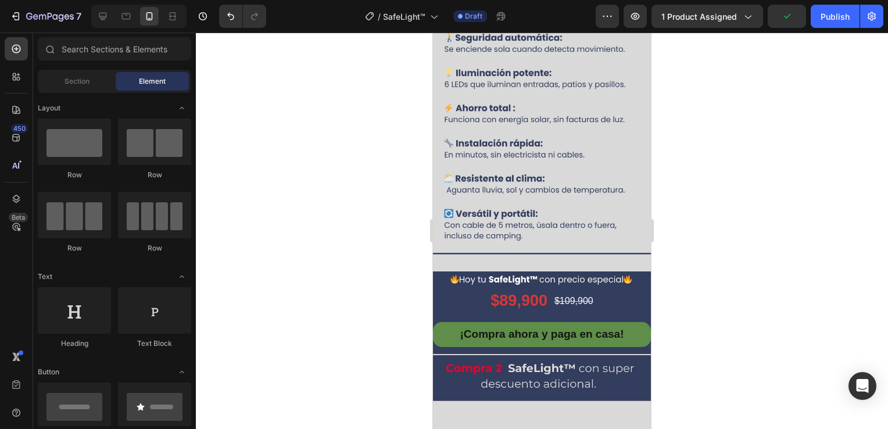
click at [309, 224] on div at bounding box center [542, 231] width 692 height 397
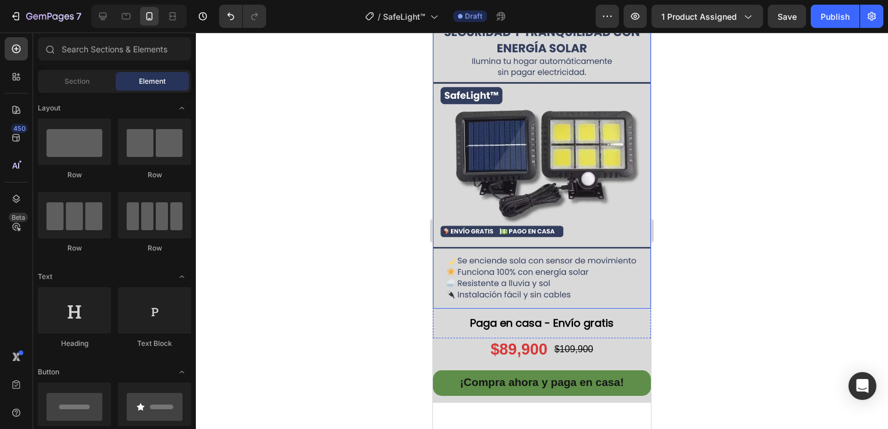
scroll to position [58, 0]
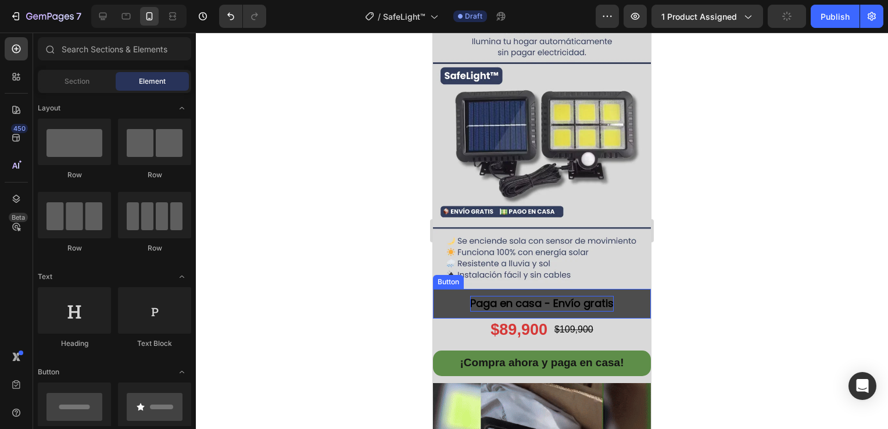
click at [542, 296] on span "Paga en casa - Envío gratis" at bounding box center [542, 303] width 144 height 15
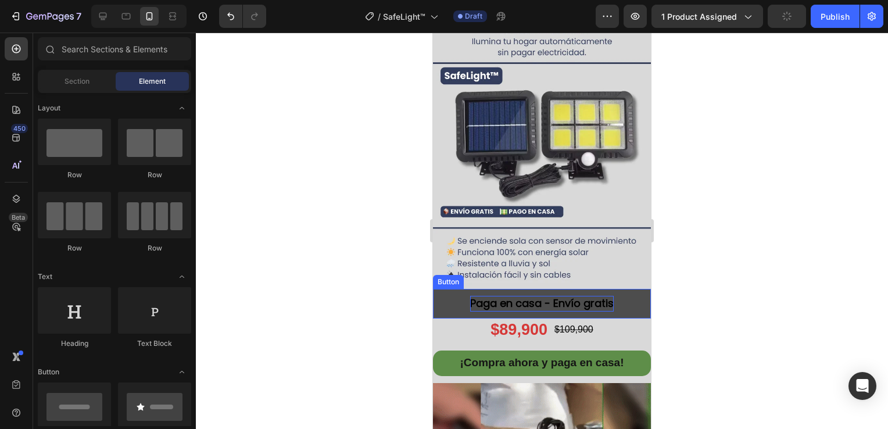
click at [542, 296] on span "Paga en casa - Envío gratis" at bounding box center [542, 303] width 144 height 15
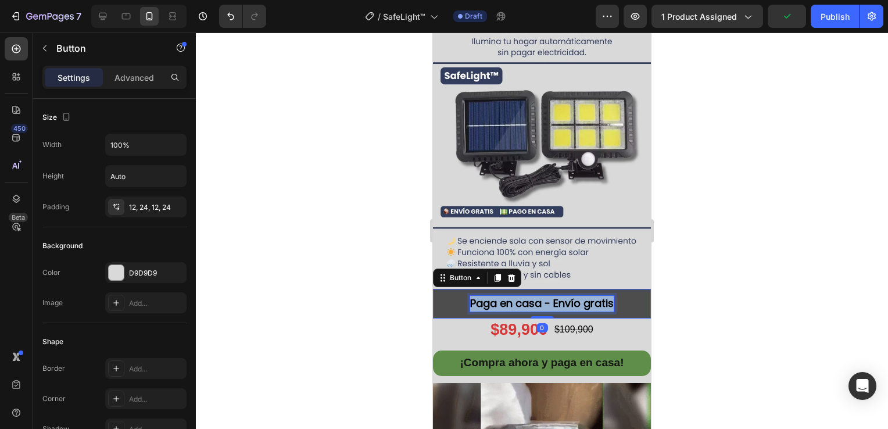
click at [542, 296] on span "Paga en casa - Envío gratis" at bounding box center [542, 303] width 144 height 15
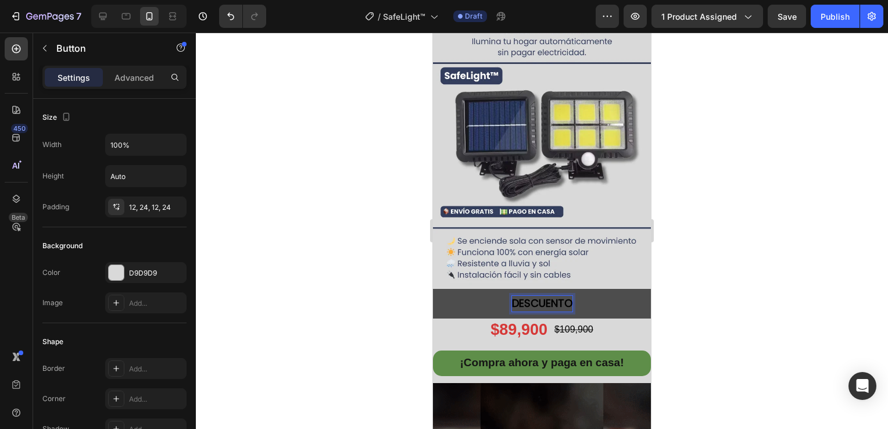
click at [433, 289] on button "DESCUENTO" at bounding box center [542, 304] width 218 height 30
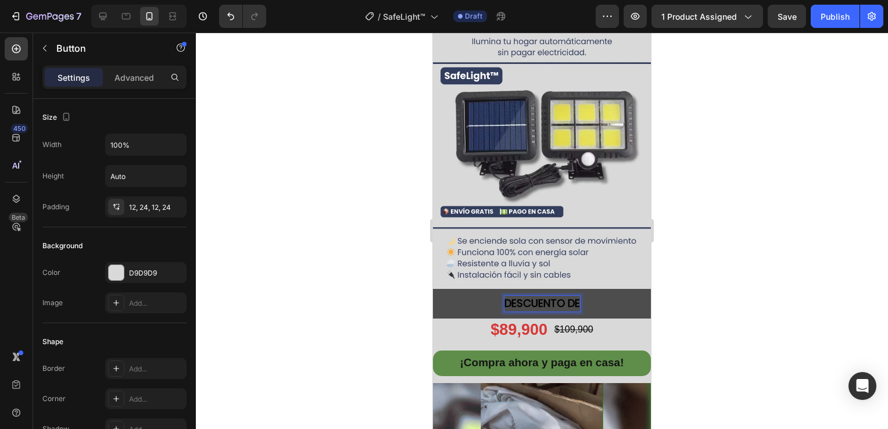
click at [433, 289] on button "DESCUENTO DE" at bounding box center [542, 304] width 218 height 30
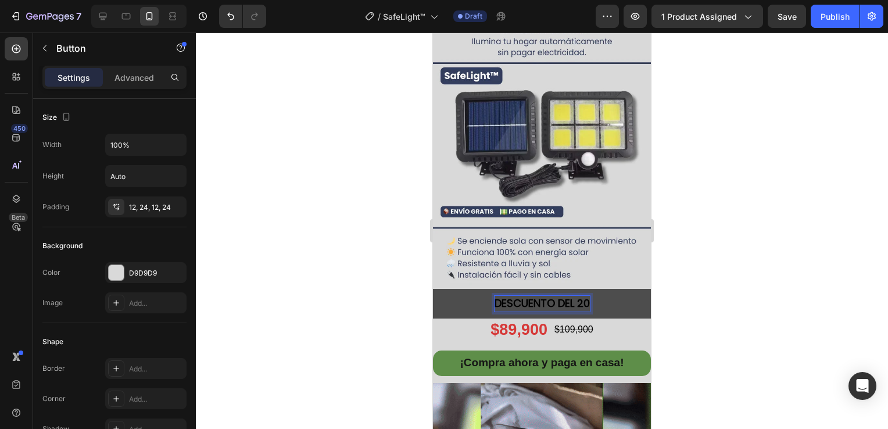
click at [433, 289] on button "DESCUENTO DEL 20" at bounding box center [542, 304] width 218 height 30
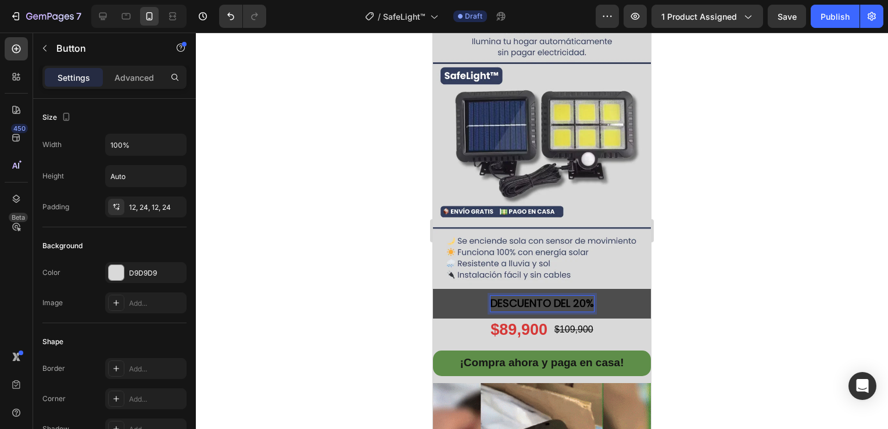
click at [433, 289] on button "DESCUENTO DEL 20%" at bounding box center [542, 304] width 218 height 30
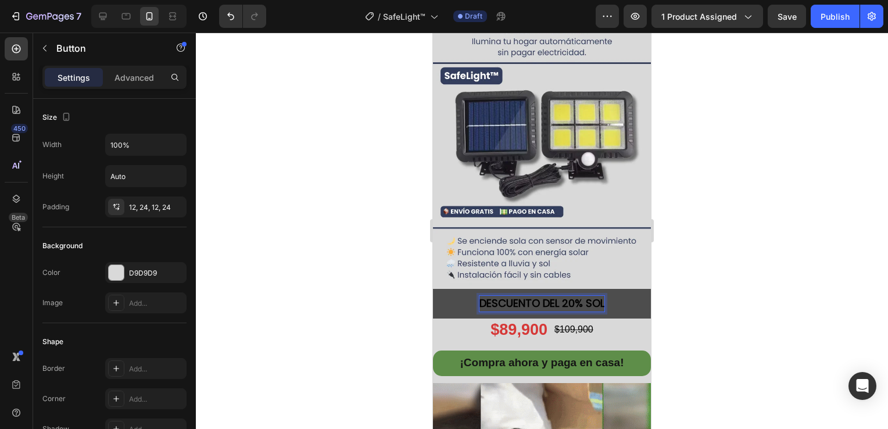
click at [433, 289] on button "DESCUENTO DEL 20% SOL" at bounding box center [542, 304] width 218 height 30
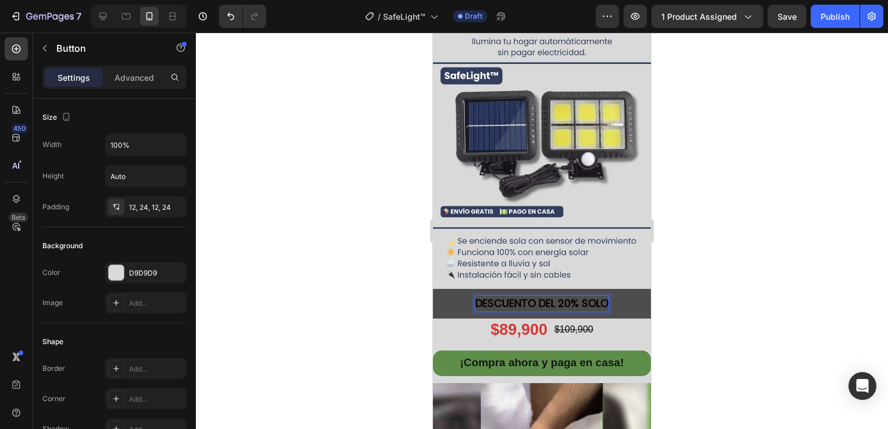
click at [433, 289] on button "DESCUENTO DEL 20% SOLO" at bounding box center [542, 304] width 218 height 30
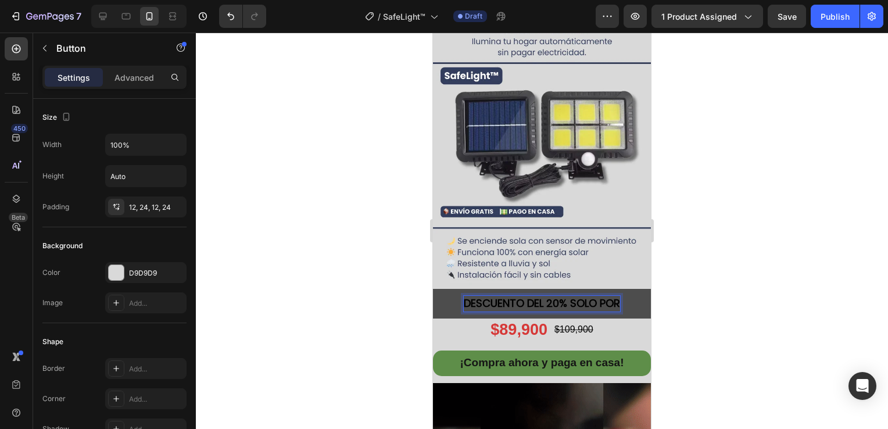
click at [433, 289] on button "DESCUENTO DEL 20% SOLO POR" at bounding box center [542, 304] width 218 height 30
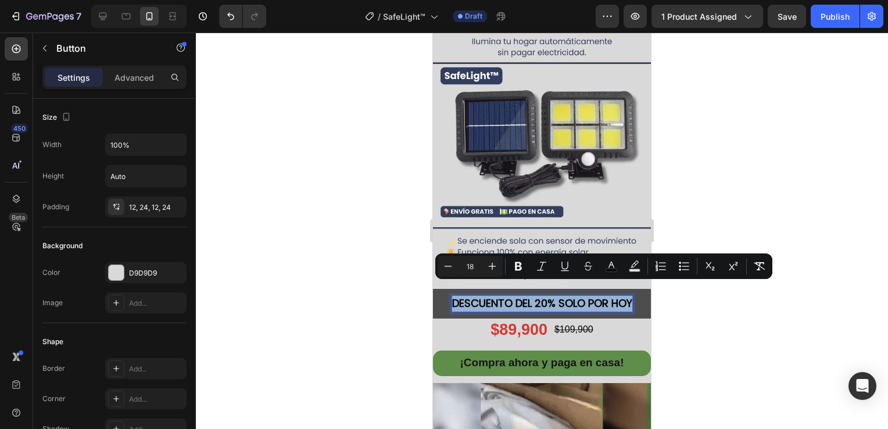
drag, startPoint x: 556, startPoint y: 309, endPoint x: 456, endPoint y: 291, distance: 101.0
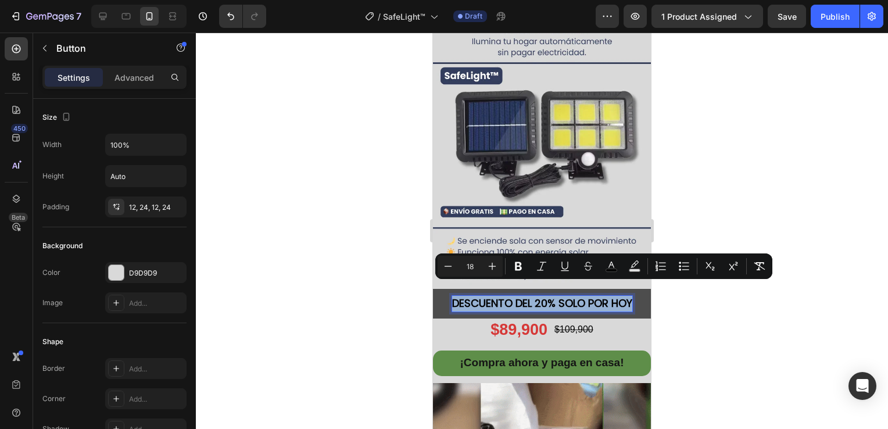
click at [456, 296] on p "DESCUENTO DEL 20% SOLO POR HOY" at bounding box center [542, 304] width 180 height 16
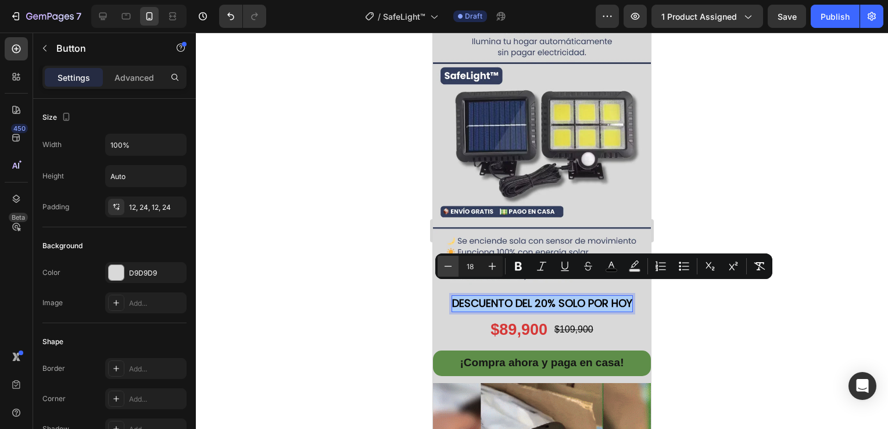
click at [451, 273] on button "Minus" at bounding box center [448, 266] width 21 height 21
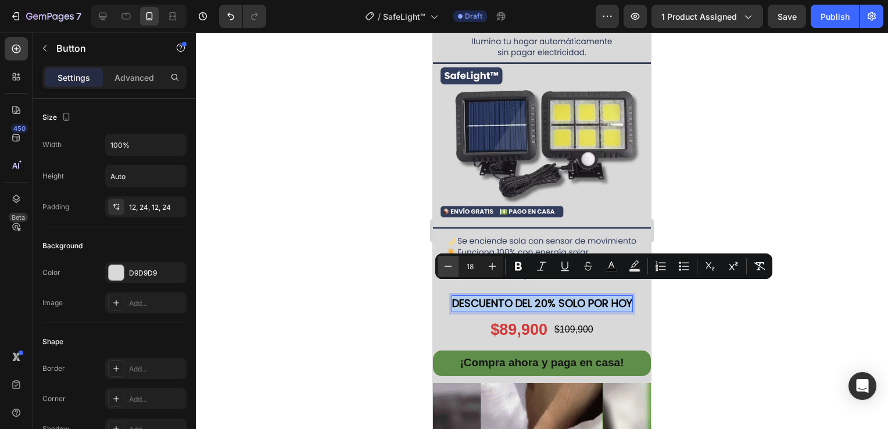
type input "17"
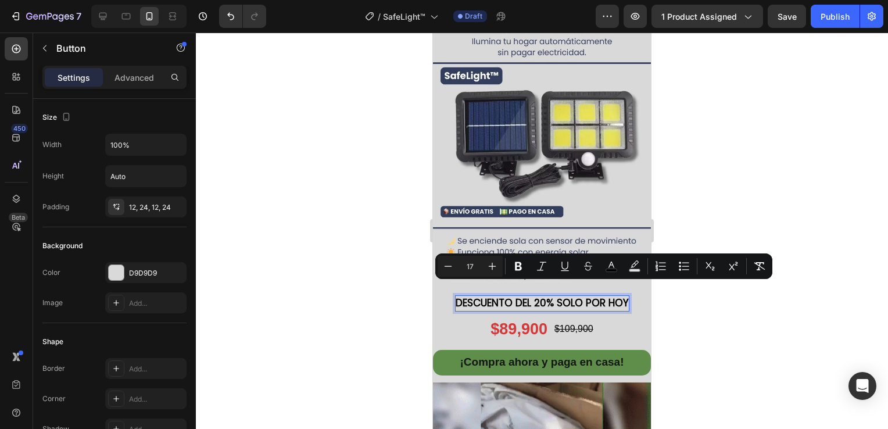
click at [701, 295] on div at bounding box center [542, 231] width 692 height 397
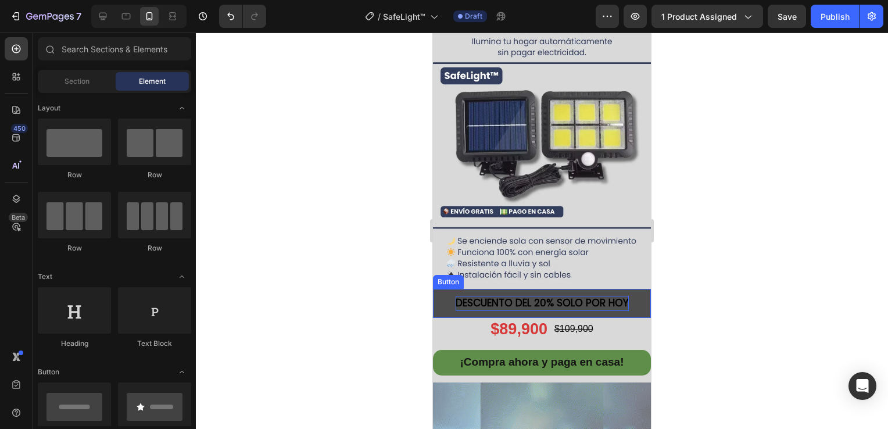
click at [570, 296] on span "DESCUENTO DEL 20% SOLO POR HOY" at bounding box center [542, 303] width 173 height 14
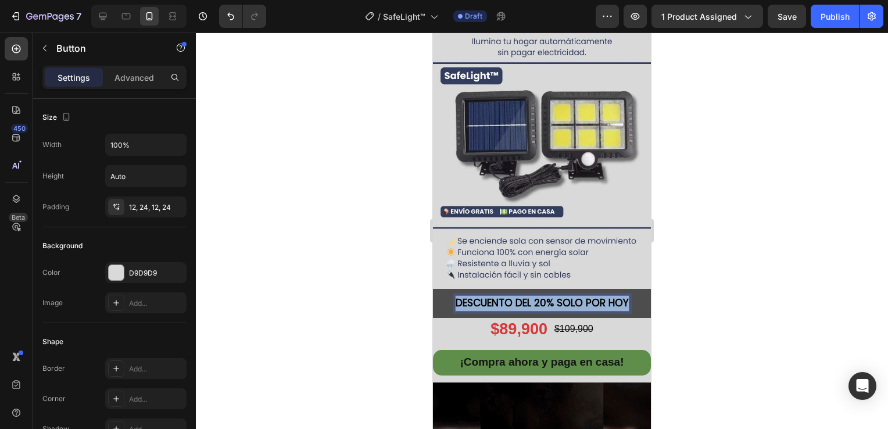
click at [570, 296] on span "DESCUENTO DEL 20% SOLO POR HOY" at bounding box center [542, 303] width 173 height 14
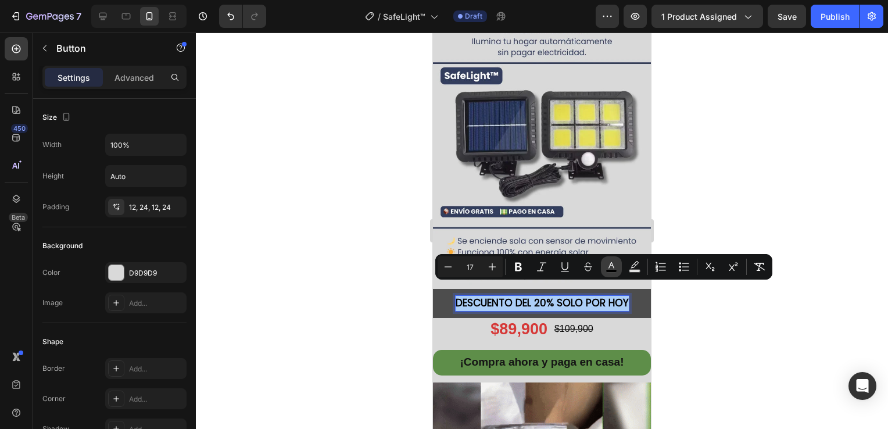
click at [614, 268] on icon "Editor contextual toolbar" at bounding box center [612, 265] width 6 height 6
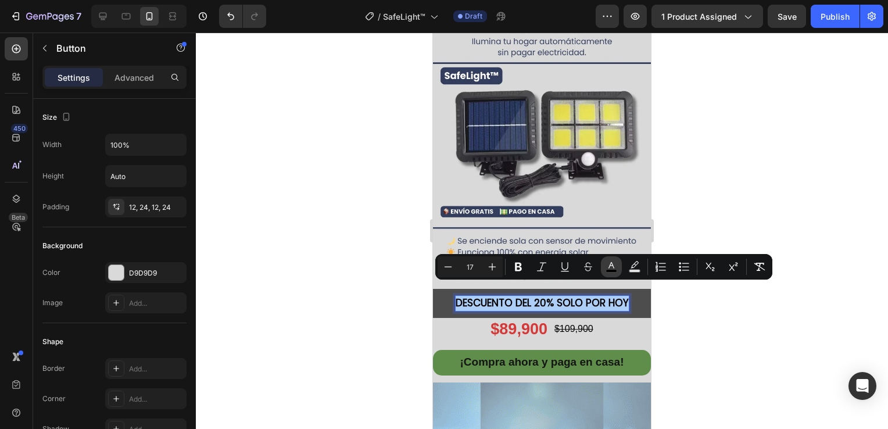
type input "000000"
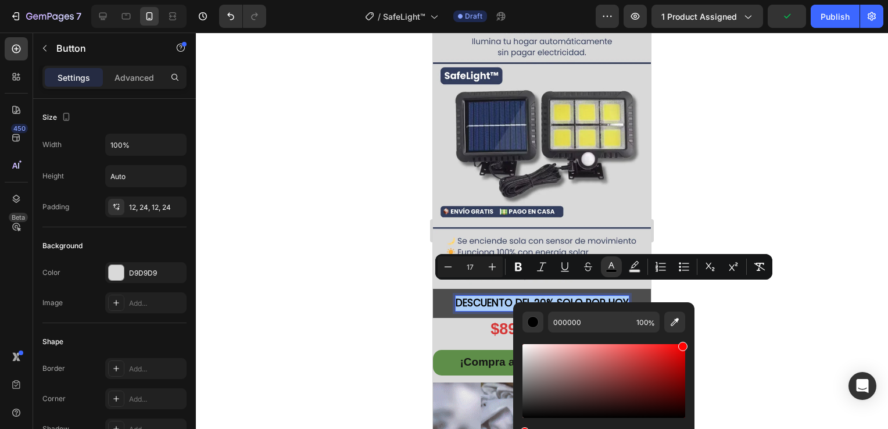
drag, startPoint x: 524, startPoint y: 415, endPoint x: 684, endPoint y: 336, distance: 178.9
click at [684, 336] on div "Editor contextual toolbar" at bounding box center [604, 392] width 163 height 118
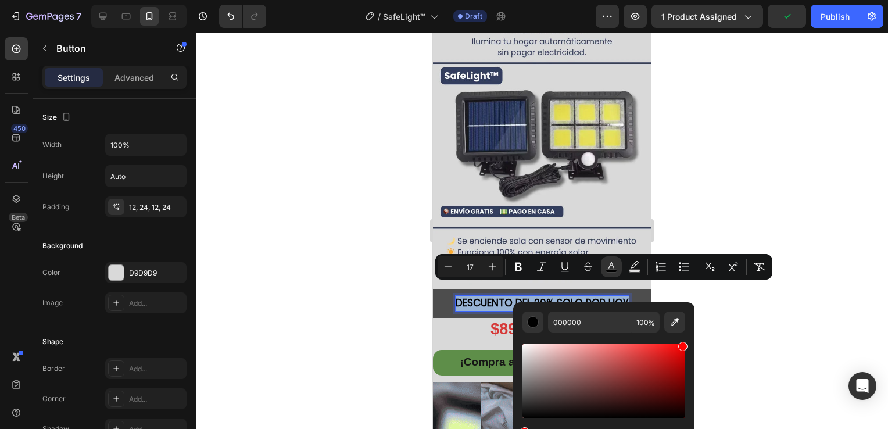
type input "FF0202"
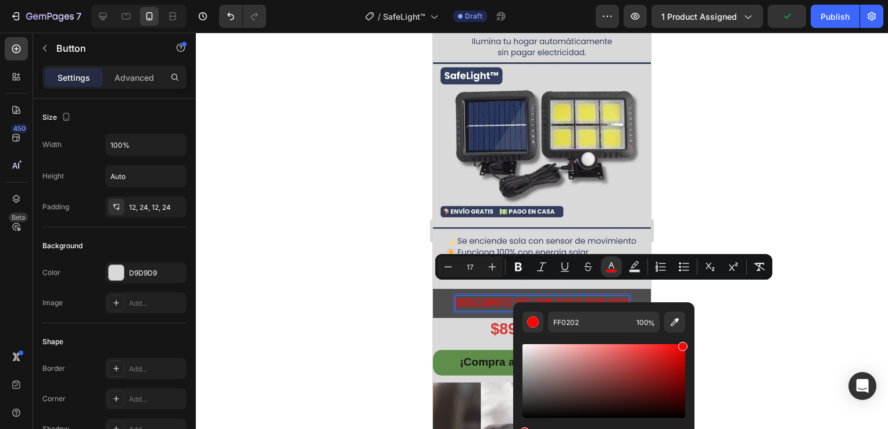
click at [731, 329] on div at bounding box center [542, 231] width 692 height 397
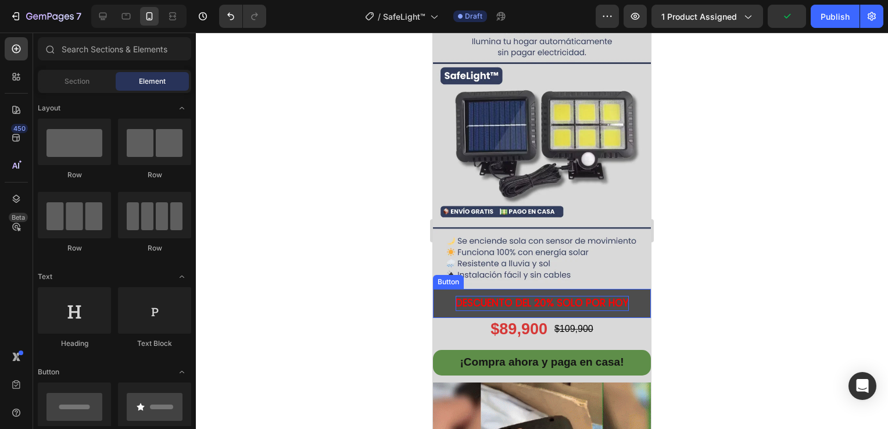
click at [577, 296] on span "DESCUENTO DEL 20% SOLO POR HOY" at bounding box center [542, 303] width 173 height 14
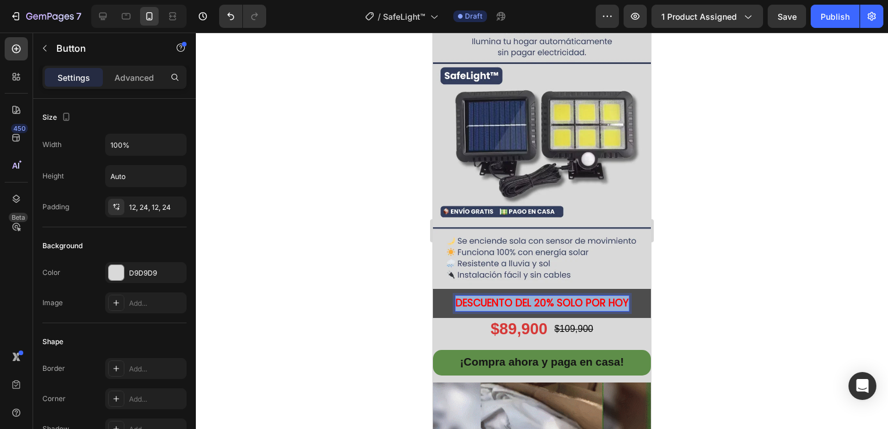
click at [577, 296] on span "DESCUENTO DEL 20% SOLO POR HOY" at bounding box center [542, 303] width 173 height 14
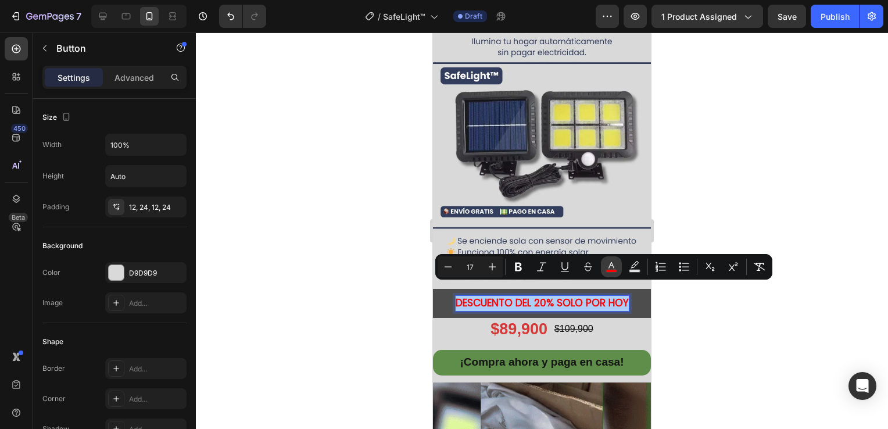
click at [609, 266] on icon "Editor contextual toolbar" at bounding box center [612, 267] width 12 height 12
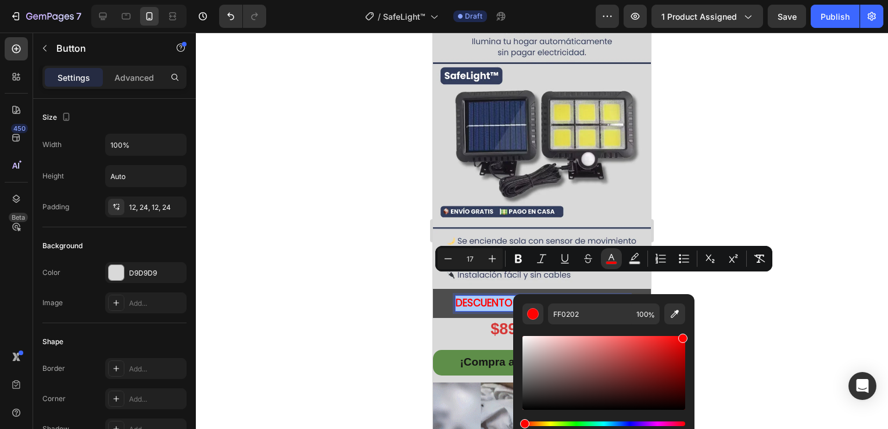
scroll to position [116, 0]
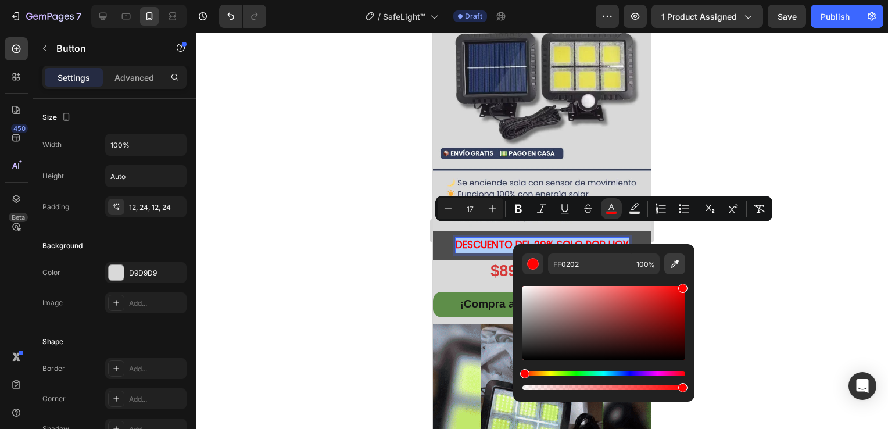
click at [679, 268] on icon "Editor contextual toolbar" at bounding box center [675, 264] width 12 height 12
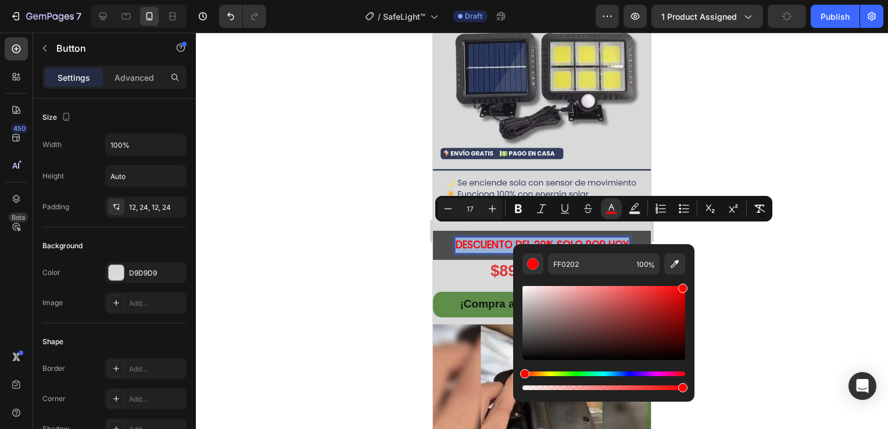
type input "FFFFFF"
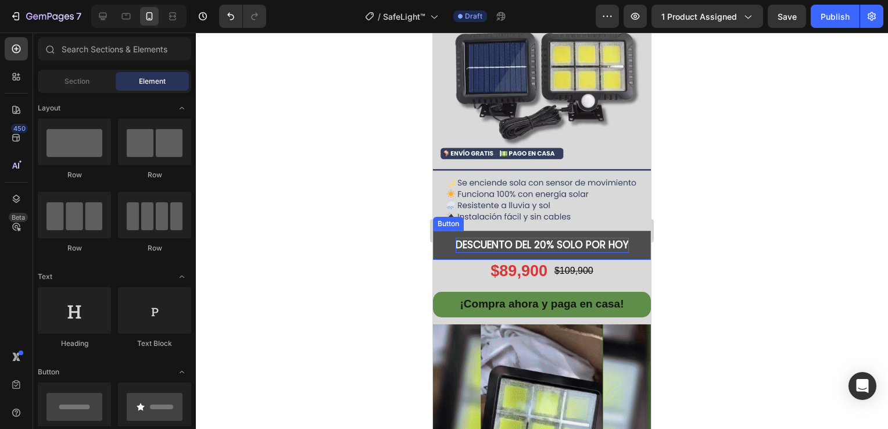
click at [584, 238] on span "DESCUENTO DEL 20% SOLO POR HOY" at bounding box center [542, 245] width 173 height 14
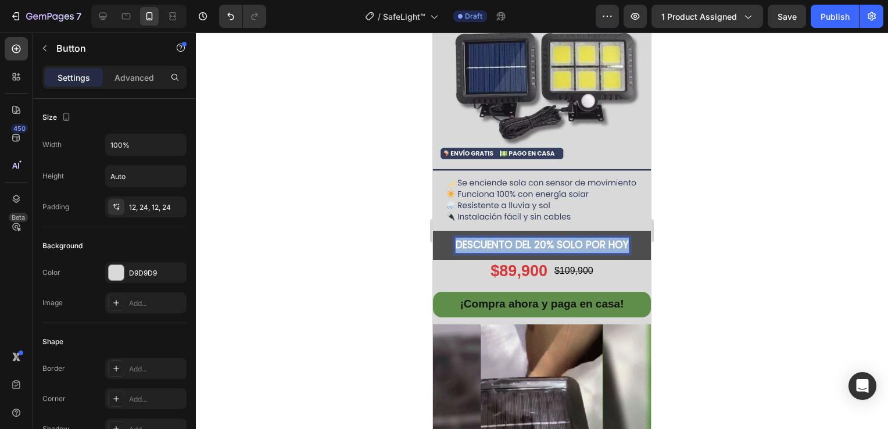
click at [584, 238] on span "DESCUENTO DEL 20% SOLO POR HOY" at bounding box center [542, 245] width 173 height 14
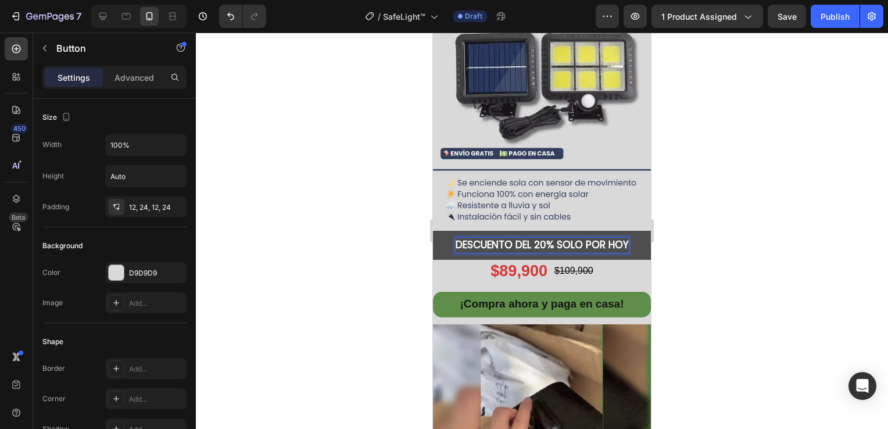
click at [537, 238] on span "DESCUENTO DEL 20% SOLO POR HOY" at bounding box center [542, 245] width 173 height 14
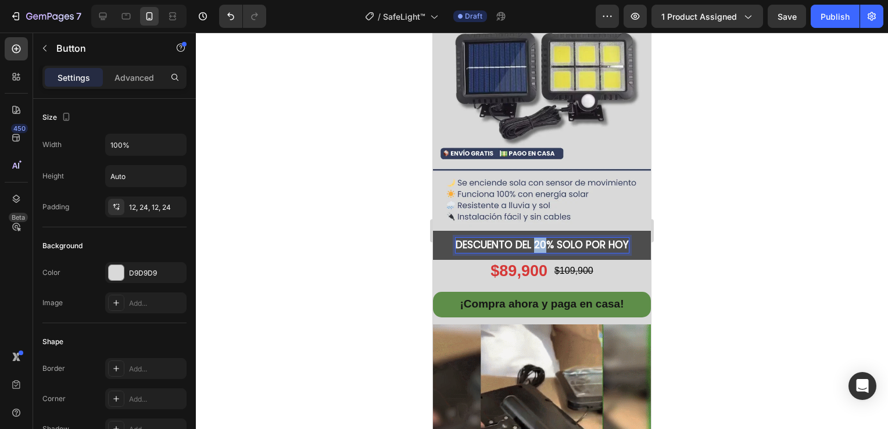
click at [537, 238] on span "DESCUENTO DEL 20% SOLO POR HOY" at bounding box center [542, 245] width 173 height 14
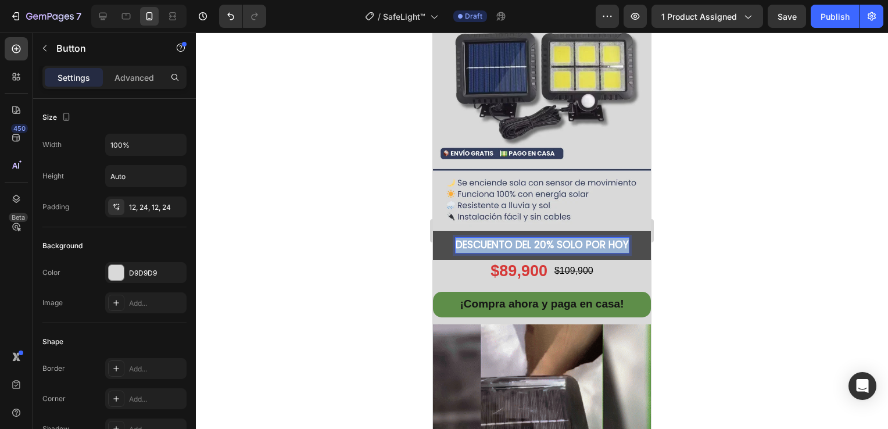
click at [537, 238] on span "DESCUENTO DEL 20% SOLO POR HOY" at bounding box center [542, 245] width 173 height 14
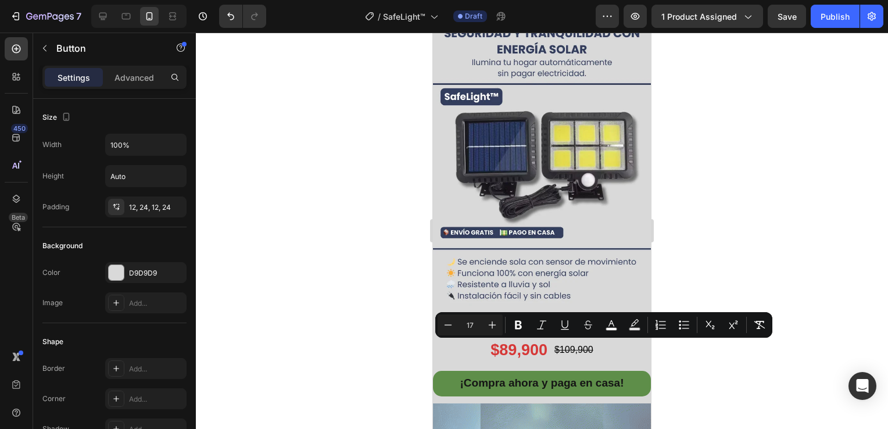
scroll to position [0, 0]
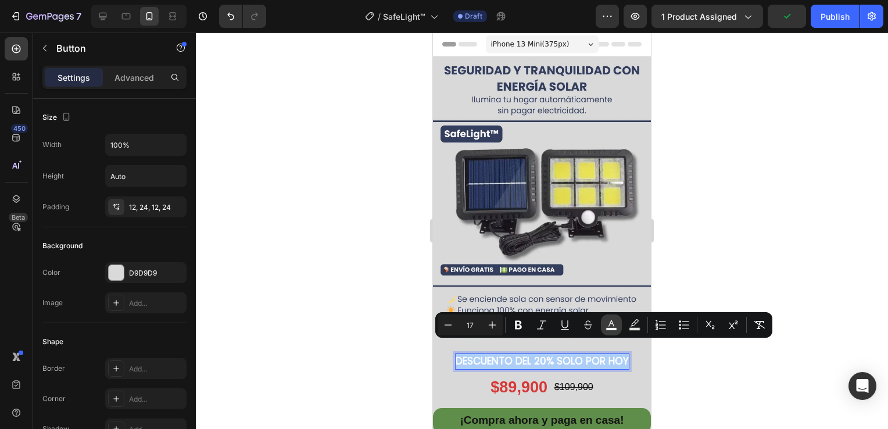
click at [615, 329] on rect "Editor contextual toolbar" at bounding box center [611, 329] width 11 height 3
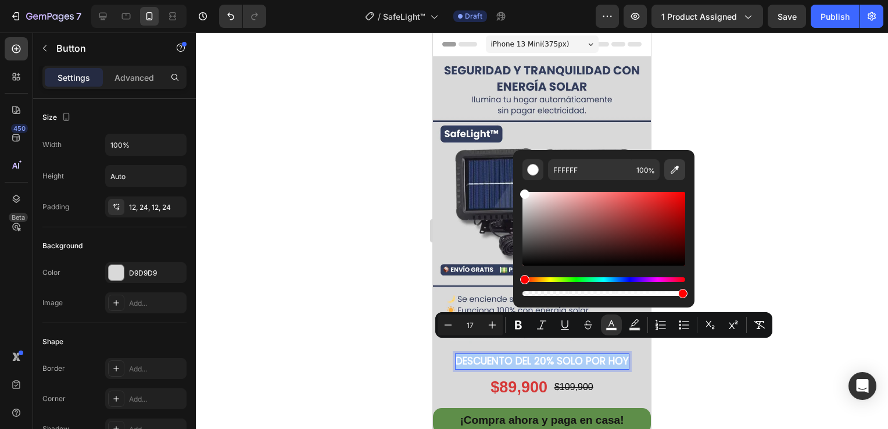
click at [677, 176] on button "Editor contextual toolbar" at bounding box center [675, 169] width 21 height 21
type input "343C5E"
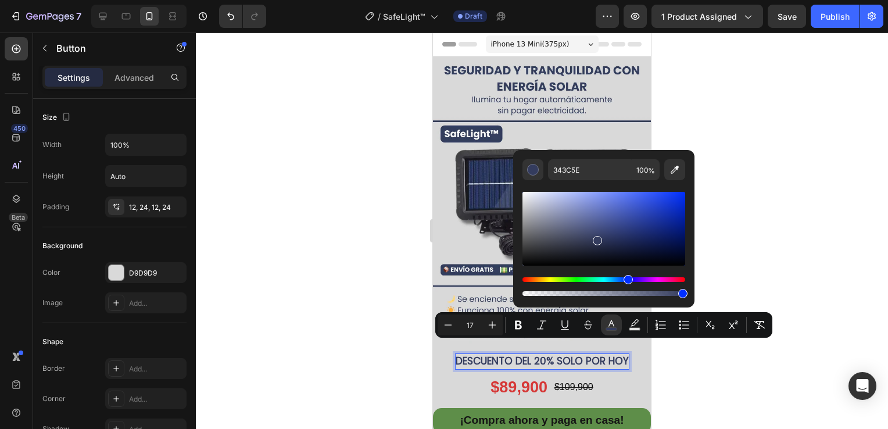
click at [768, 185] on div at bounding box center [542, 231] width 692 height 397
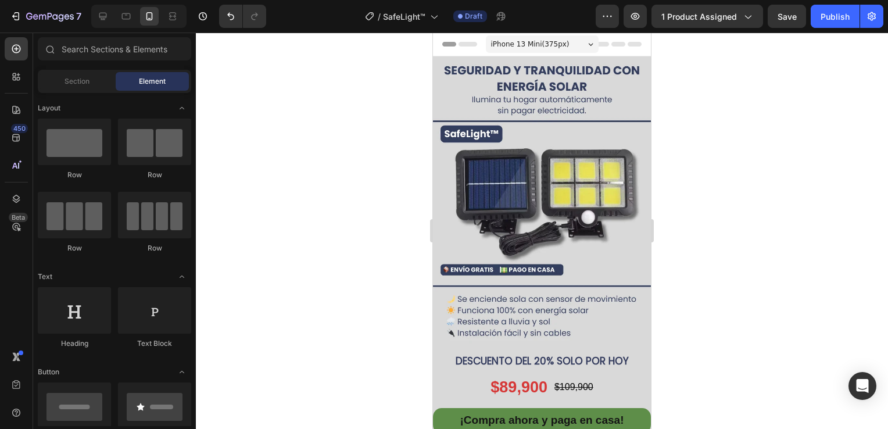
click at [768, 185] on div at bounding box center [542, 231] width 692 height 397
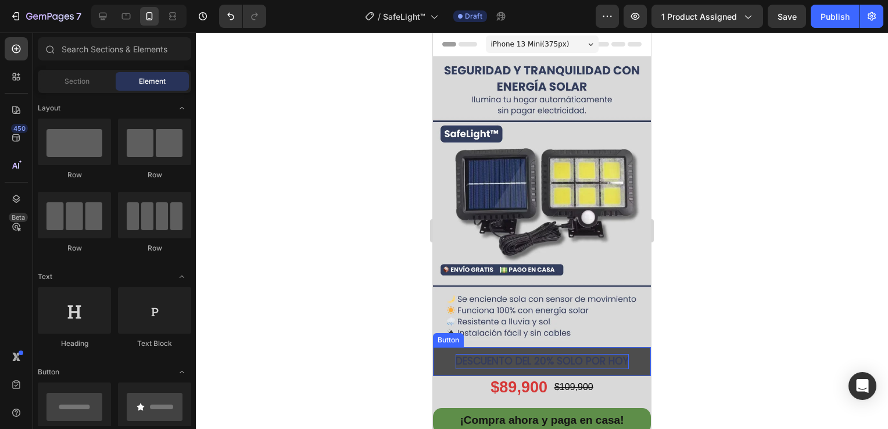
click at [544, 354] on span "DESCUENTO DEL 20% SOLO POR HOY" at bounding box center [542, 361] width 173 height 14
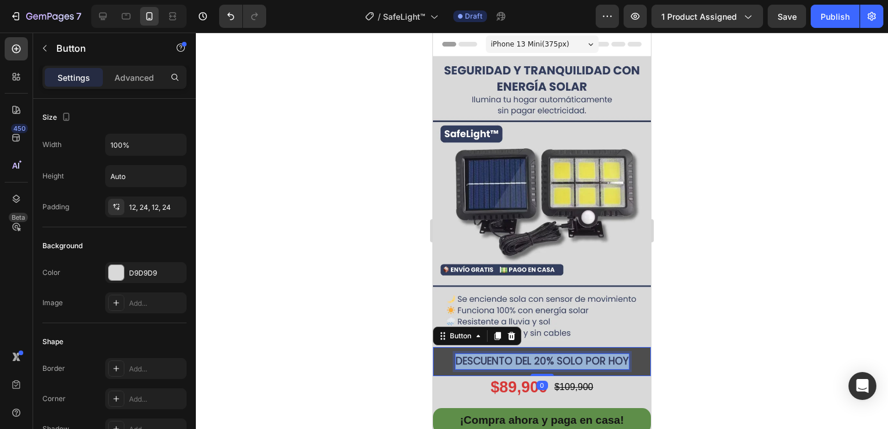
click at [544, 354] on span "DESCUENTO DEL 20% SOLO POR HOY" at bounding box center [542, 361] width 173 height 14
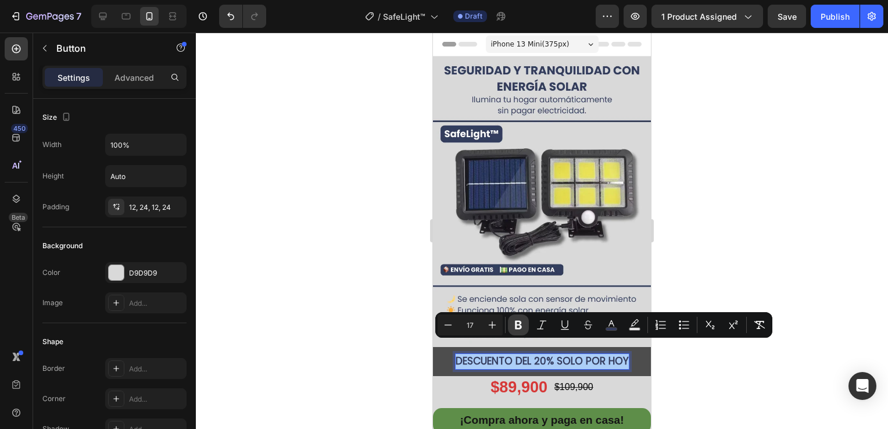
click at [522, 326] on icon "Editor contextual toolbar" at bounding box center [518, 325] width 7 height 9
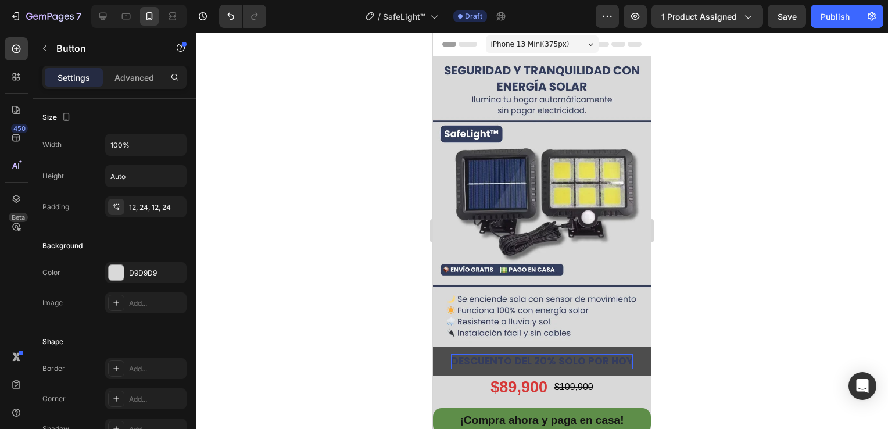
click at [698, 285] on div at bounding box center [542, 231] width 692 height 397
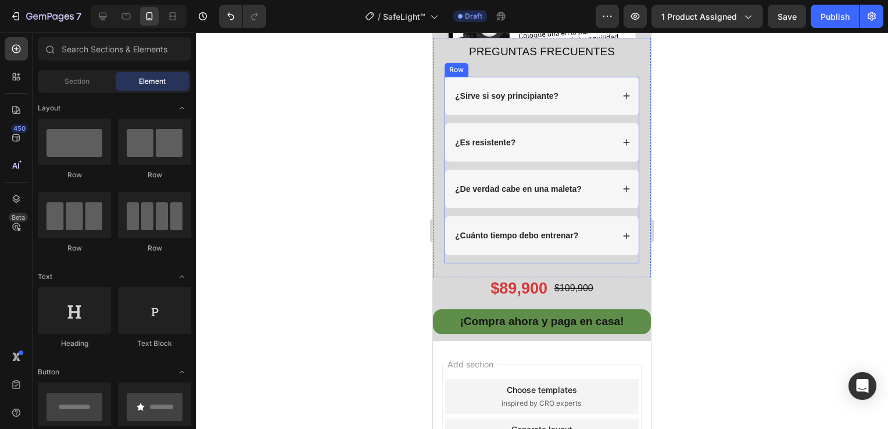
scroll to position [2849, 0]
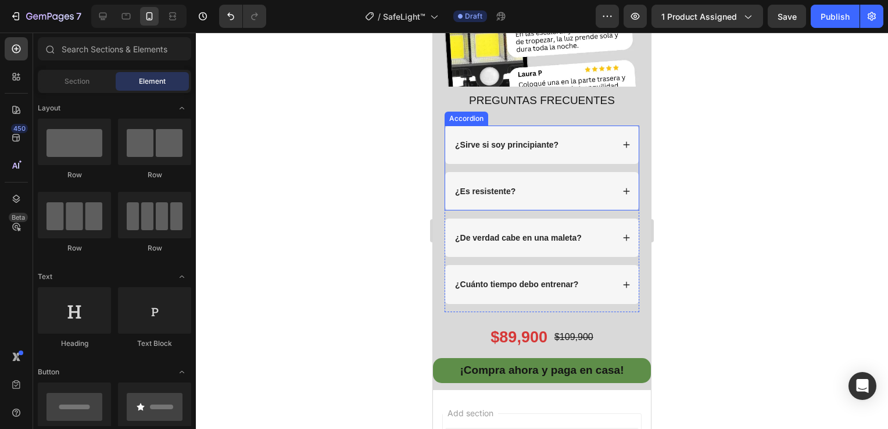
click at [526, 145] on strong "¿Sirve si soy principiante?" at bounding box center [506, 144] width 103 height 9
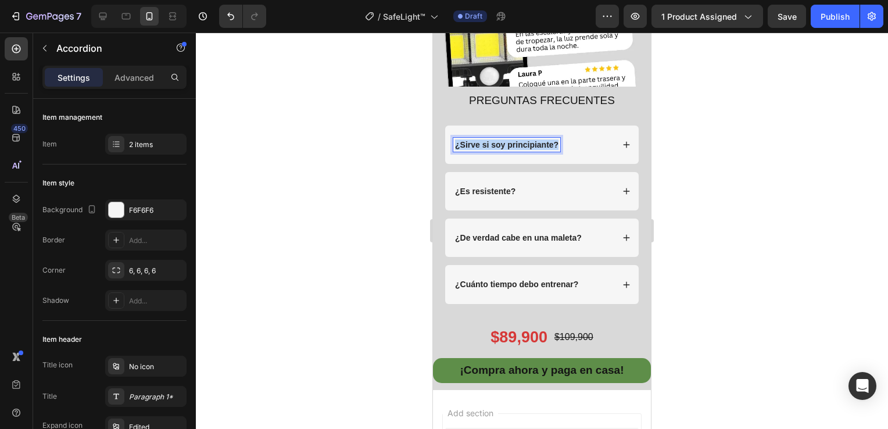
click at [526, 145] on strong "¿Sirve si soy principiante?" at bounding box center [506, 144] width 103 height 9
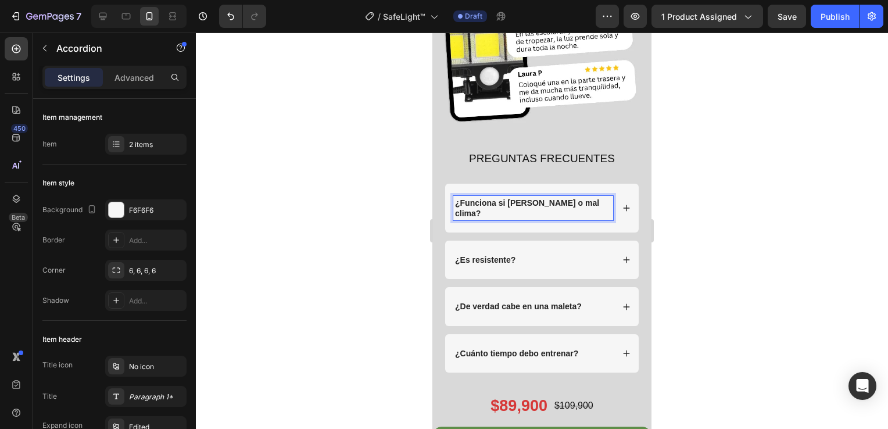
click at [623, 204] on icon at bounding box center [627, 208] width 8 height 8
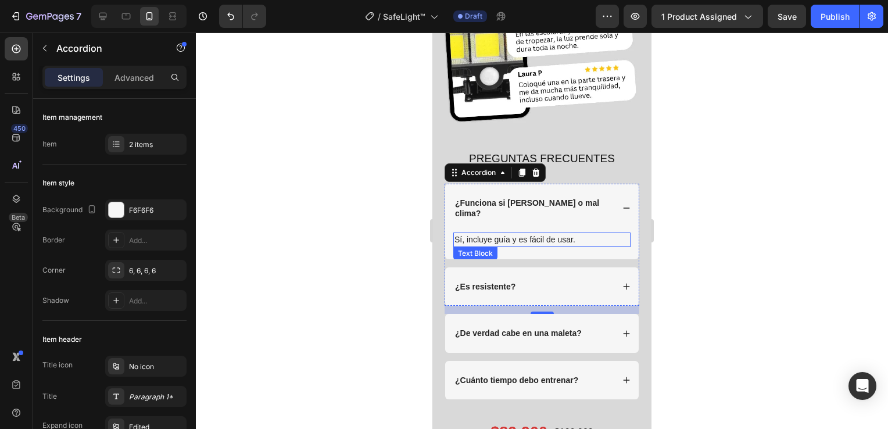
click at [513, 234] on p "Sí, incluye guía y es fácil de usar." at bounding box center [542, 240] width 175 height 12
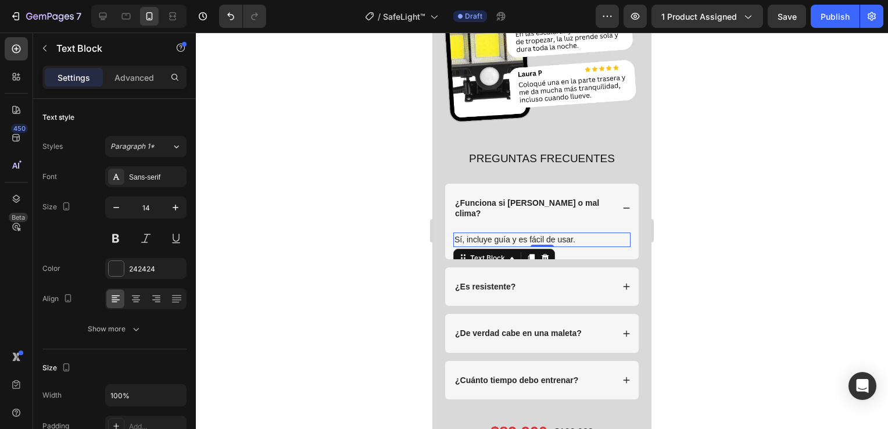
click at [513, 234] on p "Sí, incluye guía y es fácil de usar." at bounding box center [542, 240] width 175 height 12
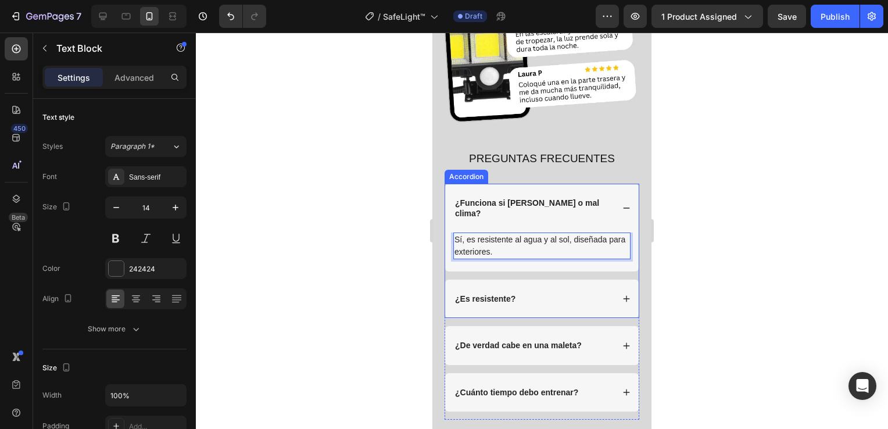
click at [478, 294] on strong "¿Es resistente?" at bounding box center [485, 298] width 60 height 9
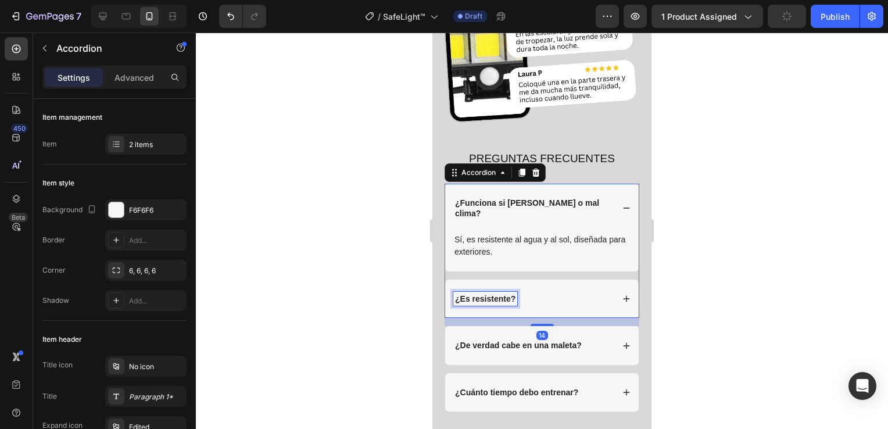
click at [478, 294] on strong "¿Es resistente?" at bounding box center [485, 298] width 60 height 9
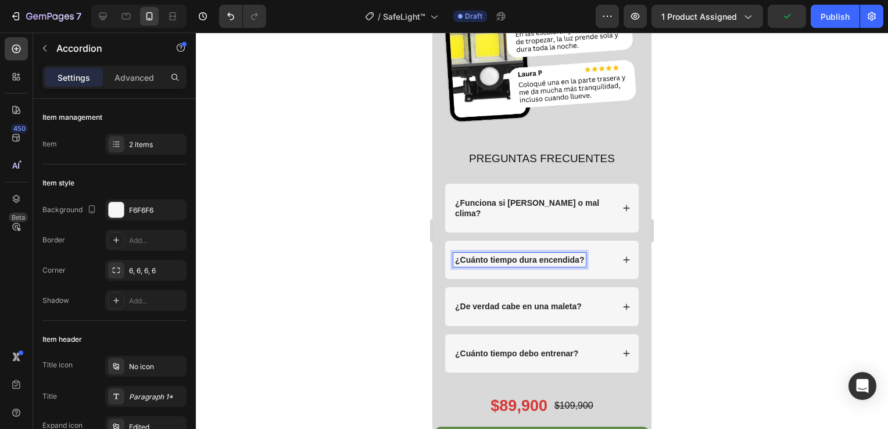
click at [613, 229] on div "¿Funciona si [PERSON_NAME] o mal clima? Sí, es resistente al agua y al sol, dis…" at bounding box center [542, 236] width 195 height 104
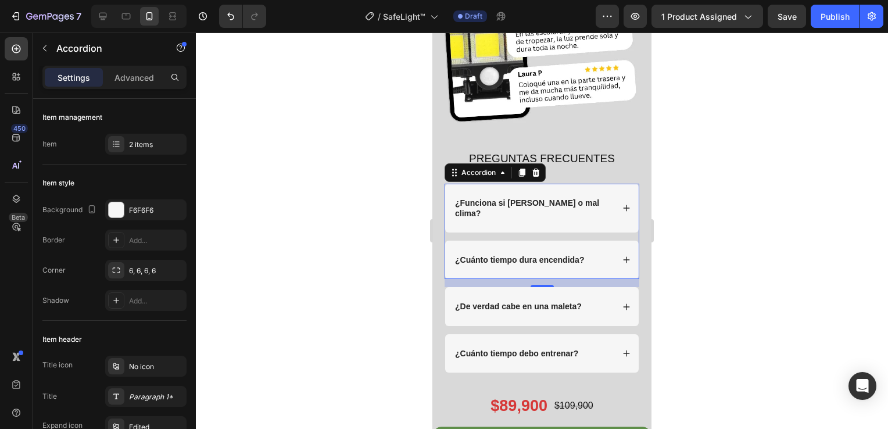
click at [613, 241] on div "¿Cuánto tiempo dura encendida?" at bounding box center [542, 260] width 194 height 38
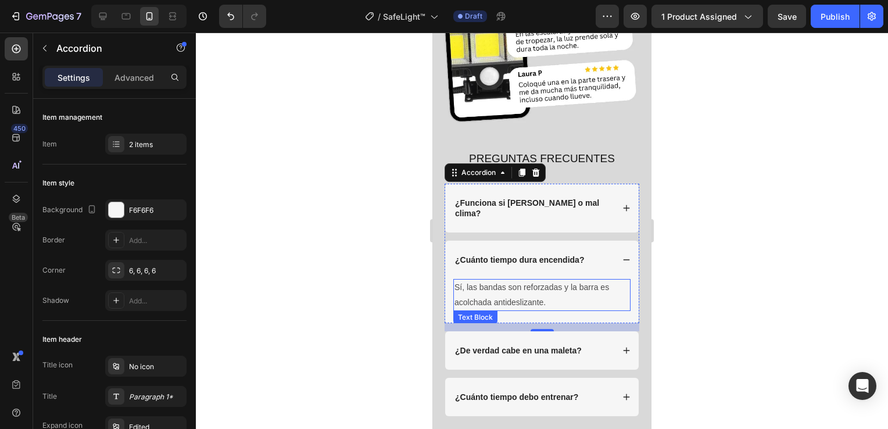
click at [494, 280] on p "Sí, las bandas son reforzadas y la barra es acolchada antideslizante." at bounding box center [542, 294] width 175 height 29
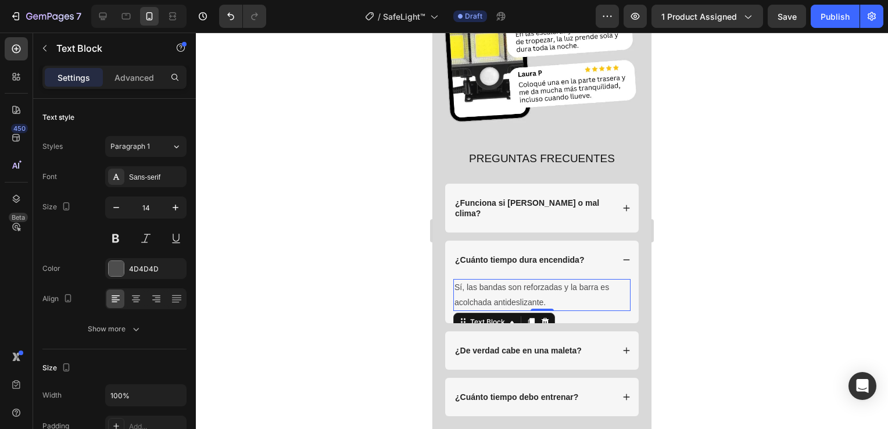
click at [494, 280] on p "Sí, las bandas son reforzadas y la barra es acolchada antideslizante." at bounding box center [542, 294] width 175 height 29
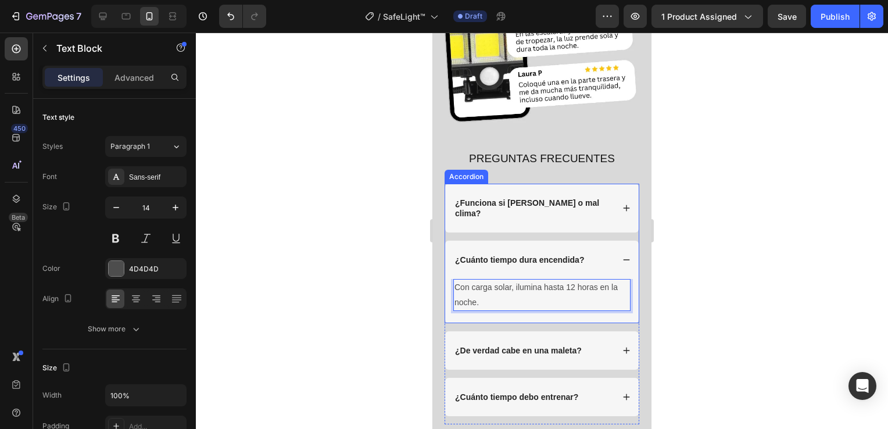
click at [623, 256] on icon at bounding box center [627, 260] width 8 height 8
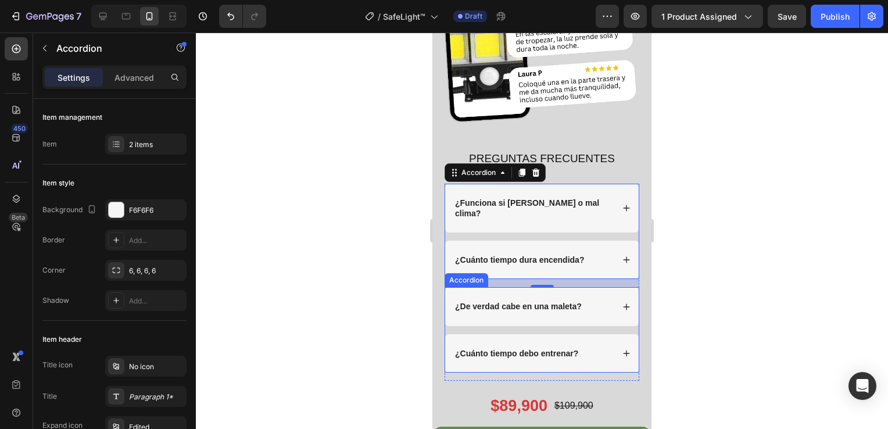
click at [501, 302] on strong "¿De verdad cabe en una maleta?" at bounding box center [518, 306] width 127 height 9
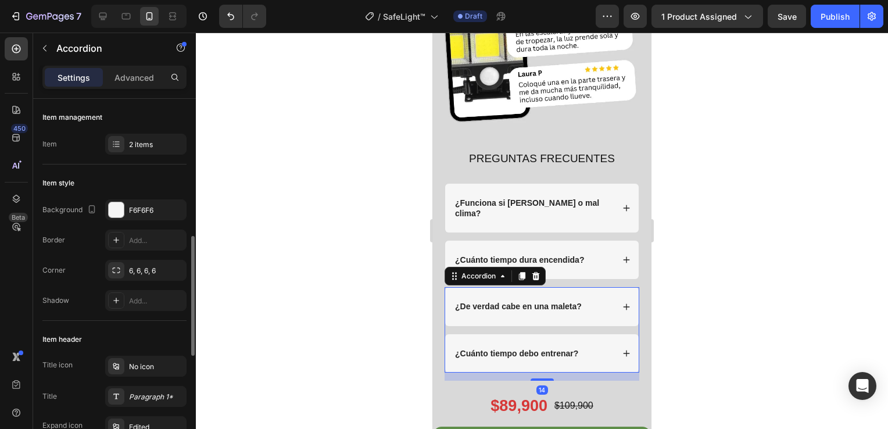
scroll to position [103, 0]
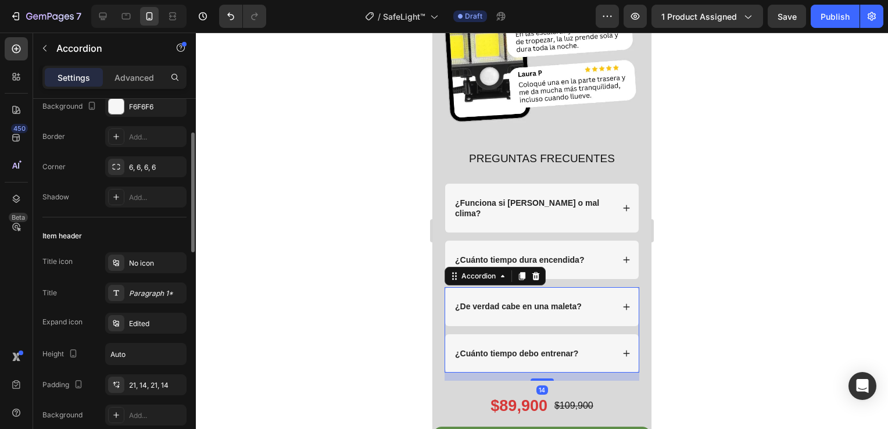
click at [501, 302] on strong "¿De verdad cabe en una maleta?" at bounding box center [518, 306] width 127 height 9
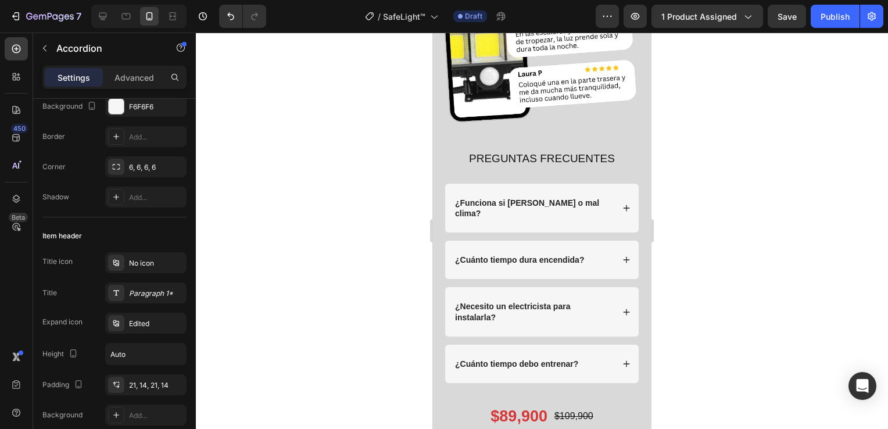
click at [623, 308] on icon at bounding box center [627, 312] width 8 height 8
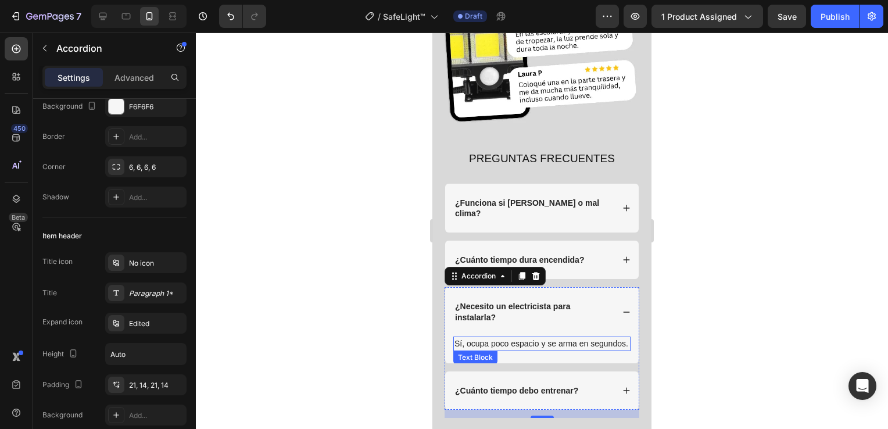
click at [494, 338] on p "Sí, ocupa poco espacio y se arma en segundos." at bounding box center [542, 344] width 175 height 12
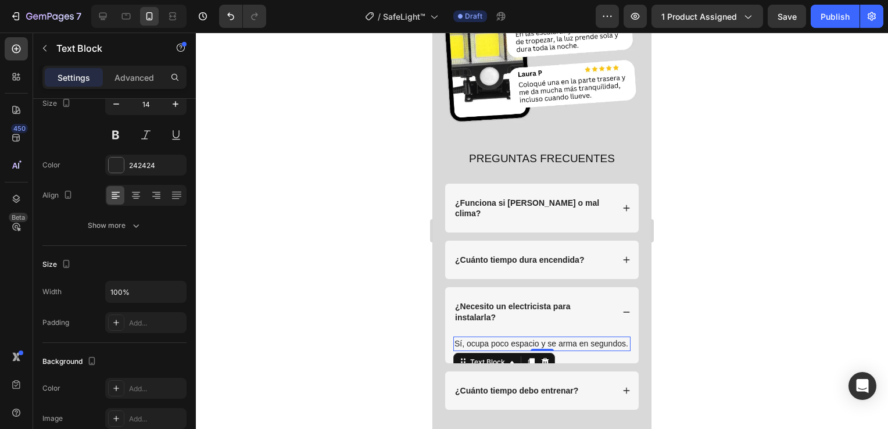
click at [494, 338] on p "Sí, ocupa poco espacio y se arma en segundos." at bounding box center [542, 344] width 175 height 12
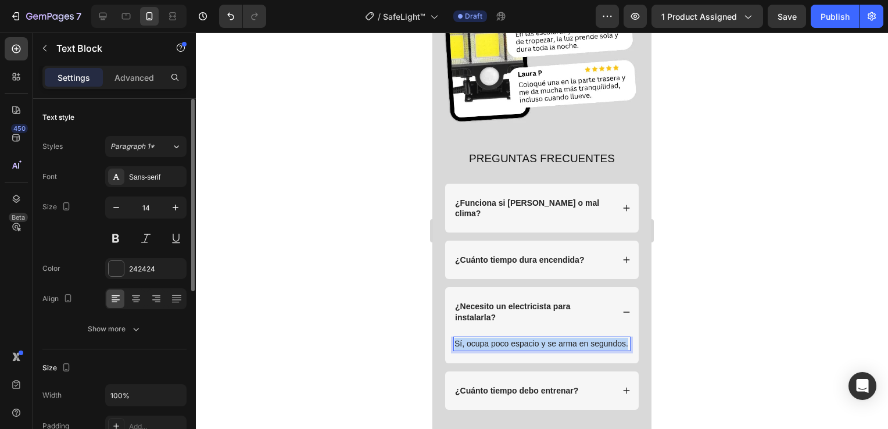
click at [494, 338] on p "Sí, ocupa poco espacio y se arma en segundos." at bounding box center [542, 344] width 175 height 12
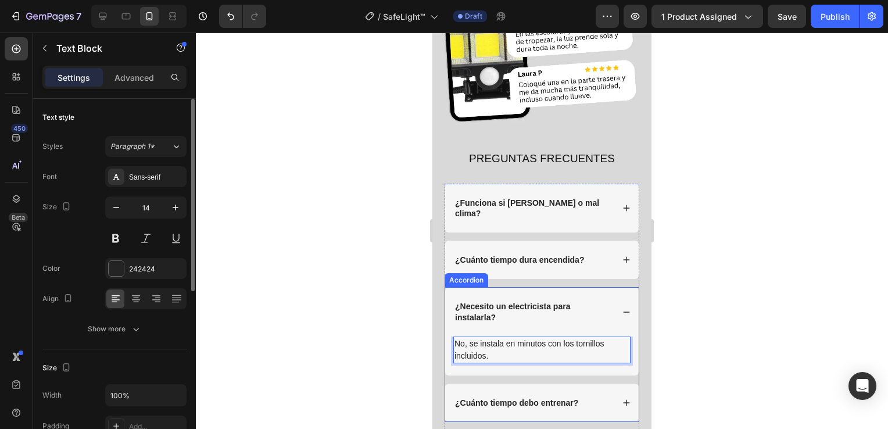
click at [614, 287] on div "¿Necesito un electricista para instalarla?" at bounding box center [542, 311] width 194 height 49
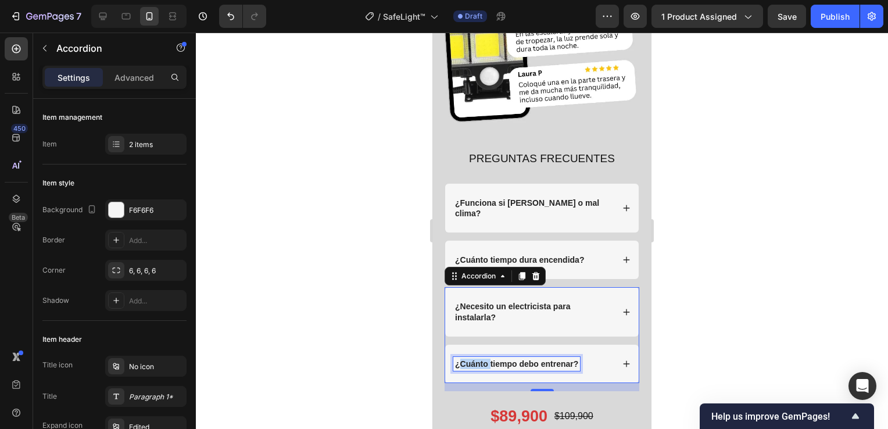
click at [484, 359] on strong "¿Cuánto tiempo debo entrenar?" at bounding box center [516, 363] width 123 height 9
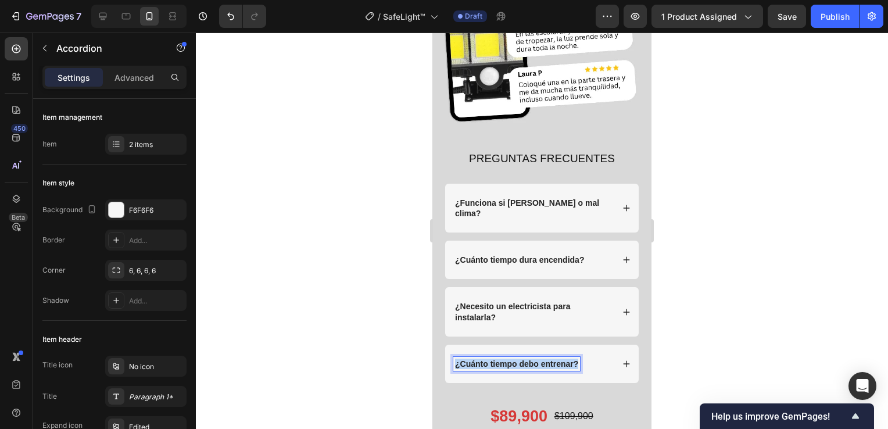
click at [484, 359] on strong "¿Cuánto tiempo debo entrenar?" at bounding box center [516, 363] width 123 height 9
click at [624, 361] on icon at bounding box center [627, 364] width 6 height 6
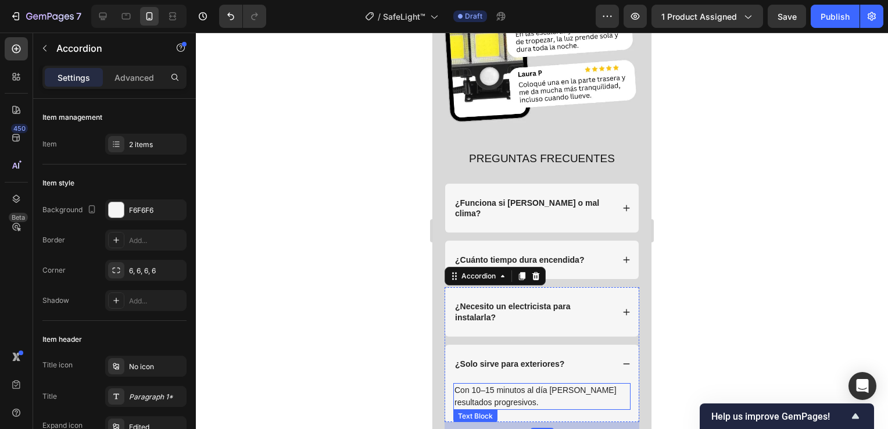
click at [499, 384] on p "Con 10–15 minutos al día [PERSON_NAME] resultados progresivos." at bounding box center [542, 396] width 175 height 24
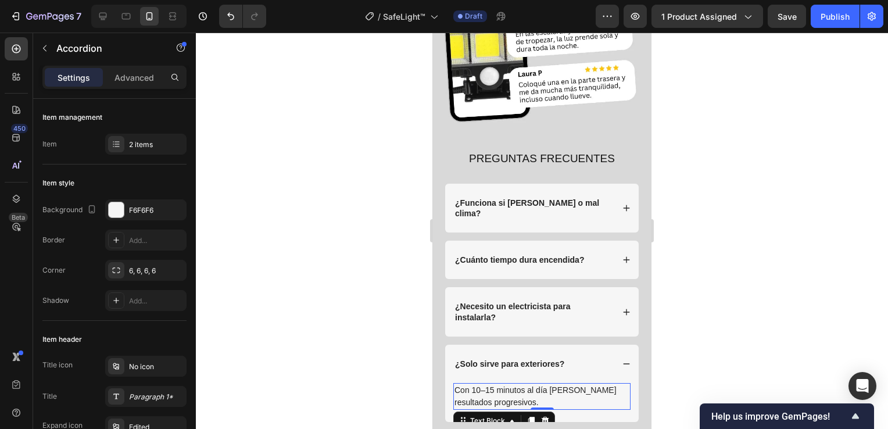
click at [499, 384] on p "Con 10–15 minutos al día [PERSON_NAME] resultados progresivos." at bounding box center [542, 396] width 175 height 24
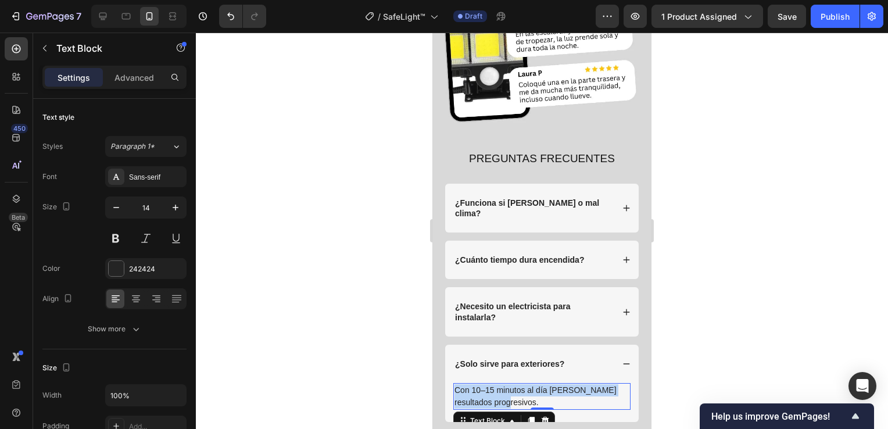
click at [499, 384] on p "Con 10–15 minutos al día [PERSON_NAME] resultados progresivos." at bounding box center [542, 396] width 175 height 24
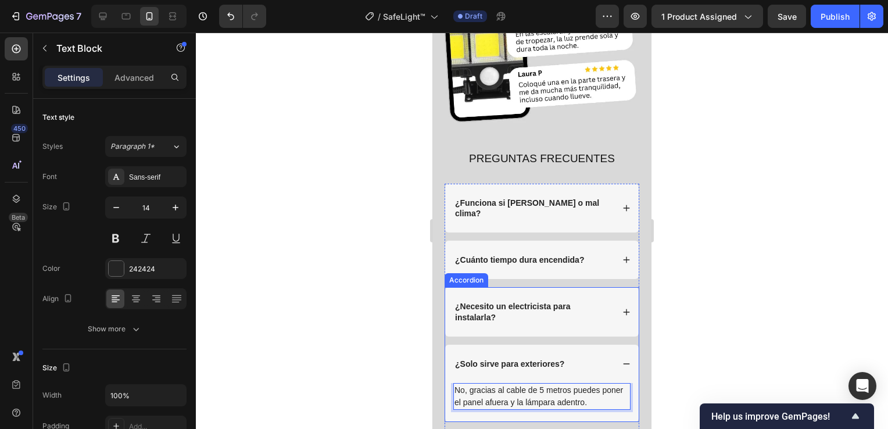
click at [616, 345] on div "¿Solo sirve para exteriores?" at bounding box center [542, 364] width 194 height 38
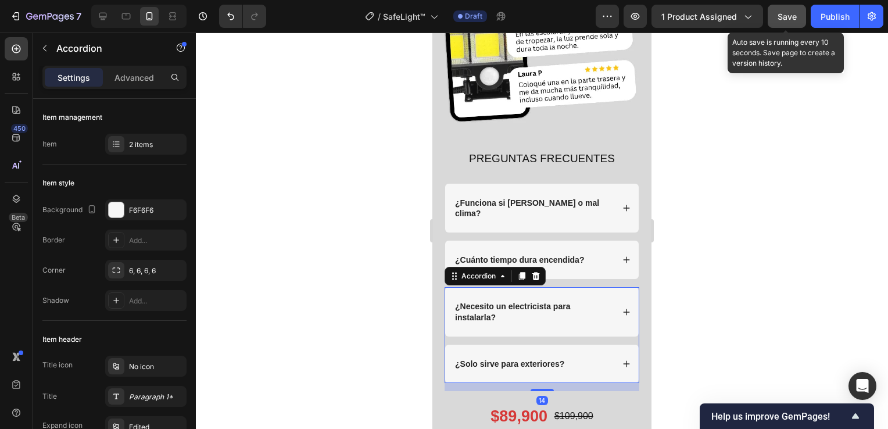
click at [774, 20] on button "Save" at bounding box center [787, 16] width 38 height 23
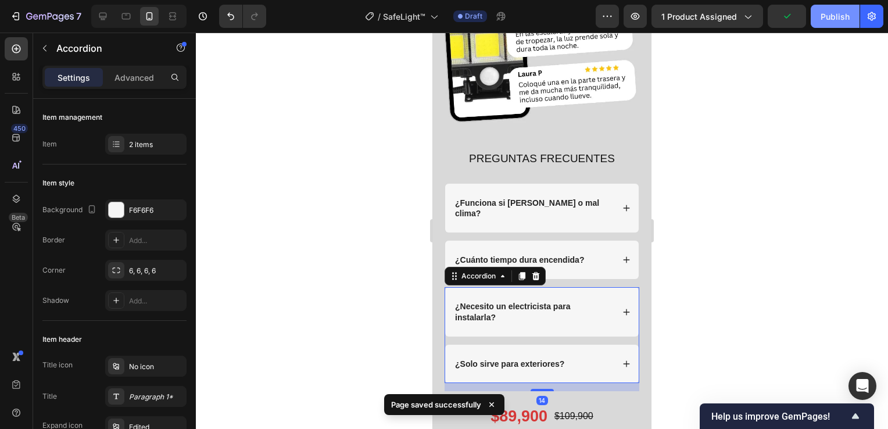
click at [827, 24] on button "Publish" at bounding box center [835, 16] width 49 height 23
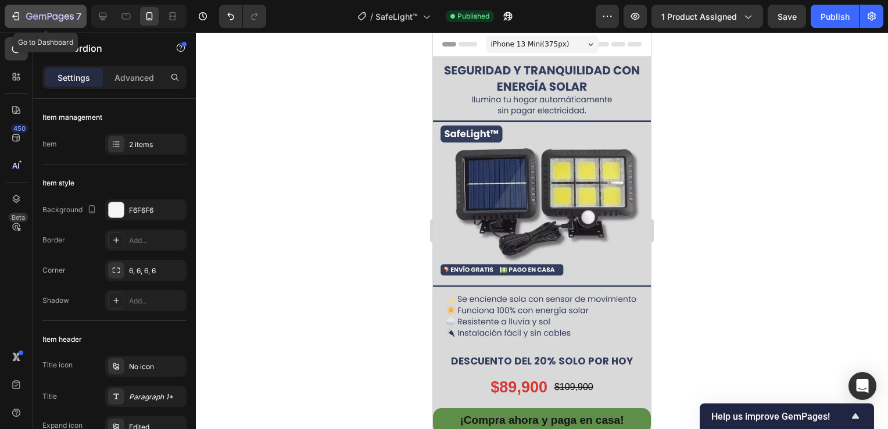
click at [22, 16] on div "7" at bounding box center [46, 16] width 72 height 14
